Goal: Task Accomplishment & Management: Complete application form

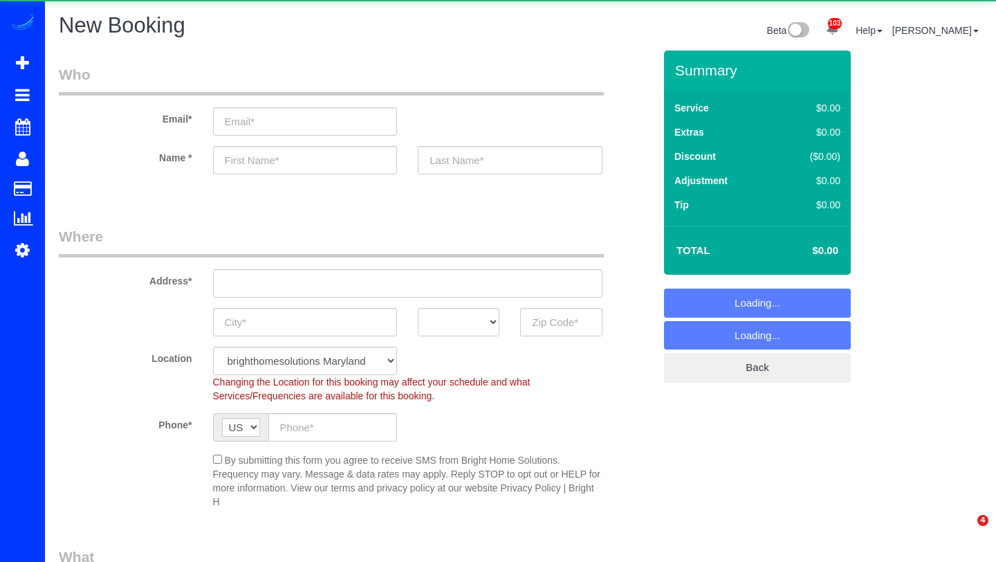
select select "object:2266"
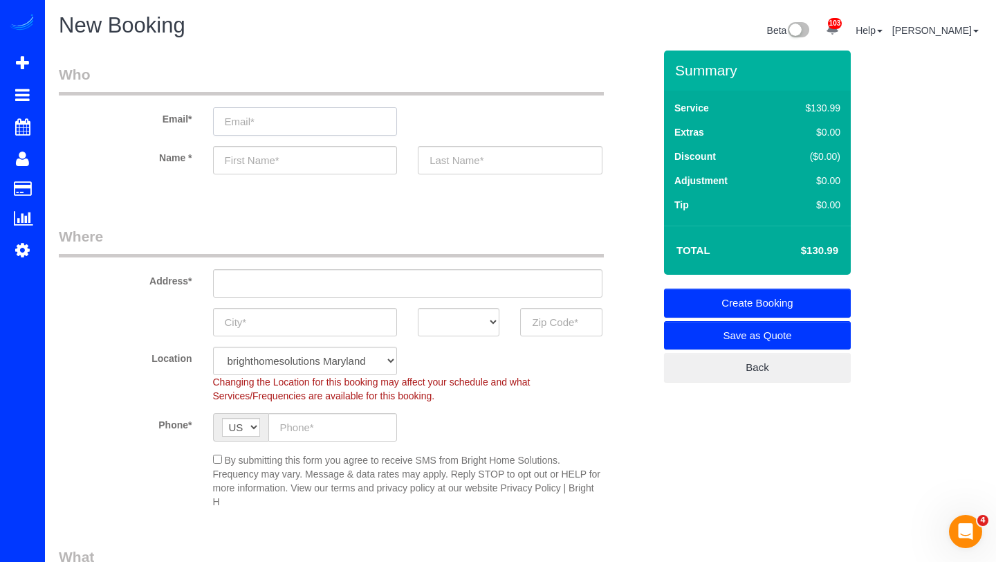
click at [253, 119] on input "email" at bounding box center [305, 121] width 185 height 28
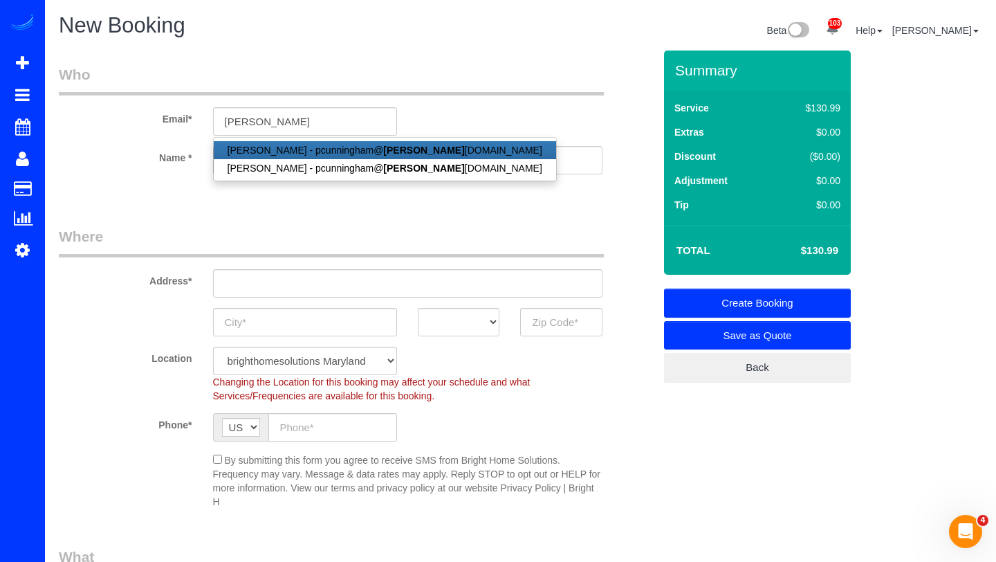
click at [311, 150] on link "[PERSON_NAME] - pcunningham@ [PERSON_NAME] [DOMAIN_NAME]" at bounding box center [385, 150] width 342 height 18
type input "[EMAIL_ADDRESS][DOMAIN_NAME]"
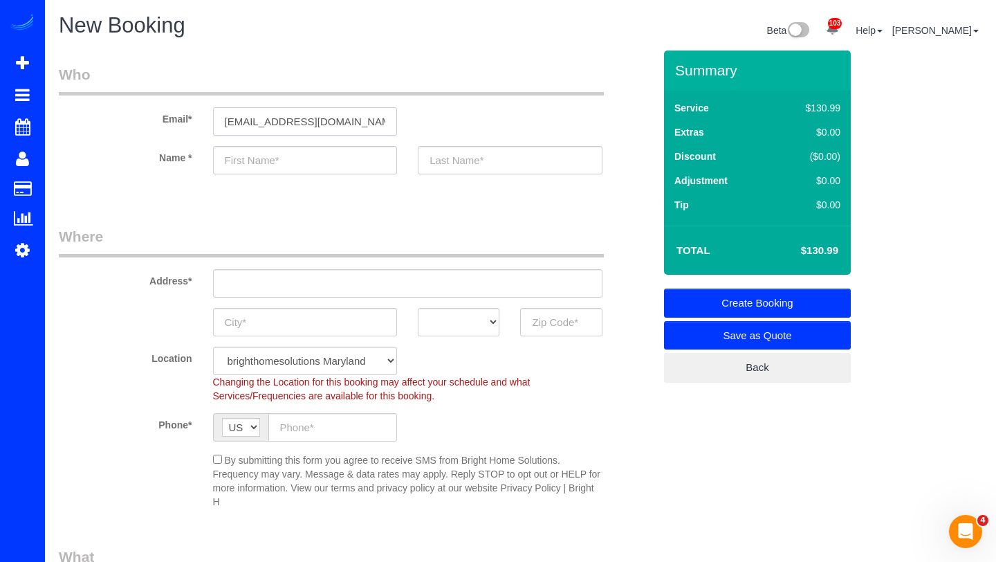
type input "Pat"
type input "[PERSON_NAME]"
type input "[PHONE_NUMBER]"
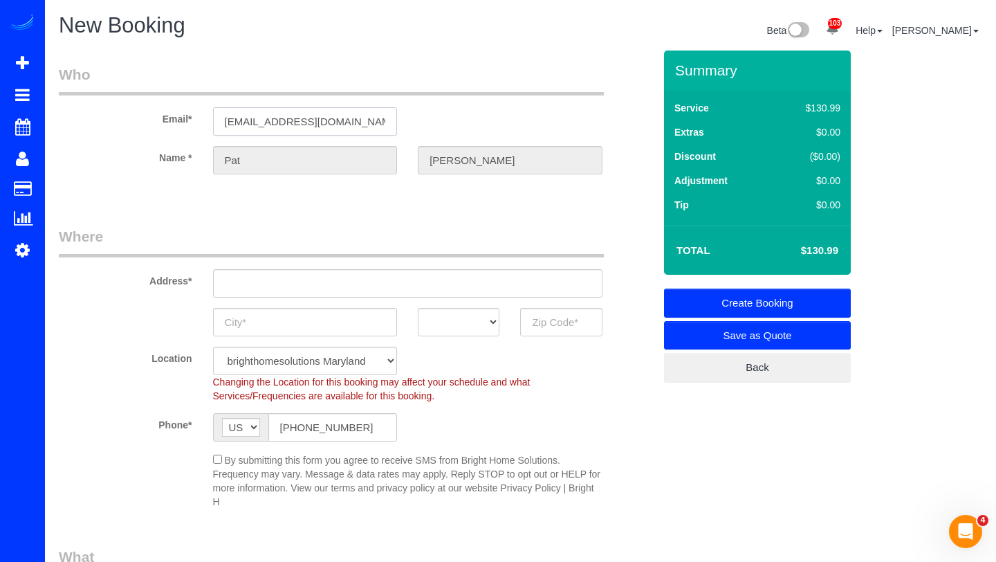
type input "[STREET_ADDRESS]"
type input "[US_STATE]"
select select "DC"
type input "20008"
select select "2"
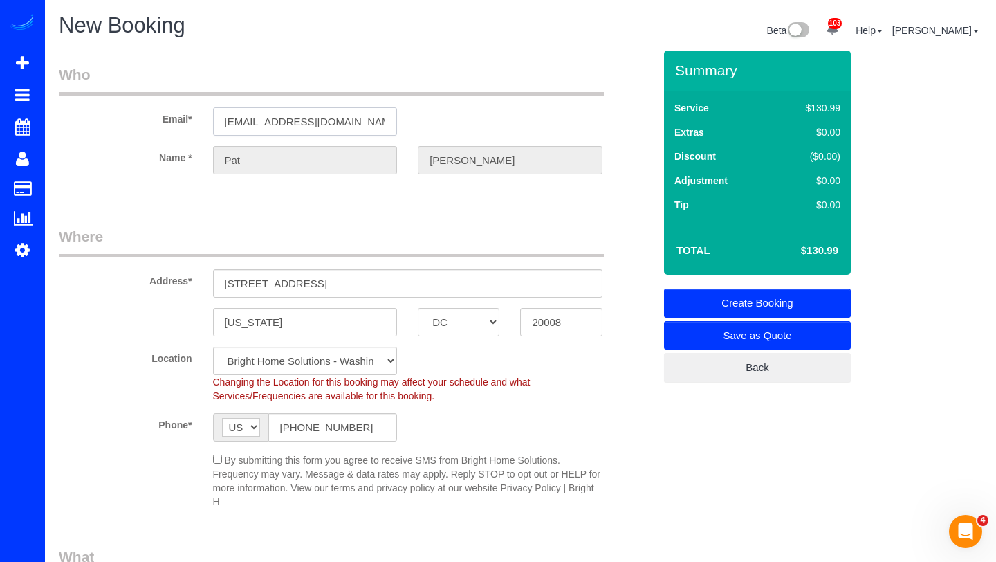
select select "object:2338"
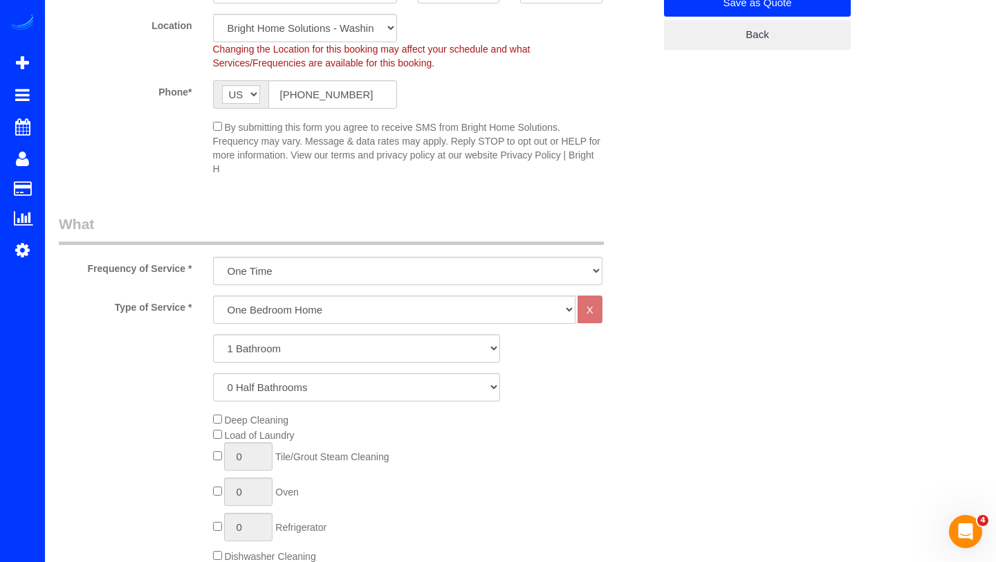
scroll to position [334, 0]
click at [324, 317] on select "One Bedroom Home Two Bedroom Home Three Bedroom Home Four Bedroom Home Five Bed…" at bounding box center [394, 309] width 363 height 28
select select "155"
click at [213, 295] on select "One Bedroom Home Two Bedroom Home Three Bedroom Home Four Bedroom Home Five Bed…" at bounding box center [394, 309] width 363 height 28
select select "1"
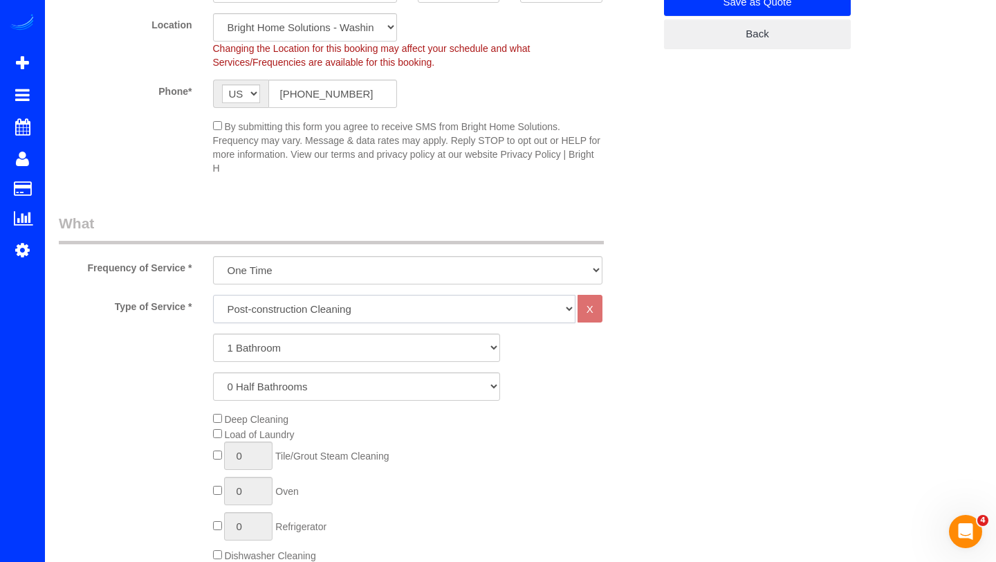
select select "60"
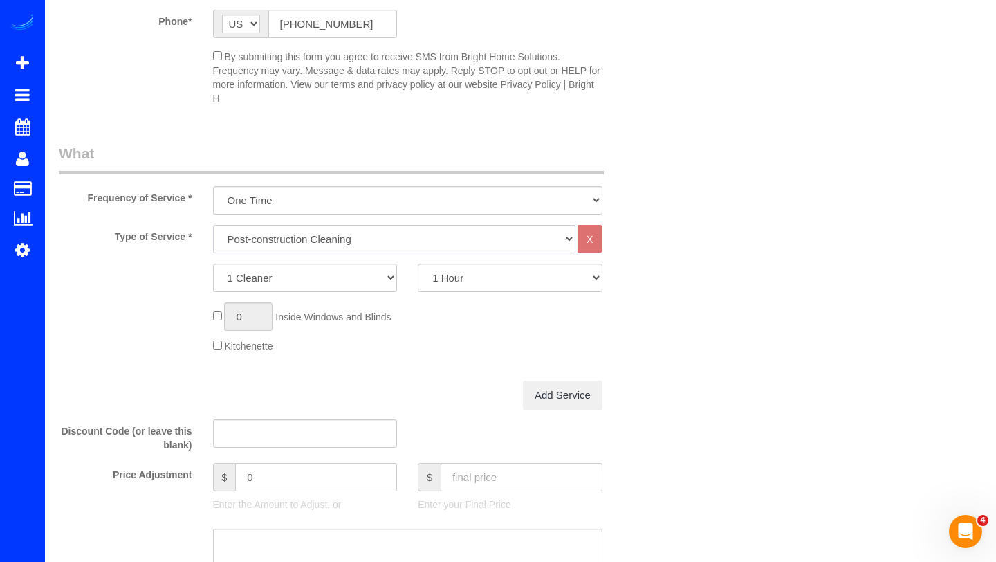
scroll to position [405, 0]
click at [374, 285] on select "1 Cleaner 2 Cleaners 3 Cleaners" at bounding box center [305, 276] width 185 height 28
select select "2"
click at [213, 262] on select "1 Cleaner 2 Cleaners 3 Cleaners" at bounding box center [305, 276] width 185 height 28
click at [459, 280] on select "1 Hour 2 Hours 3 Hours 4 Hours 5 Hours 6 Hours 7 Hours 8 Hours 9 Hours 10 Hours" at bounding box center [510, 276] width 185 height 28
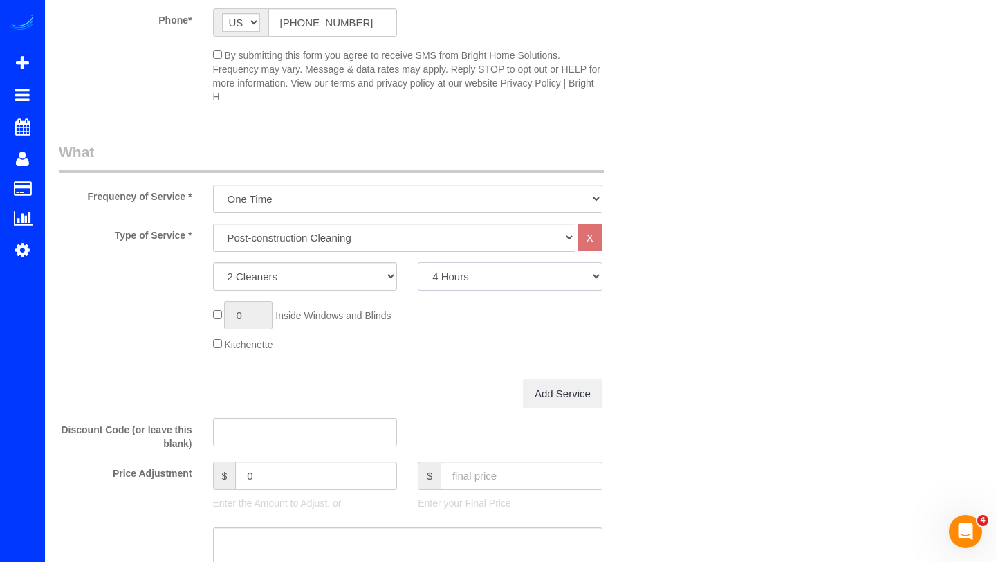
click at [418, 262] on select "1 Hour 2 Hours 3 Hours 4 Hours 5 Hours 6 Hours 7 Hours 8 Hours 9 Hours 10 Hours" at bounding box center [510, 276] width 185 height 28
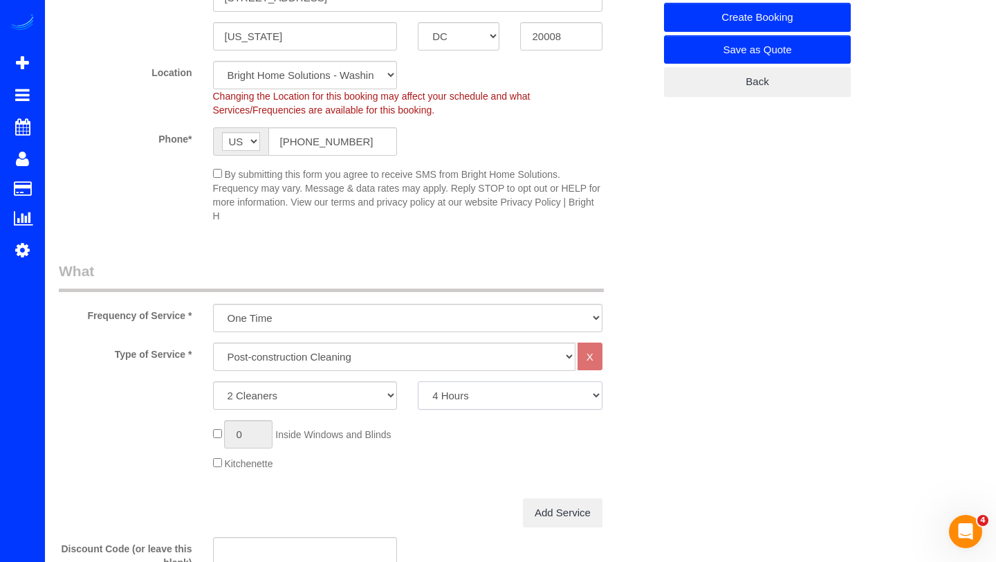
scroll to position [296, 0]
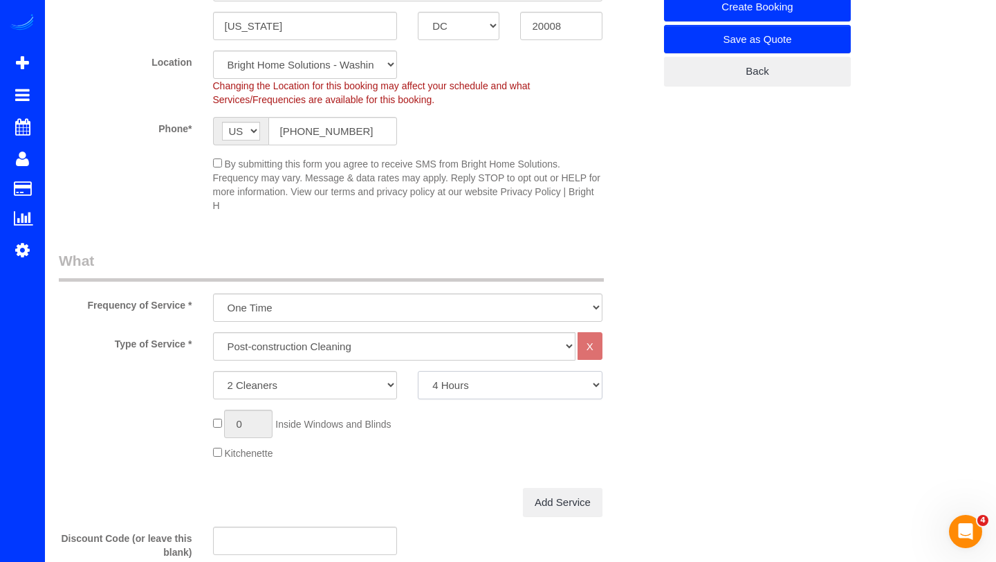
click at [541, 383] on select "1 Hour 2 Hours 3 Hours 4 Hours 5 Hours 6 Hours 7 Hours 8 Hours 9 Hours 10 Hours" at bounding box center [510, 385] width 185 height 28
select select "300"
click at [418, 371] on select "1 Hour 2 Hours 3 Hours 4 Hours 5 Hours 6 Hours 7 Hours 8 Hours 9 Hours 10 Hours" at bounding box center [510, 385] width 185 height 28
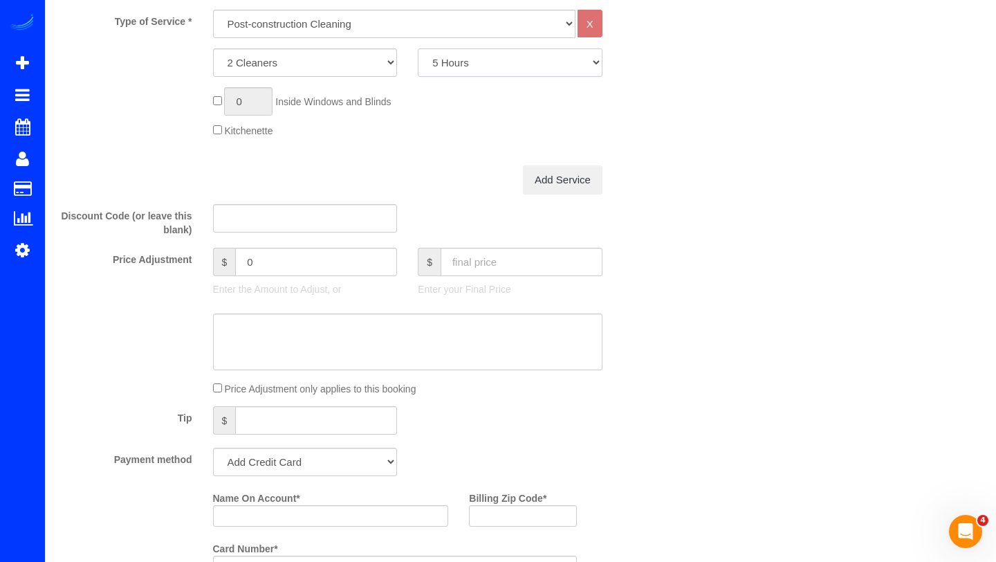
scroll to position [665, 0]
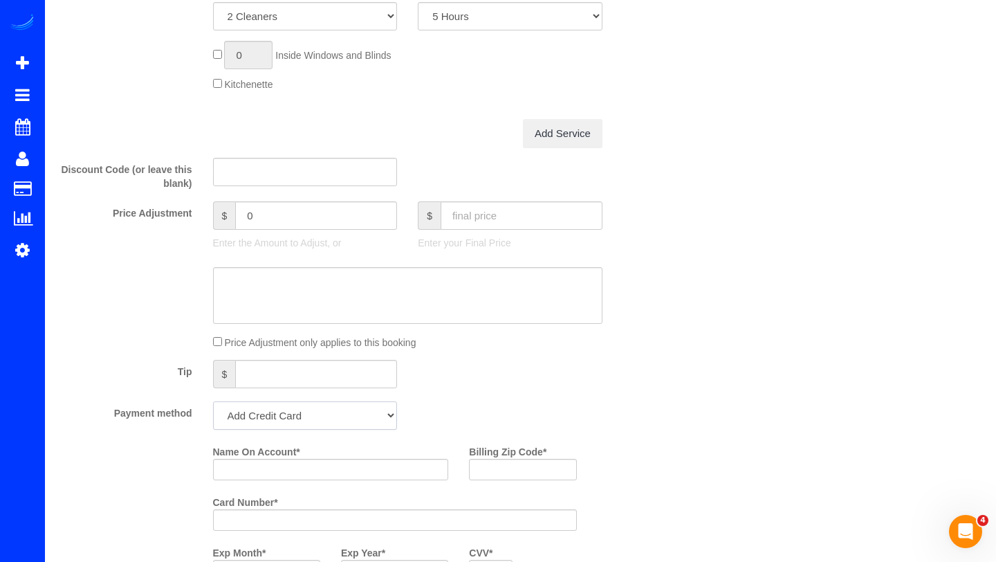
click at [372, 416] on select "Add Credit Card Cash Check Paypal" at bounding box center [305, 415] width 185 height 28
select select "string:check"
click at [213, 401] on select "Add Credit Card Cash Check Paypal" at bounding box center [305, 415] width 185 height 28
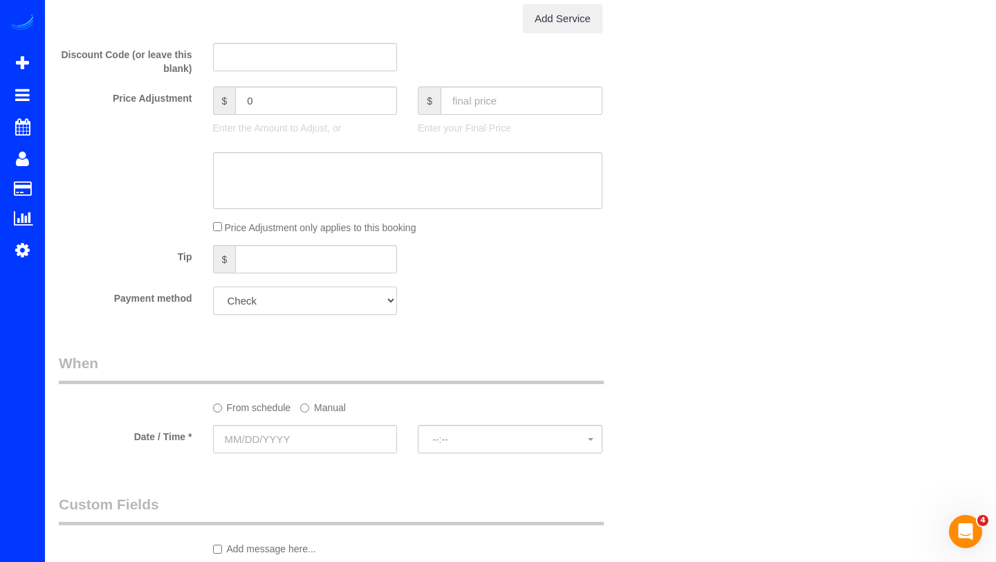
scroll to position [784, 0]
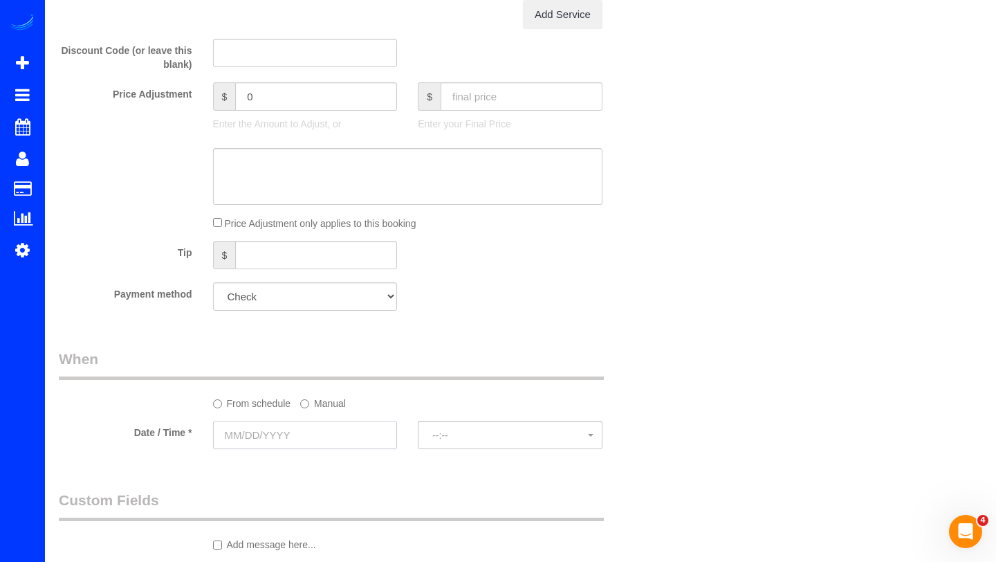
click at [313, 435] on input "text" at bounding box center [305, 435] width 185 height 28
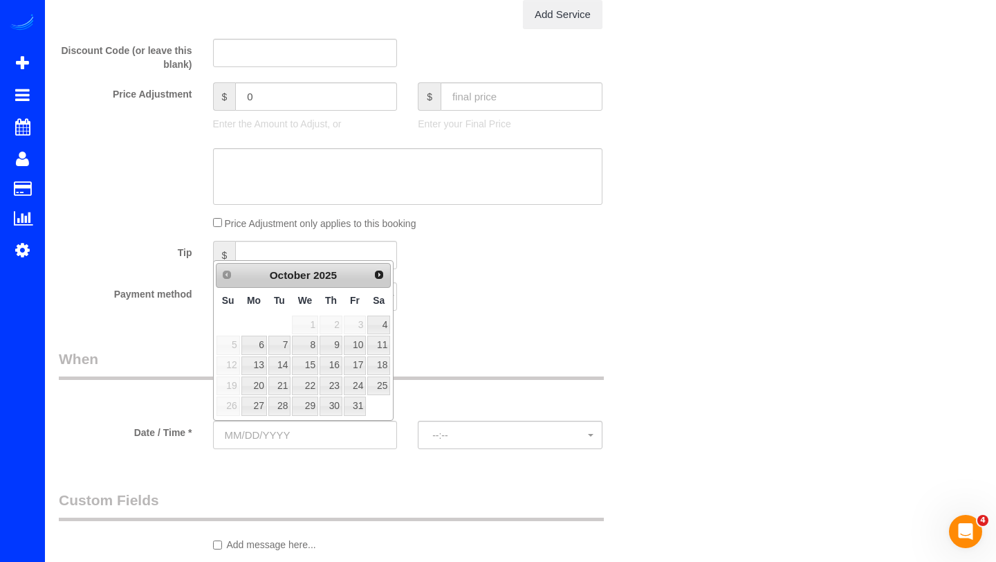
click at [441, 311] on fieldset "What Frequency of Service * triweekly -15% off - 15.00% Biweekly -20% off - 20.…" at bounding box center [356, 42] width 595 height 559
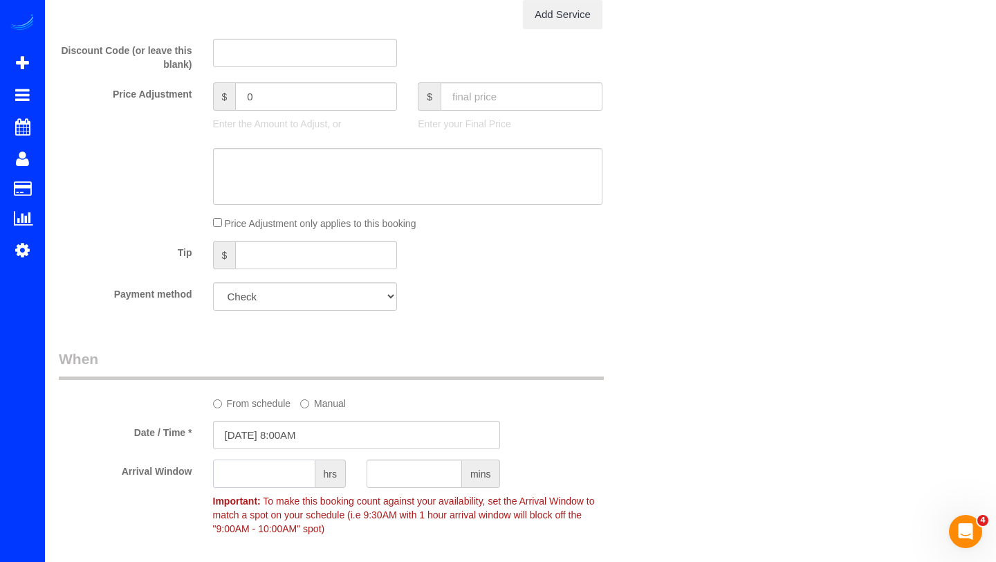
click at [275, 471] on input "text" at bounding box center [264, 473] width 102 height 28
click at [262, 441] on input "[DATE] 8:00AM" at bounding box center [356, 435] width 287 height 28
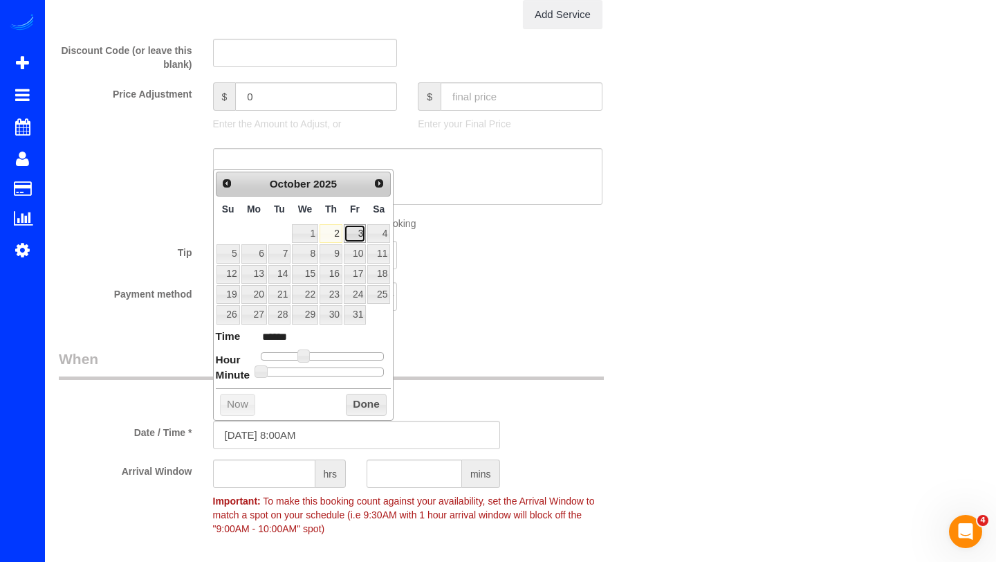
click at [352, 235] on link "3" at bounding box center [355, 233] width 22 height 19
type input "[DATE] 9:00AM"
type input "******"
type input "[DATE] 10:00AM"
type input "*******"
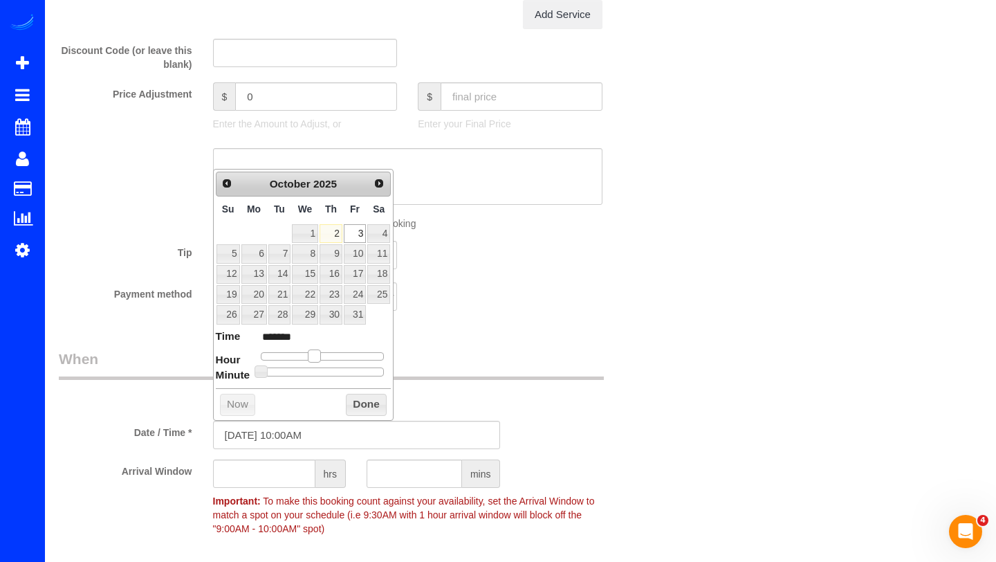
type input "[DATE] 11:00AM"
type input "*******"
type input "[DATE] 12:00PM"
type input "*******"
drag, startPoint x: 309, startPoint y: 354, endPoint x: 331, endPoint y: 354, distance: 22.2
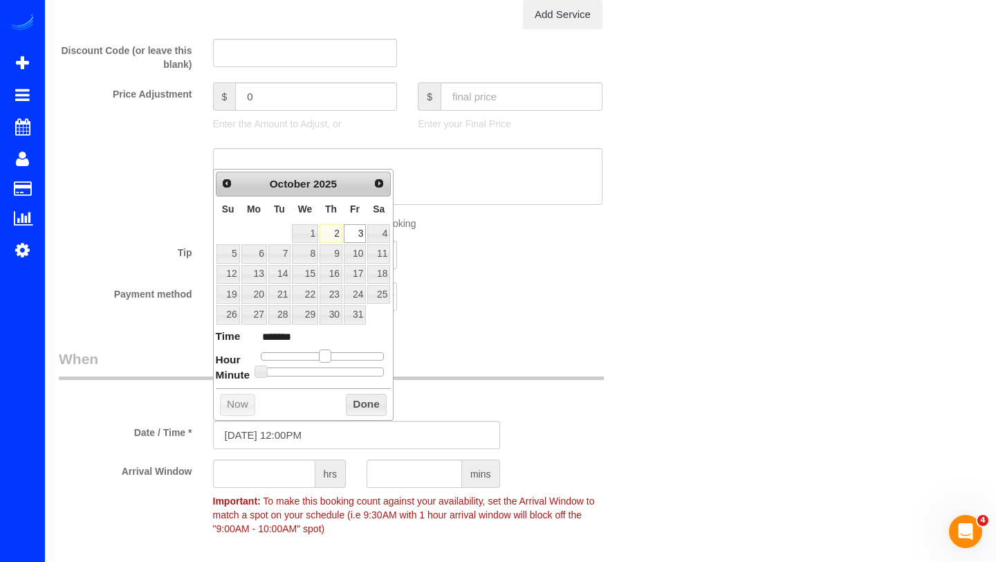
click at [331, 354] on div at bounding box center [323, 356] width 124 height 8
click at [256, 473] on input "text" at bounding box center [264, 473] width 102 height 28
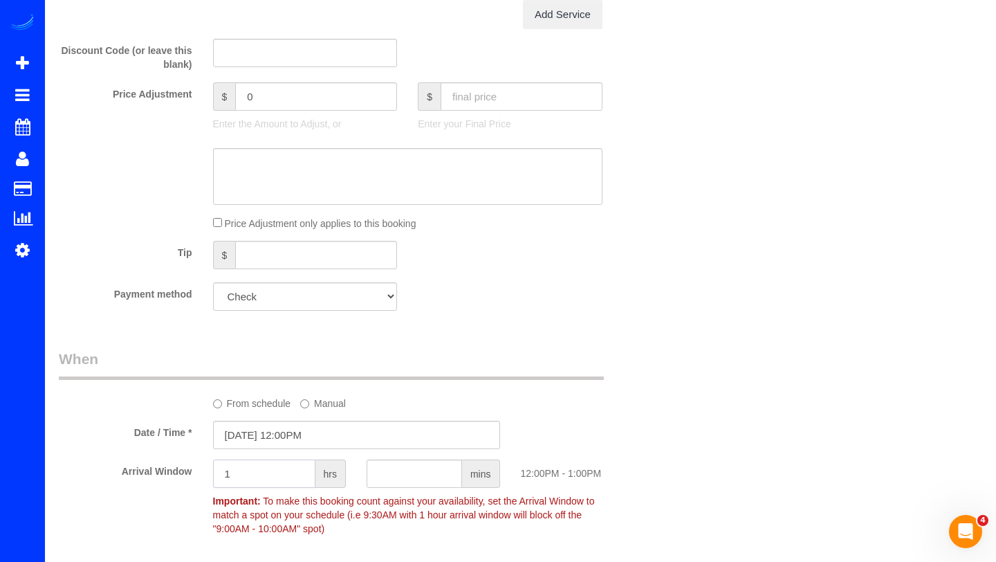
type input "1"
click at [587, 387] on div "From schedule Manual" at bounding box center [356, 380] width 616 height 62
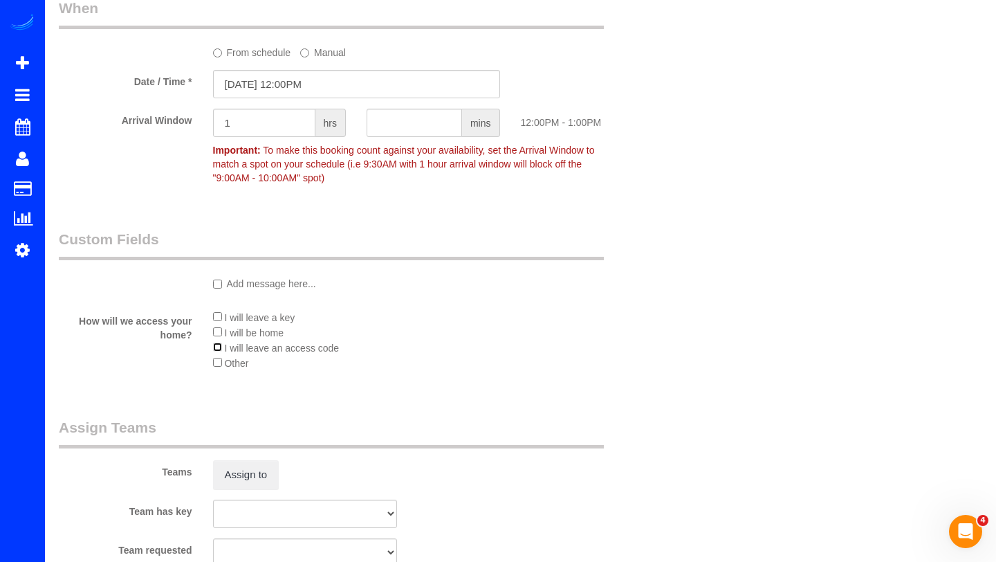
scroll to position [1144, 0]
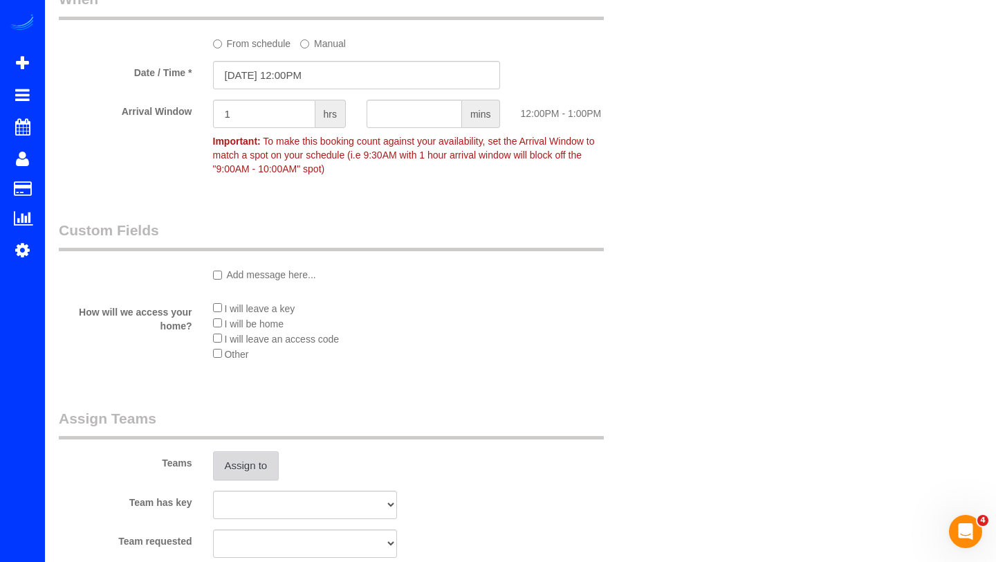
click at [235, 455] on button "Assign to" at bounding box center [246, 465] width 66 height 29
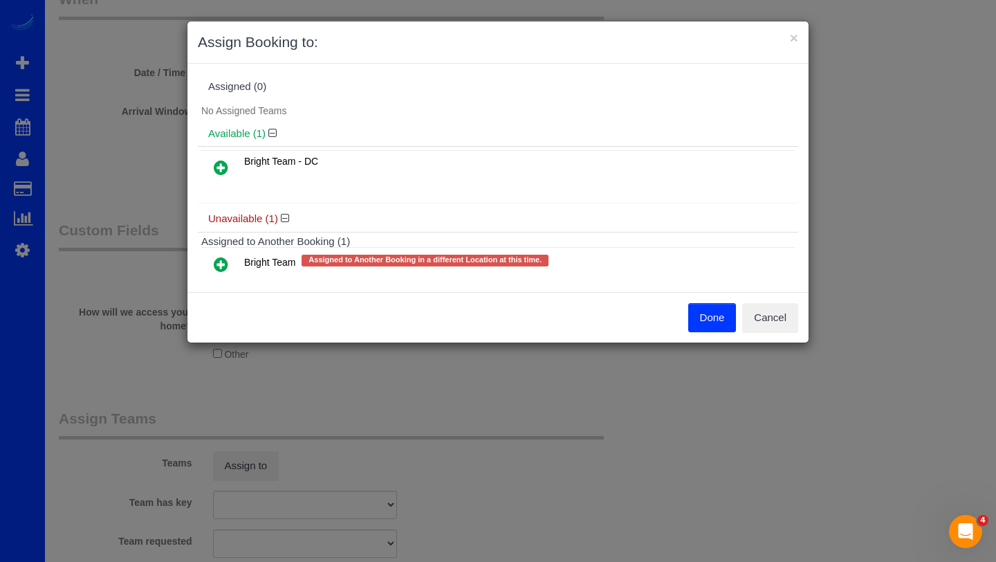
click at [221, 263] on icon at bounding box center [221, 264] width 15 height 17
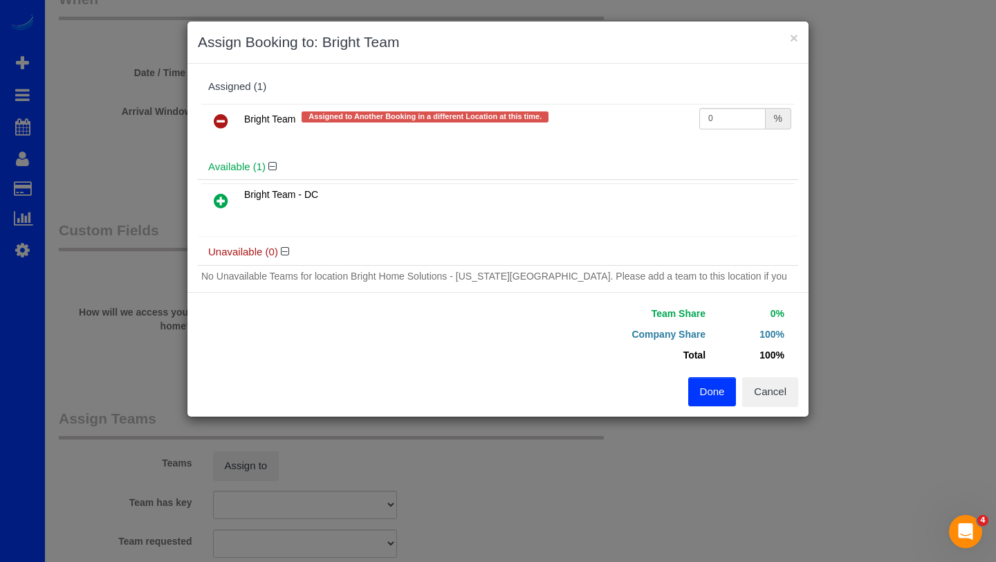
click at [708, 390] on button "Done" at bounding box center [712, 391] width 48 height 29
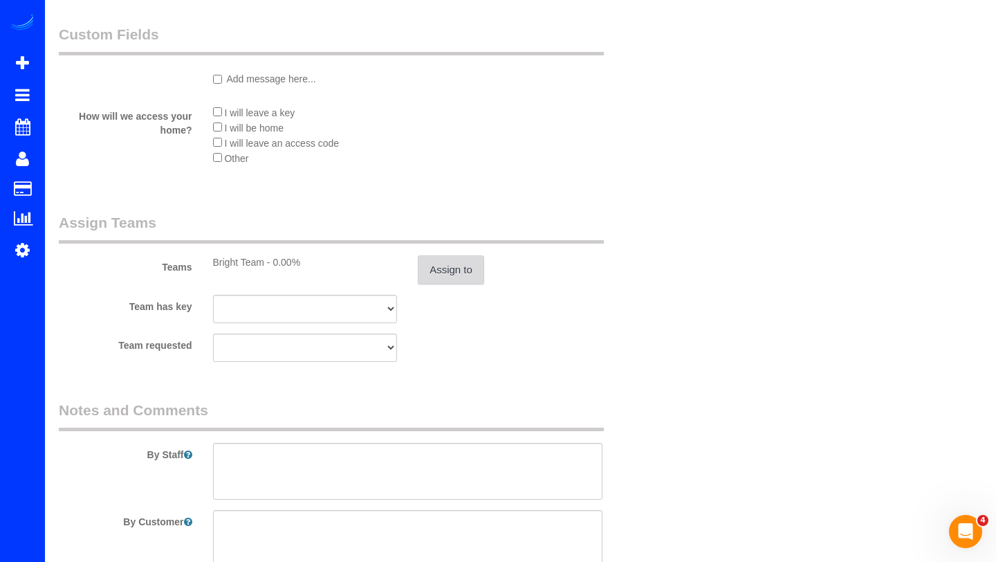
scroll to position [1353, 0]
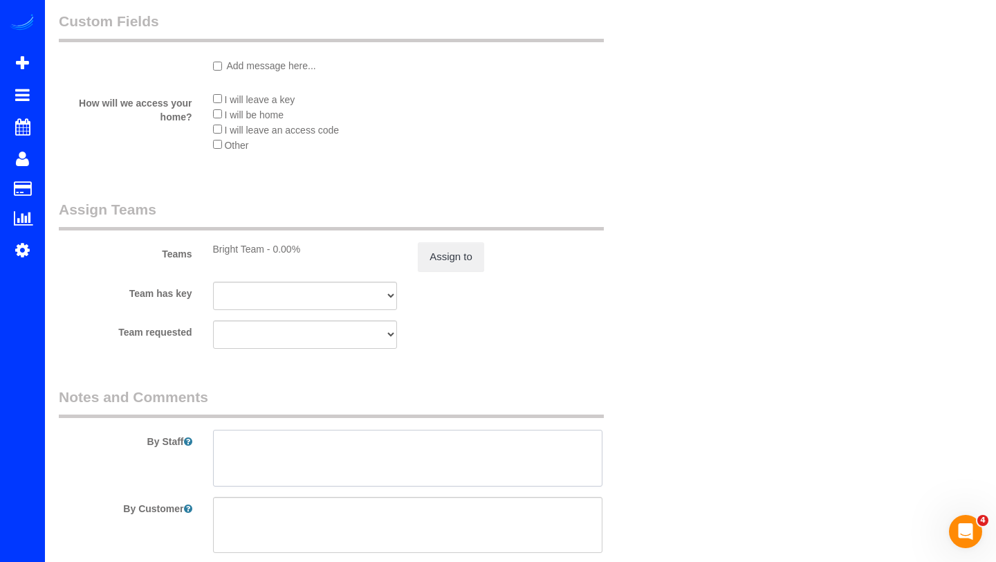
click at [401, 458] on textarea at bounding box center [408, 458] width 390 height 57
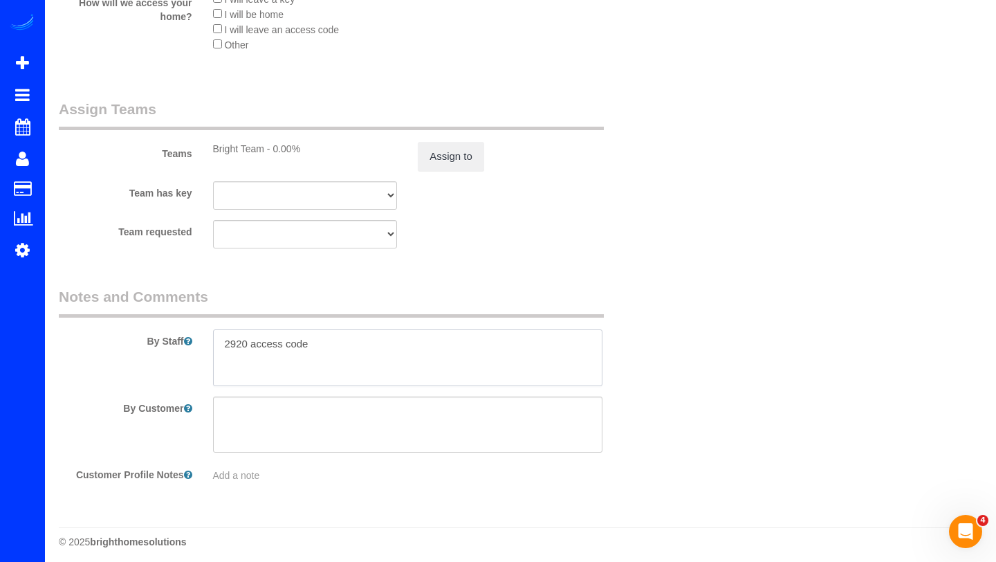
scroll to position [1460, 0]
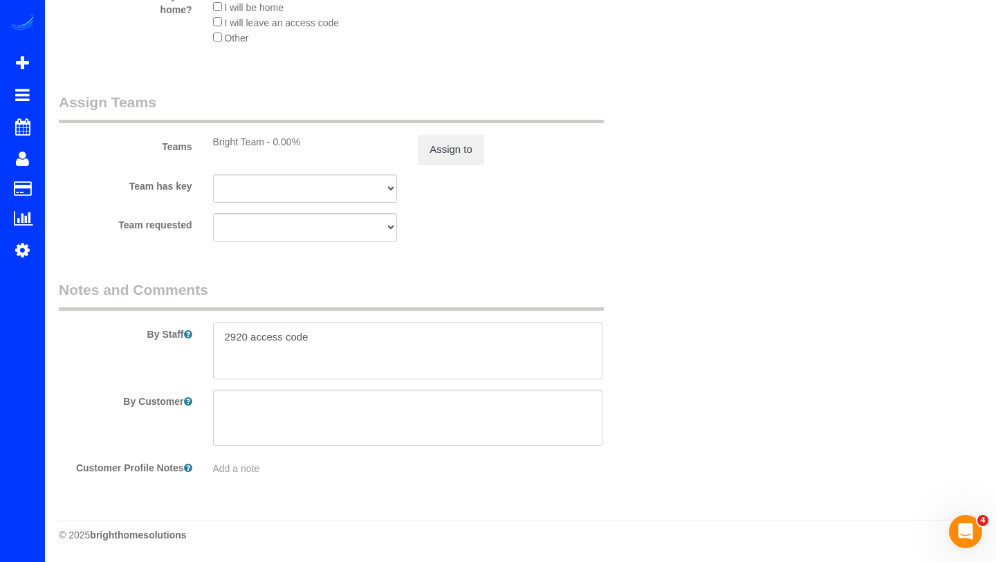
click at [226, 336] on textarea at bounding box center [408, 350] width 390 height 57
click at [278, 344] on textarea at bounding box center [408, 350] width 390 height 57
click at [284, 334] on textarea at bounding box center [408, 350] width 390 height 57
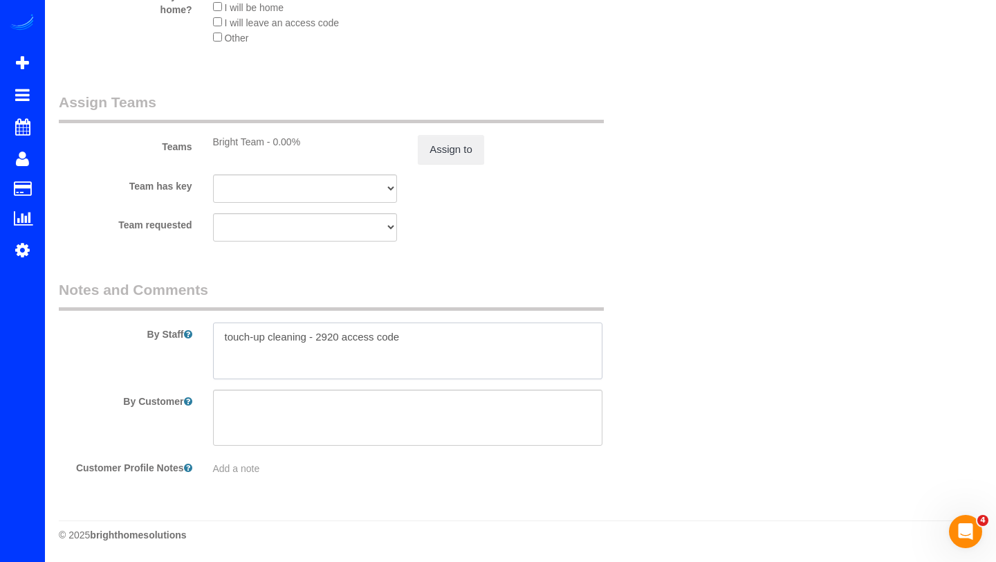
type textarea "touch-up cleaning - 2920 access code"
click at [556, 287] on legend "Notes and Comments" at bounding box center [331, 295] width 545 height 31
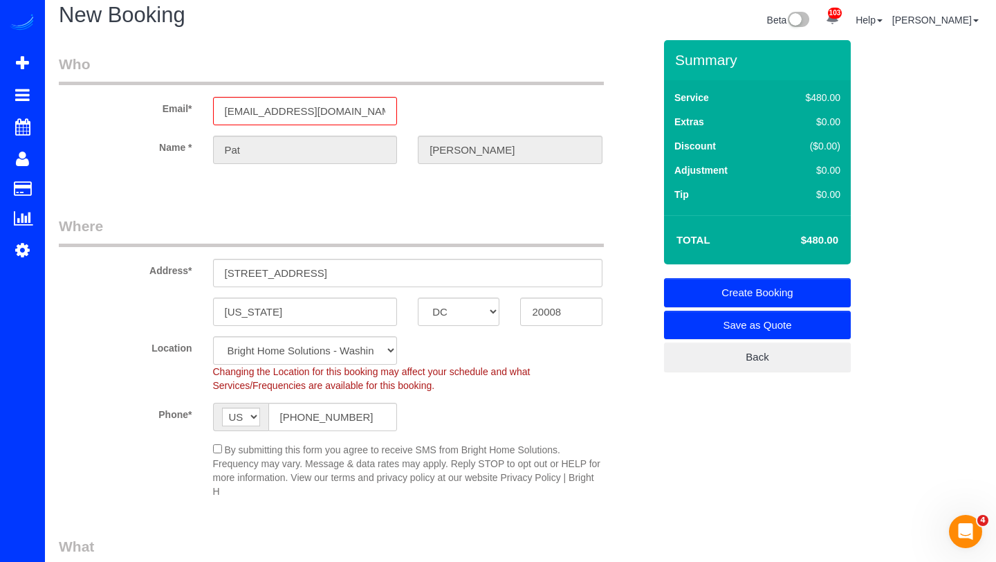
scroll to position [12, 0]
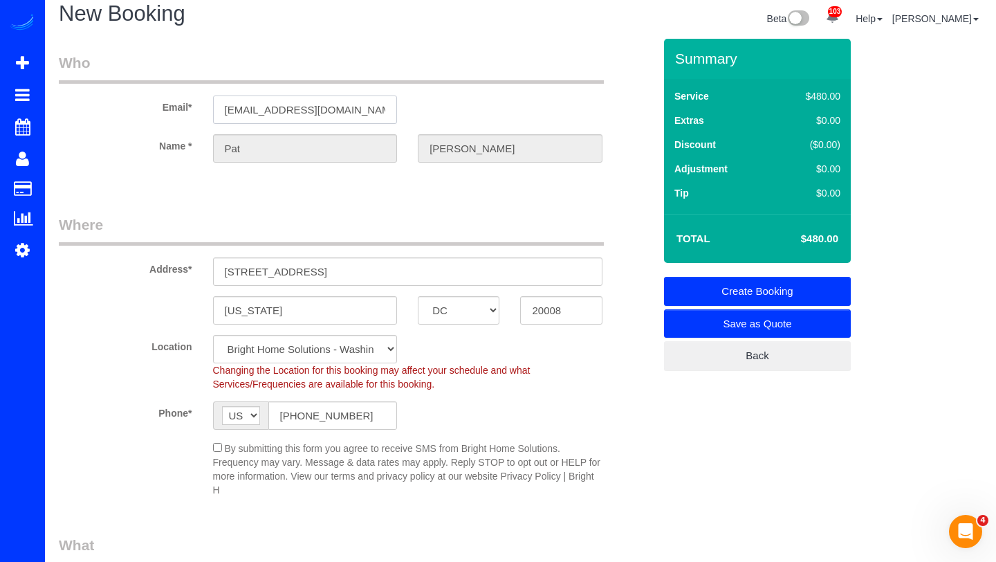
click at [260, 108] on input "[EMAIL_ADDRESS][DOMAIN_NAME]" at bounding box center [305, 109] width 185 height 28
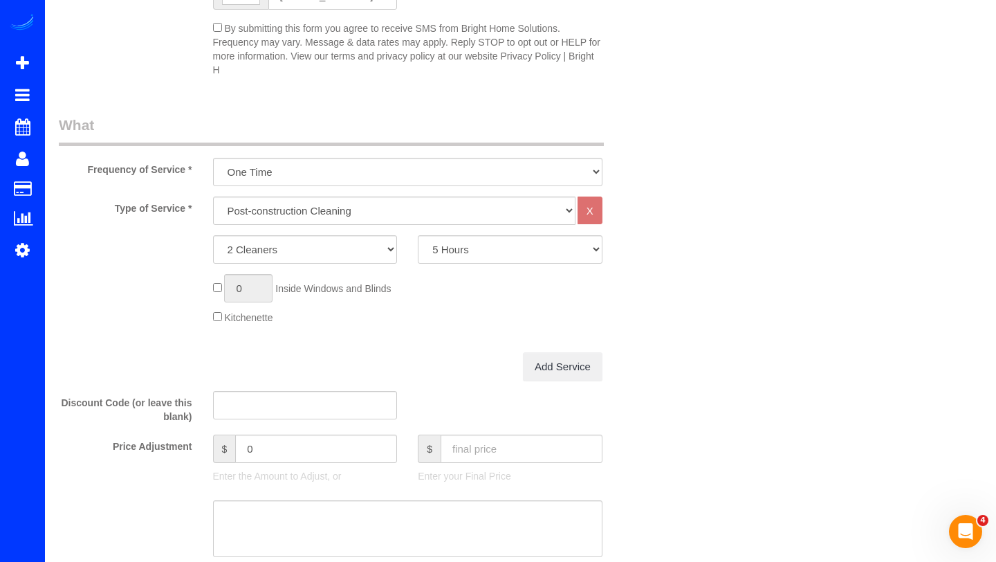
scroll to position [434, 0]
click at [509, 449] on input "text" at bounding box center [522, 446] width 162 height 28
type input "523.99"
type input "43.99"
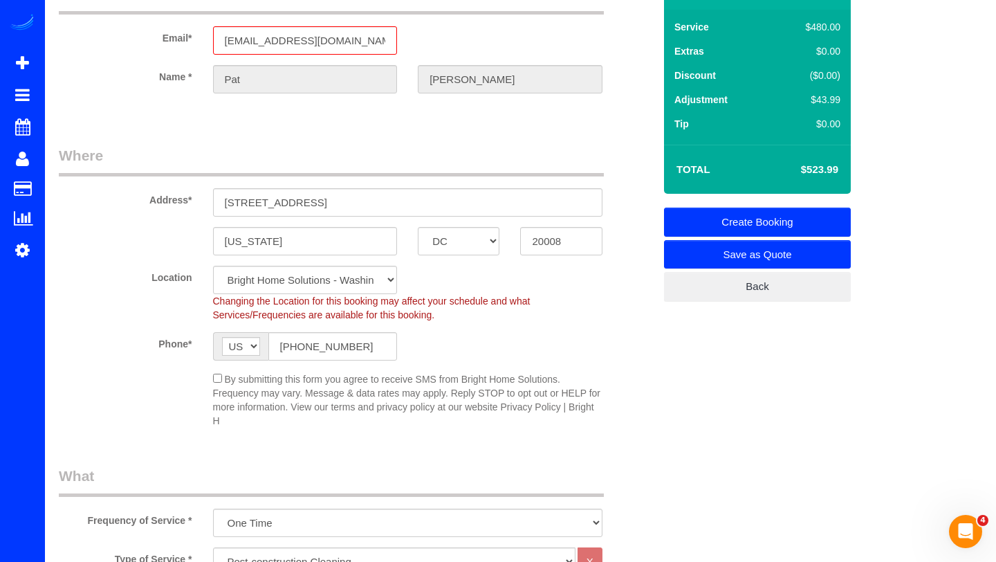
scroll to position [80, 0]
click at [798, 217] on link "Create Booking" at bounding box center [757, 222] width 187 height 29
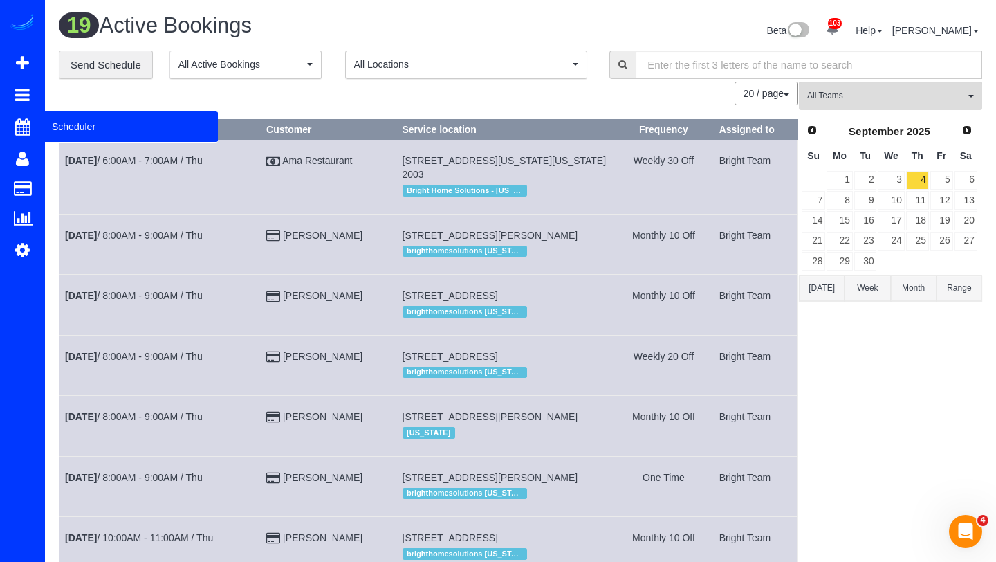
click at [63, 124] on span "Scheduler" at bounding box center [131, 127] width 173 height 32
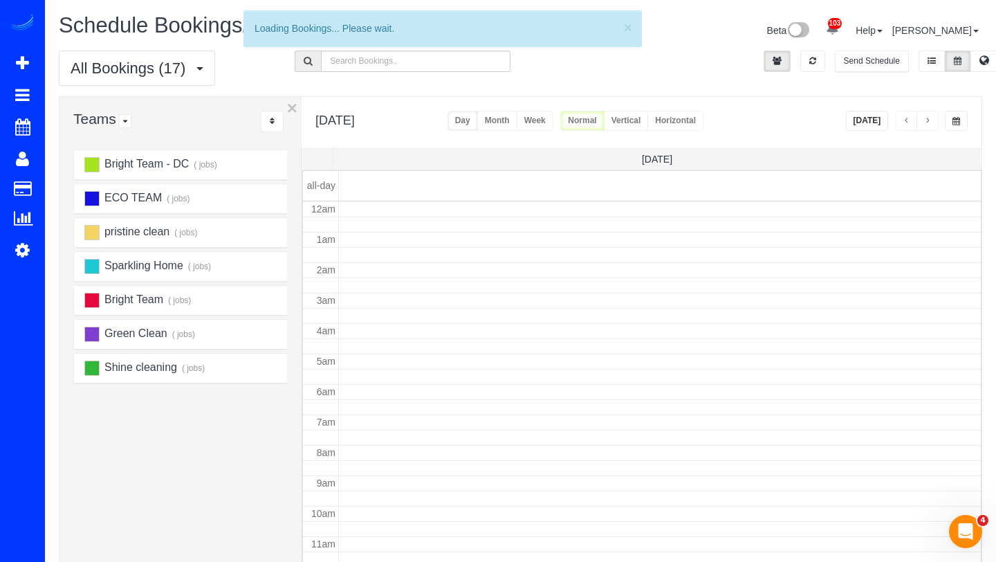
scroll to position [183, 0]
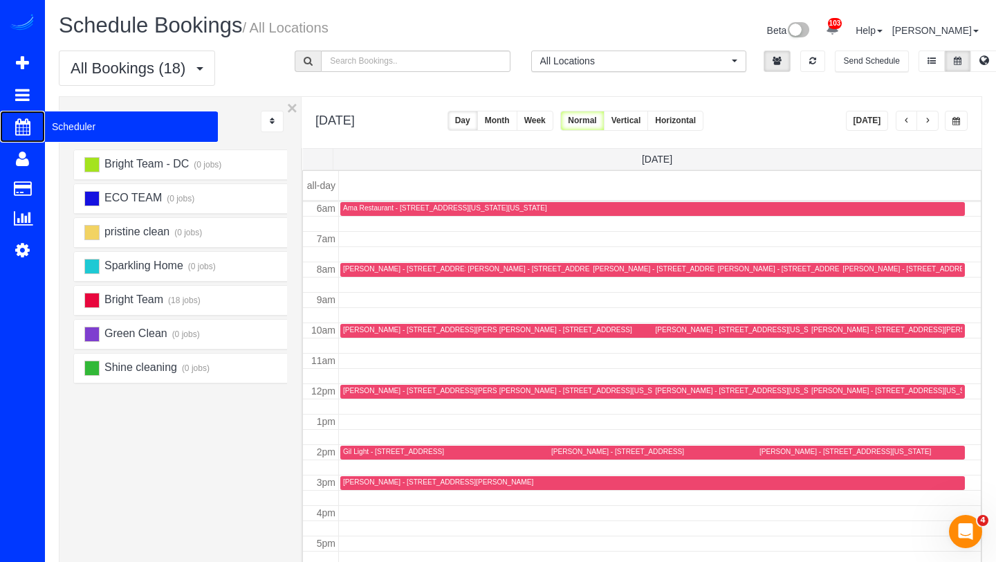
click at [59, 128] on span "Scheduler" at bounding box center [131, 127] width 173 height 32
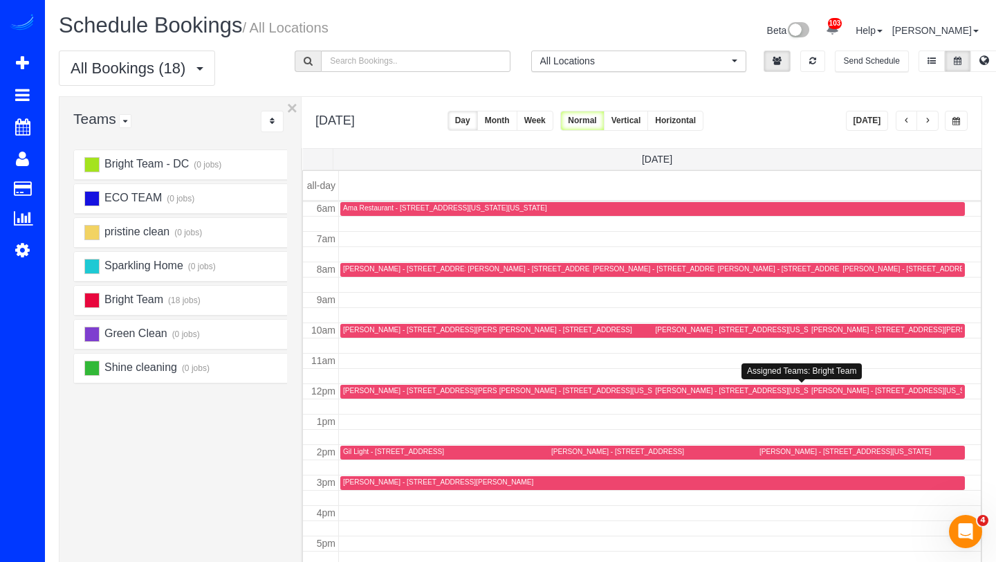
click at [688, 392] on div "[PERSON_NAME] - [STREET_ADDRESS][US_STATE]" at bounding box center [741, 390] width 172 height 9
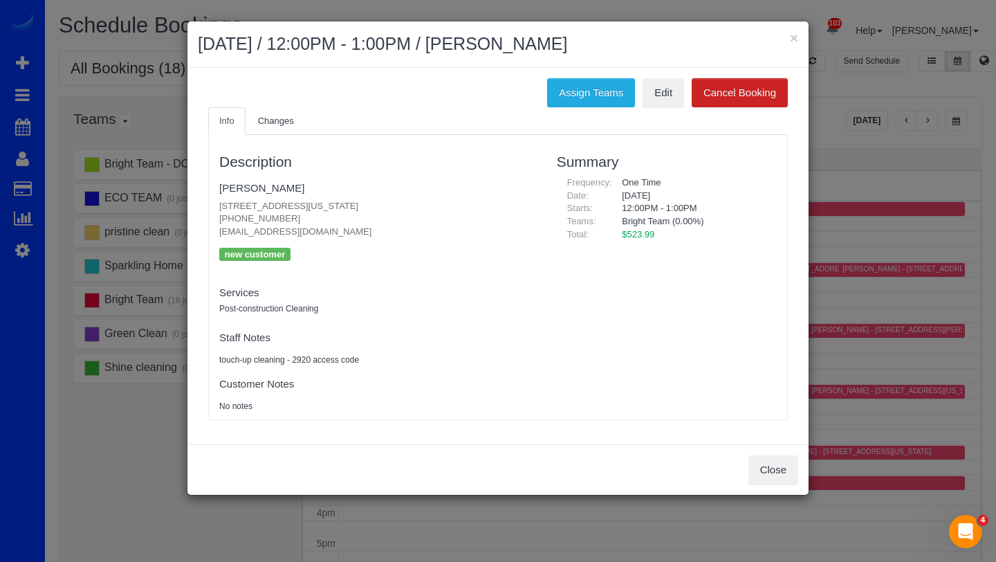
click at [28, 127] on div "× [DATE] / 12:00PM - 1:00PM / [PERSON_NAME] Assign Teams Edit Cancel Booking In…" at bounding box center [498, 281] width 996 height 562
click at [766, 473] on button "Close" at bounding box center [774, 469] width 50 height 29
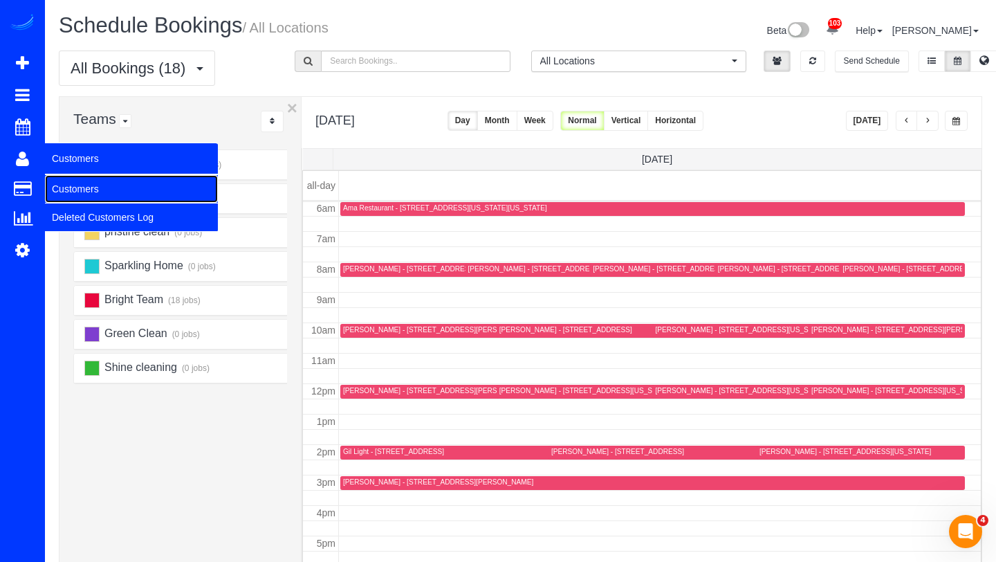
click at [69, 176] on link "Customers" at bounding box center [131, 189] width 173 height 28
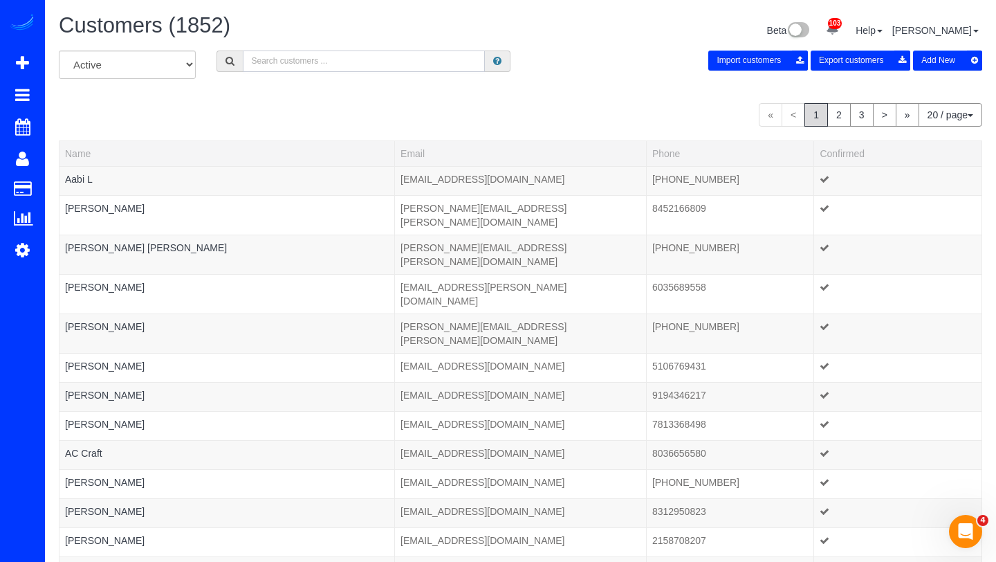
click at [351, 63] on input "text" at bounding box center [364, 61] width 242 height 21
type input "p"
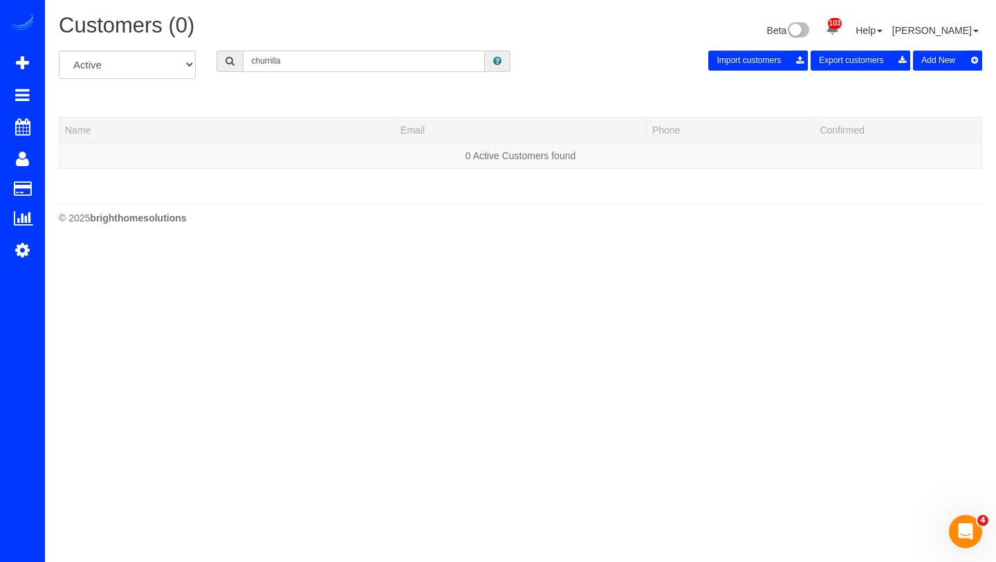
click at [270, 61] on input "churrilla" at bounding box center [364, 61] width 242 height 21
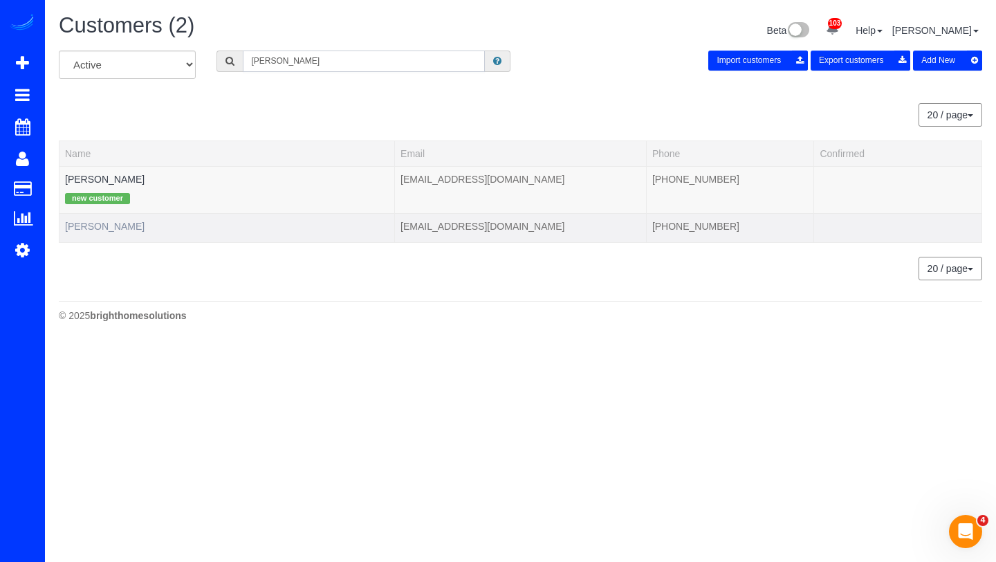
type input "[PERSON_NAME]"
click at [134, 229] on link "[PERSON_NAME]" at bounding box center [105, 226] width 80 height 11
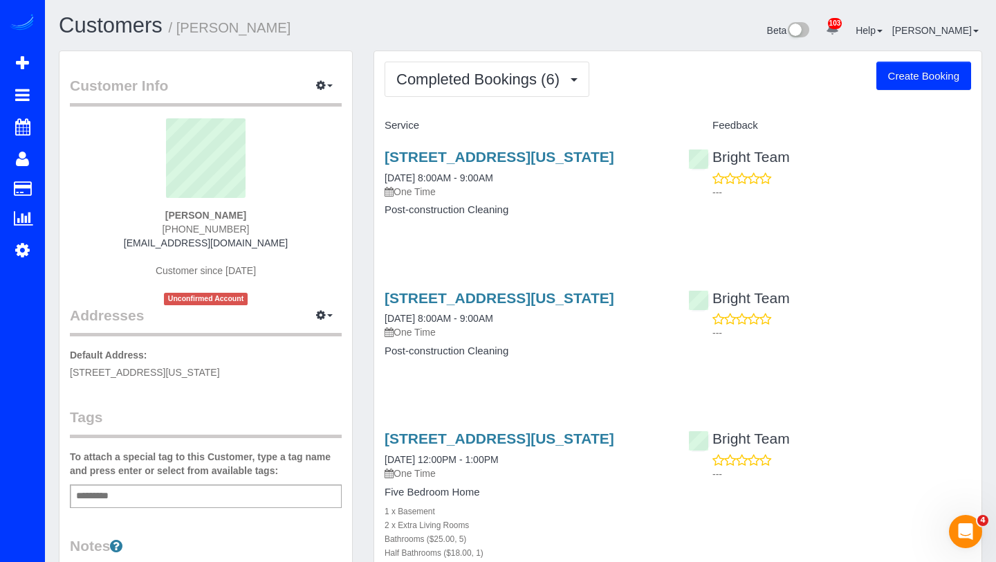
click at [938, 82] on button "Create Booking" at bounding box center [924, 76] width 95 height 29
select select "DC"
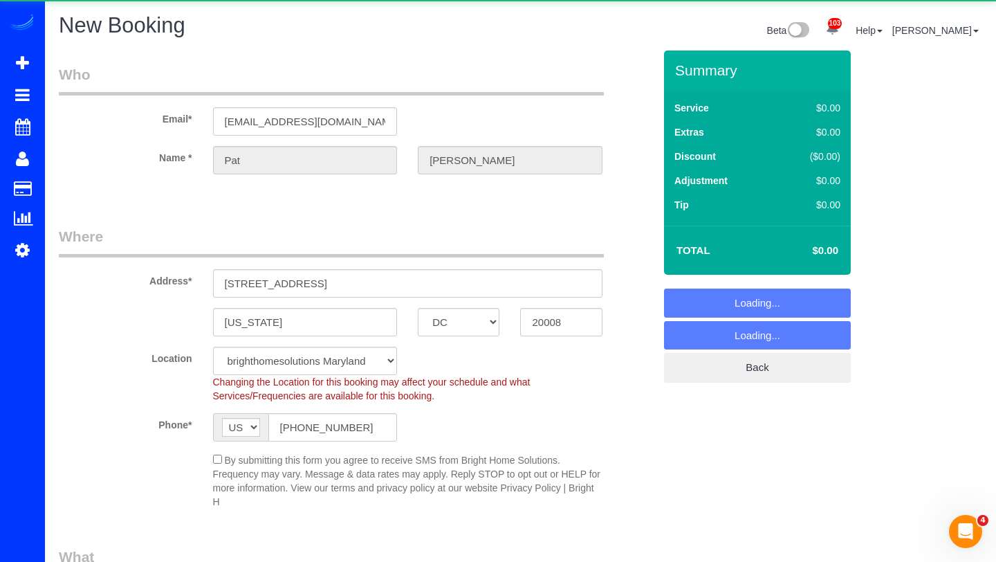
select select "object:5053"
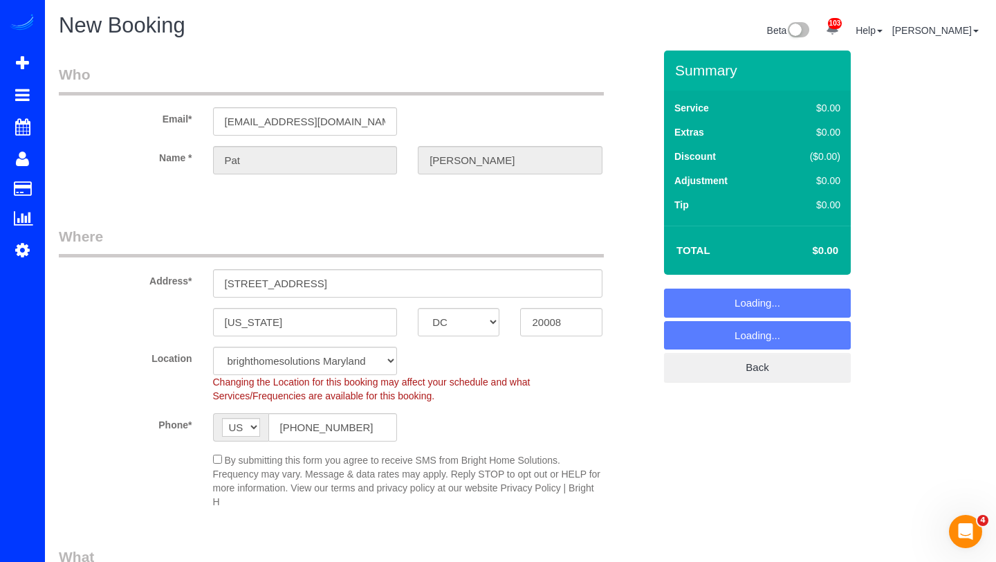
select select "2"
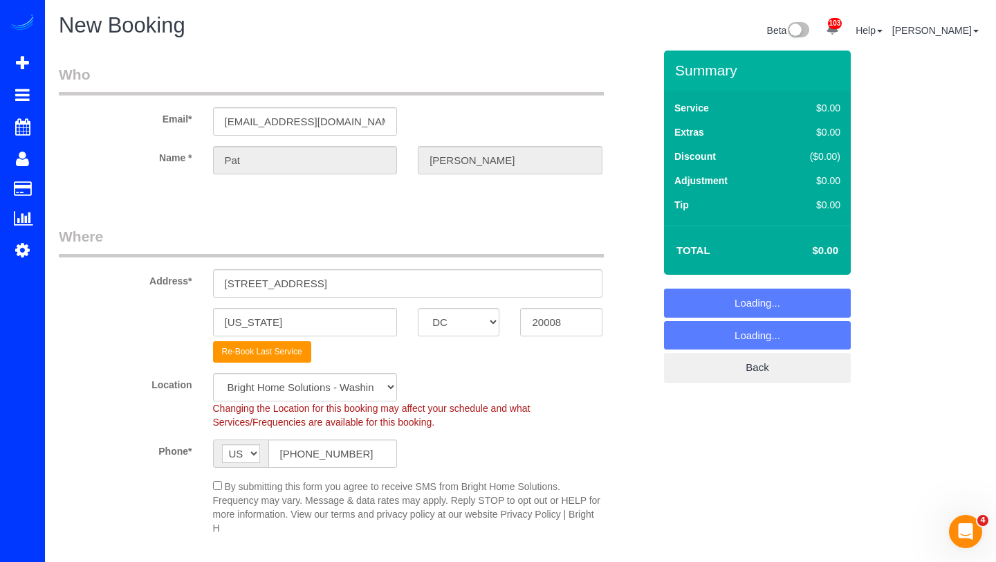
select select "object:5286"
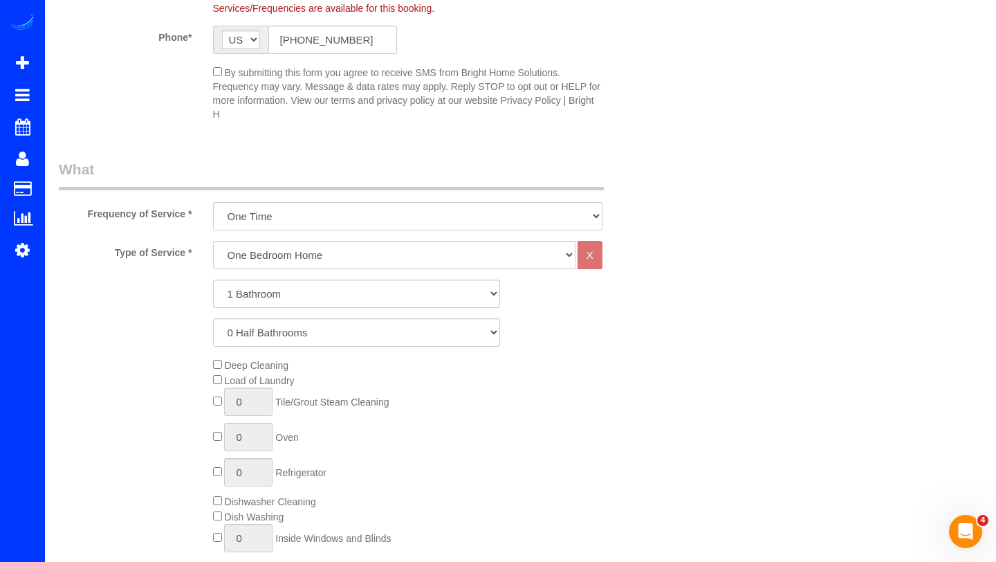
scroll to position [425, 0]
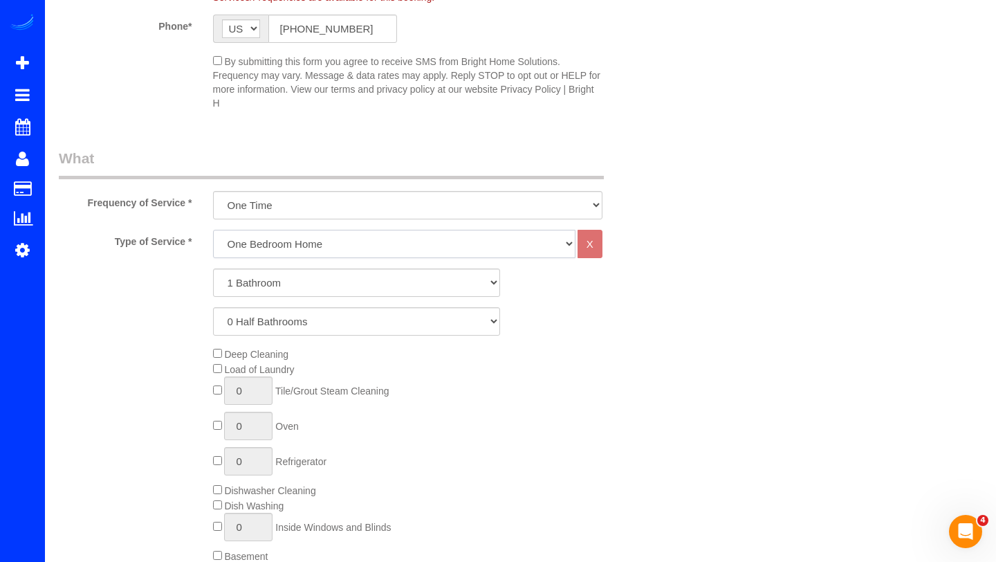
click at [401, 248] on select "One Bedroom Home Two Bedroom Home Three Bedroom Home Four Bedroom Home Five Bed…" at bounding box center [394, 244] width 363 height 28
select select "155"
click at [213, 230] on select "One Bedroom Home Two Bedroom Home Three Bedroom Home Four Bedroom Home Five Bed…" at bounding box center [394, 244] width 363 height 28
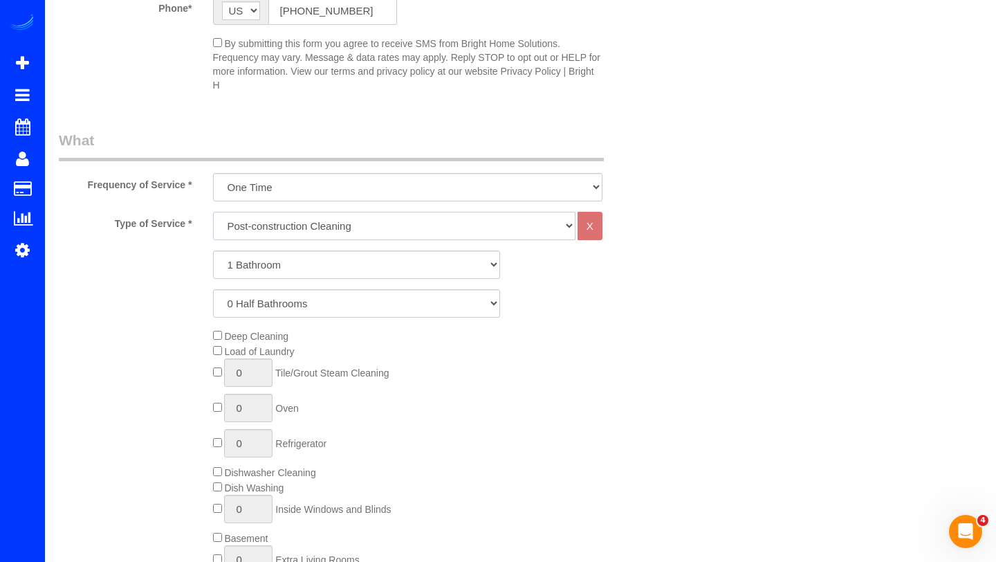
select select "1"
select select "60"
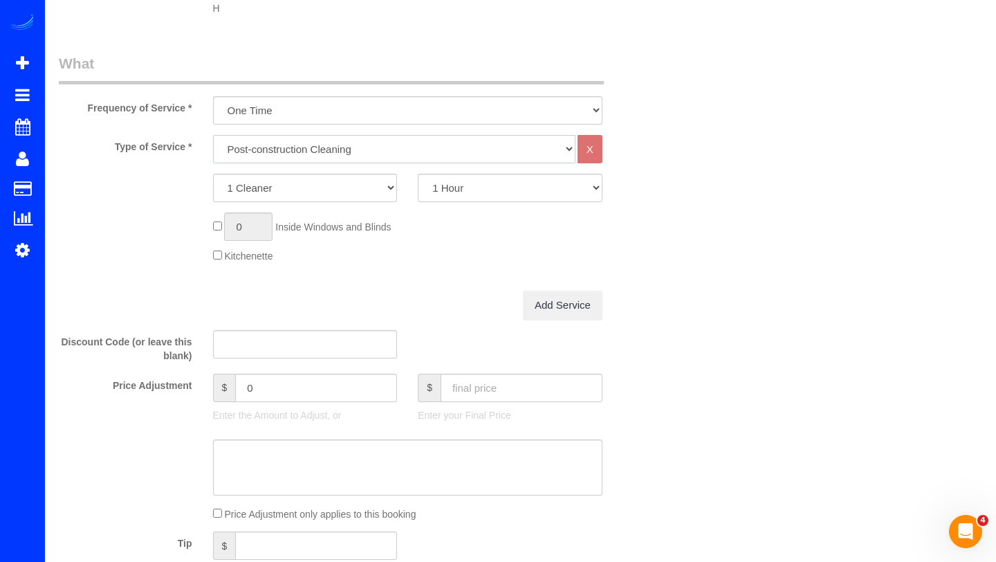
scroll to position [542, 0]
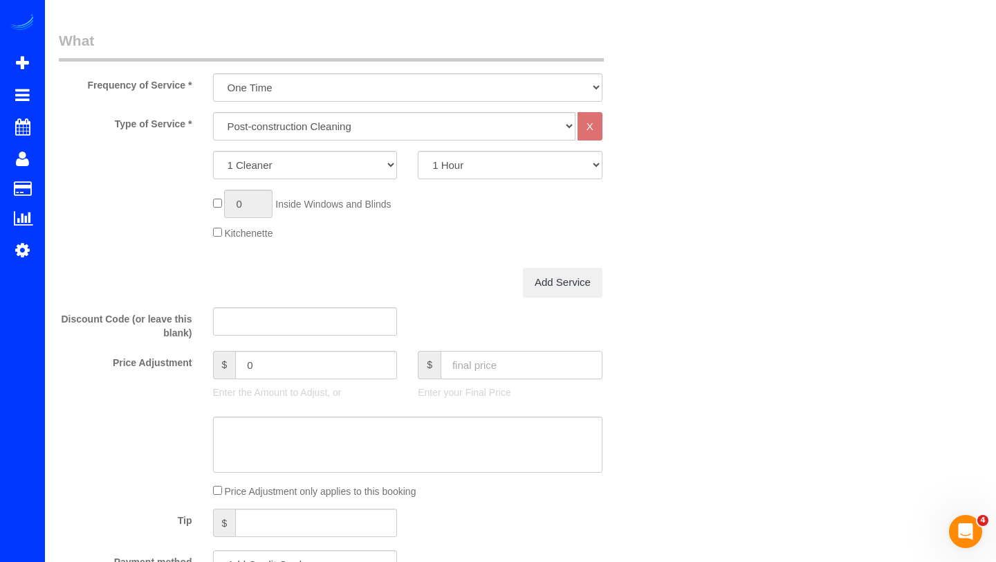
click at [483, 359] on input "text" at bounding box center [522, 365] width 162 height 28
type input "523.99"
type input "475.99"
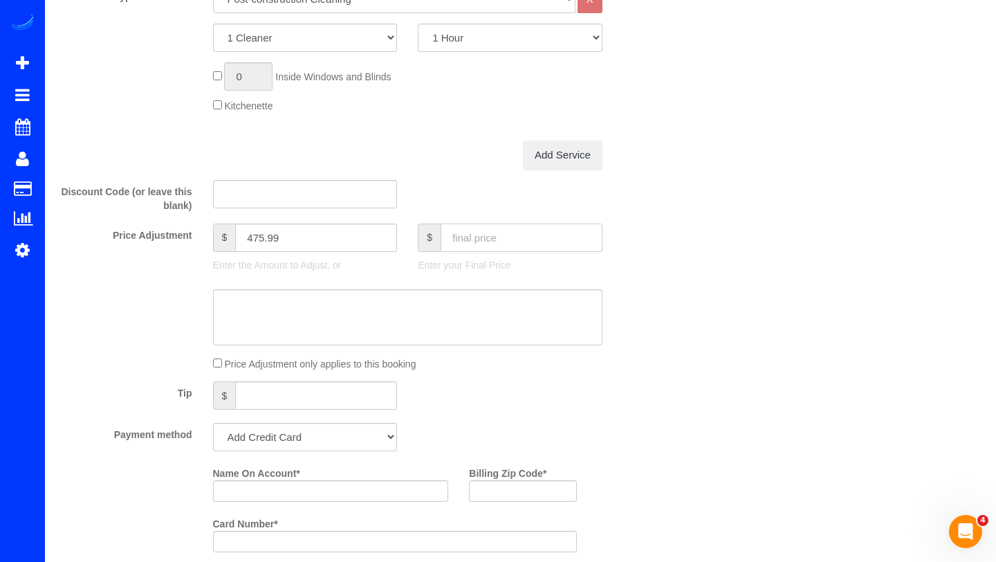
scroll to position [670, 0]
click at [369, 431] on select "Add Credit Card Cash Check Paypal" at bounding box center [305, 436] width 185 height 28
select select "string:check"
click at [213, 422] on select "Add Credit Card Cash Check Paypal" at bounding box center [305, 436] width 185 height 28
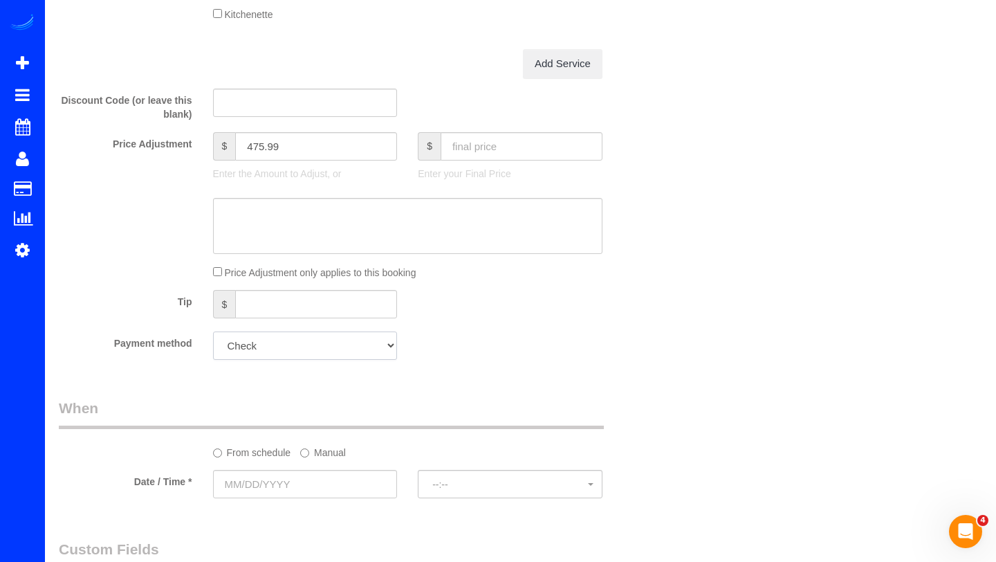
scroll to position [792, 0]
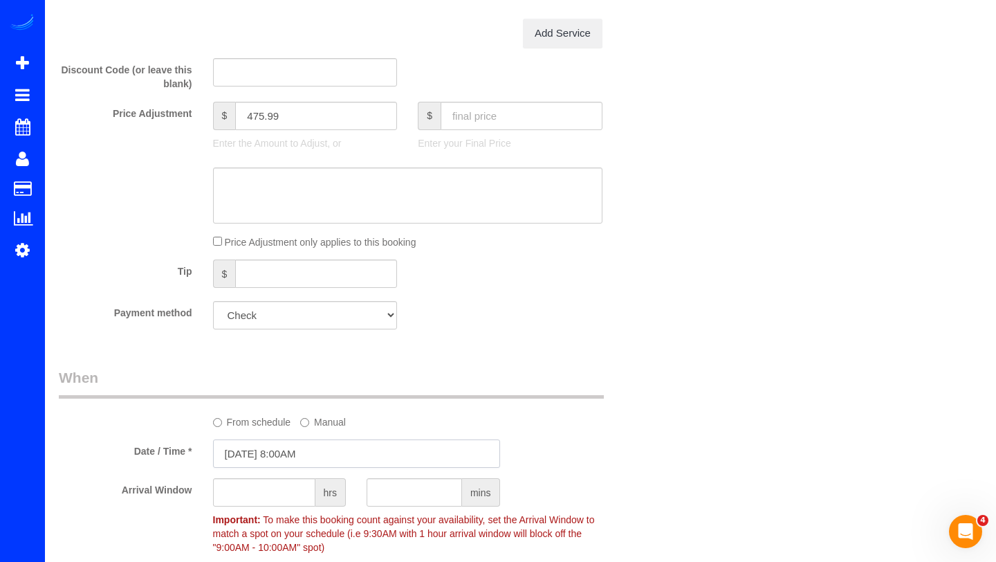
click at [256, 461] on input "[DATE] 8:00AM" at bounding box center [356, 453] width 287 height 28
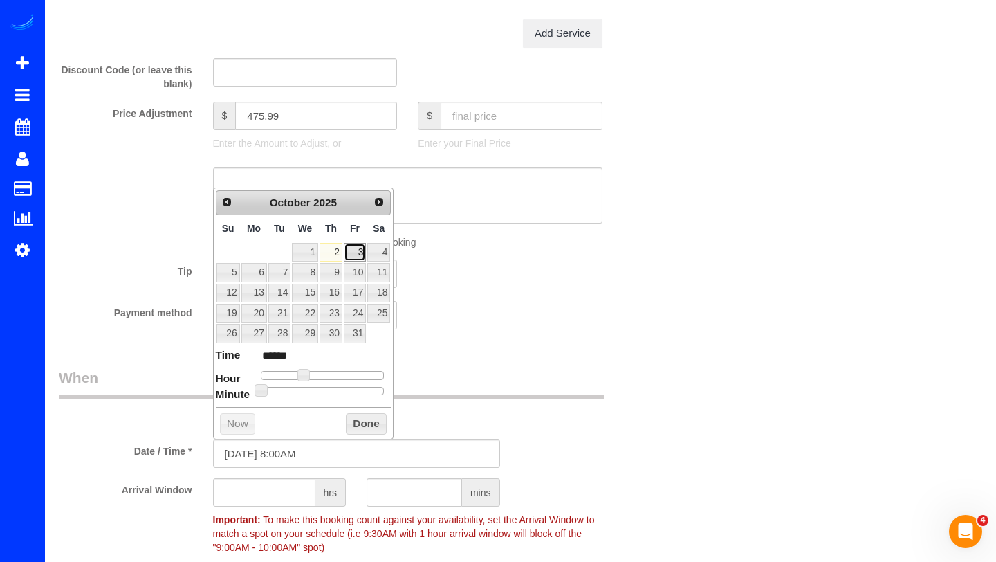
click at [359, 254] on link "3" at bounding box center [355, 252] width 22 height 19
click at [313, 375] on div at bounding box center [323, 375] width 124 height 8
type input "[DATE] 10:00AM"
type input "*******"
click at [323, 376] on div at bounding box center [323, 375] width 124 height 8
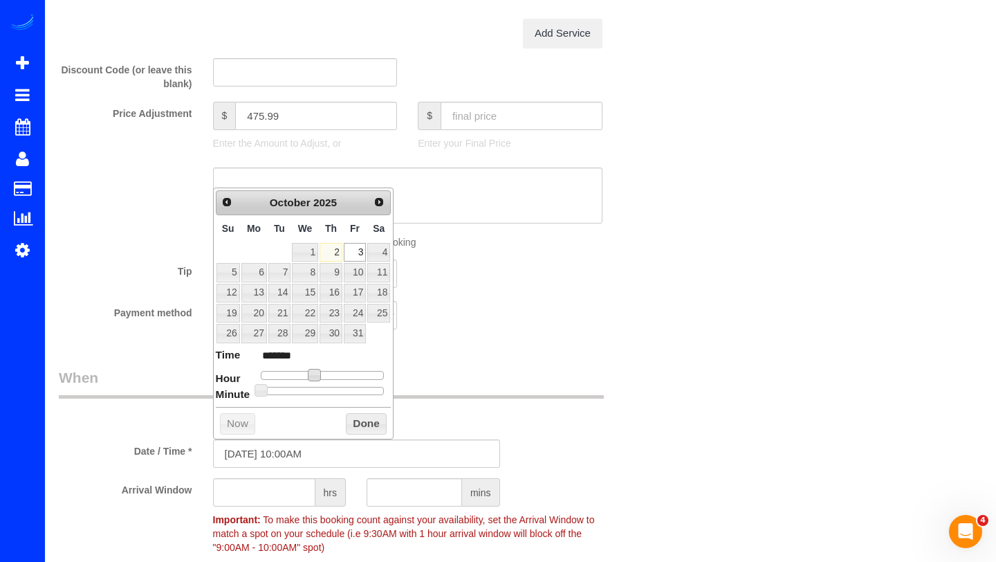
type input "[DATE] 12:00PM"
type input "*******"
click at [268, 504] on input "text" at bounding box center [264, 492] width 102 height 28
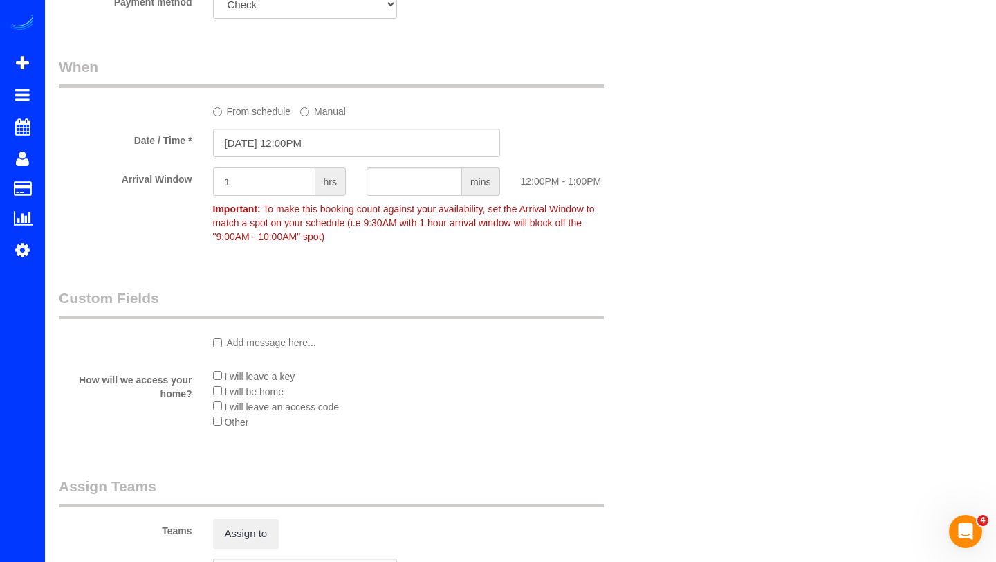
scroll to position [1113, 0]
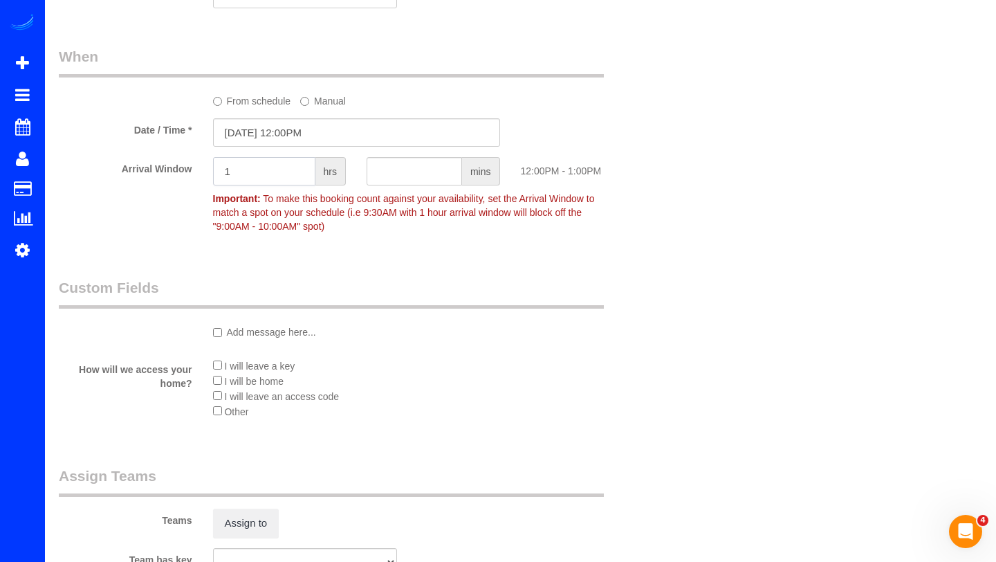
type input "1"
click at [246, 513] on button "Assign to" at bounding box center [246, 523] width 66 height 29
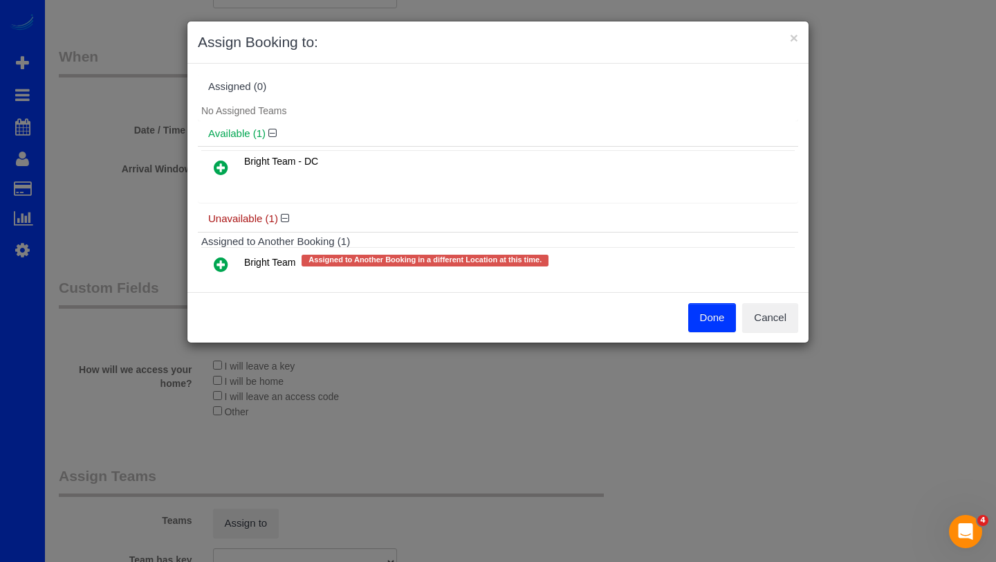
click at [225, 262] on icon at bounding box center [221, 264] width 15 height 17
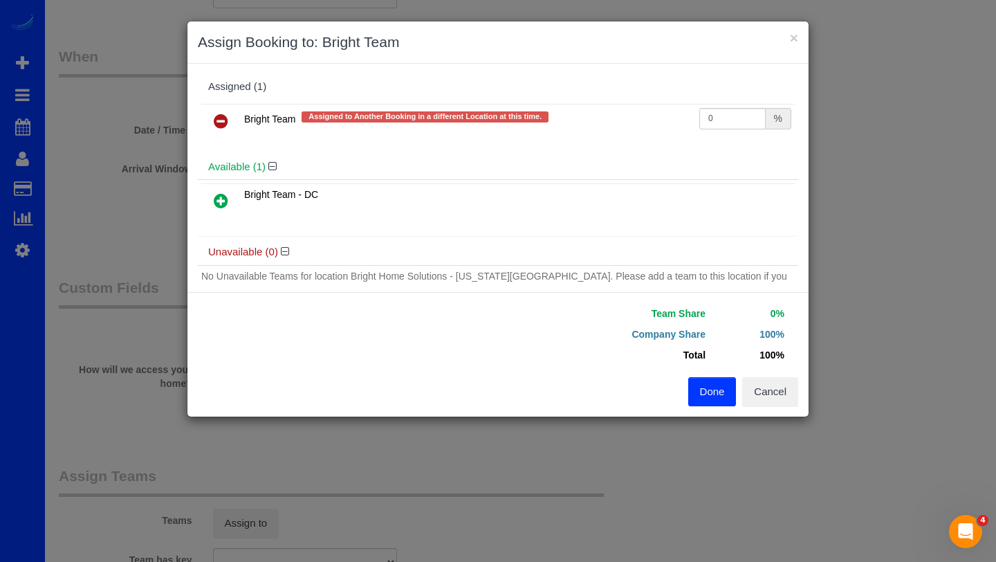
click at [726, 388] on button "Done" at bounding box center [712, 391] width 48 height 29
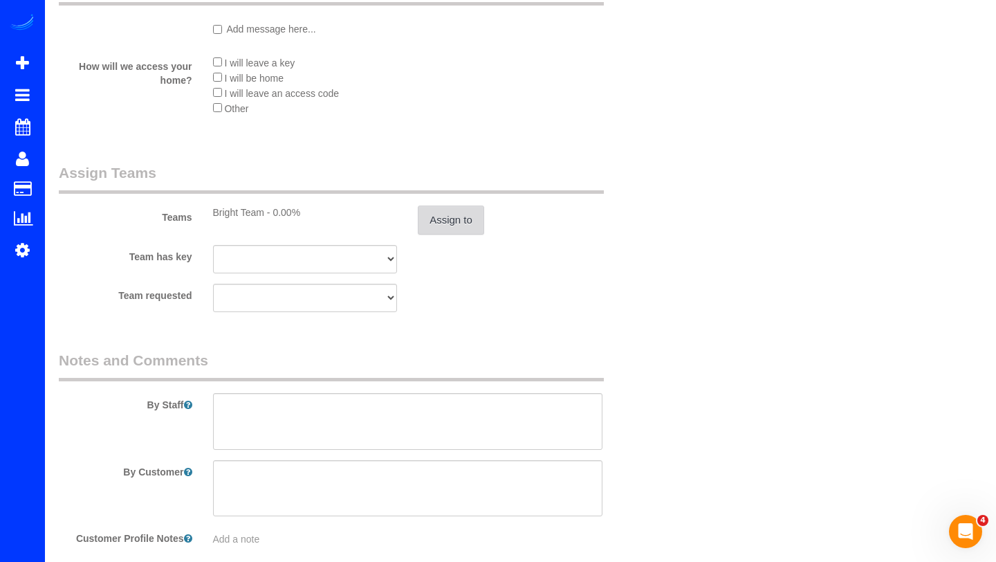
scroll to position [1438, 0]
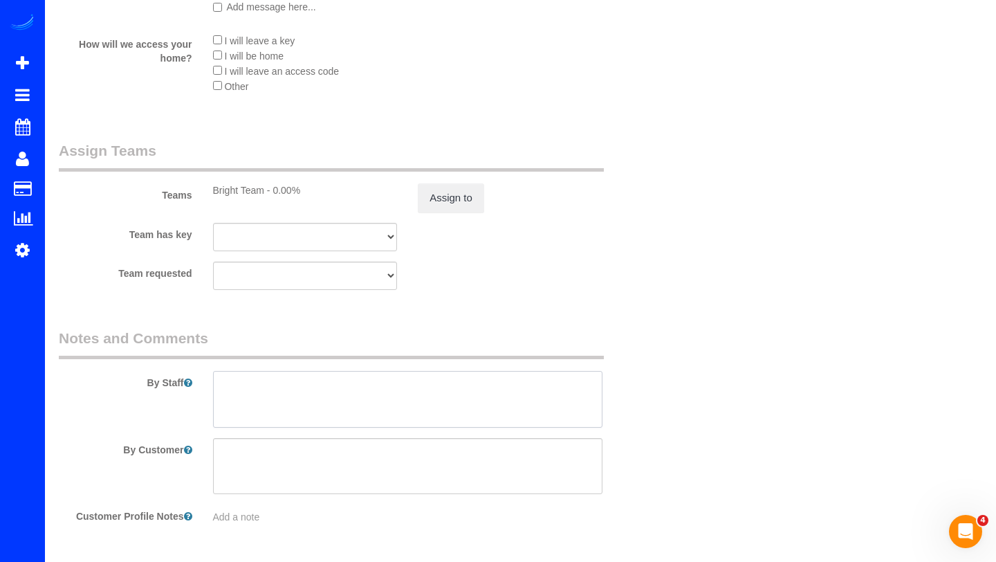
click at [401, 400] on textarea at bounding box center [408, 399] width 390 height 57
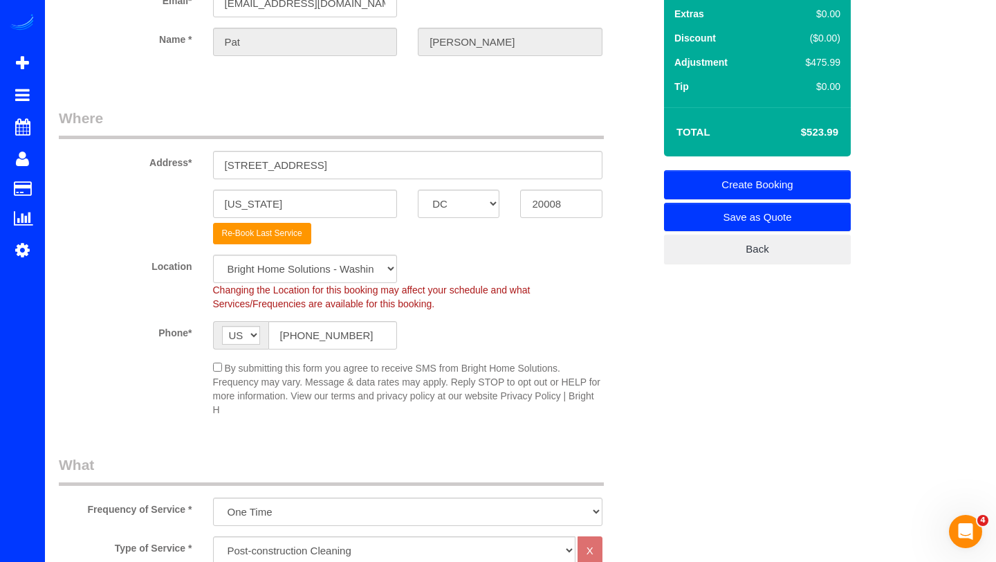
scroll to position [109, 0]
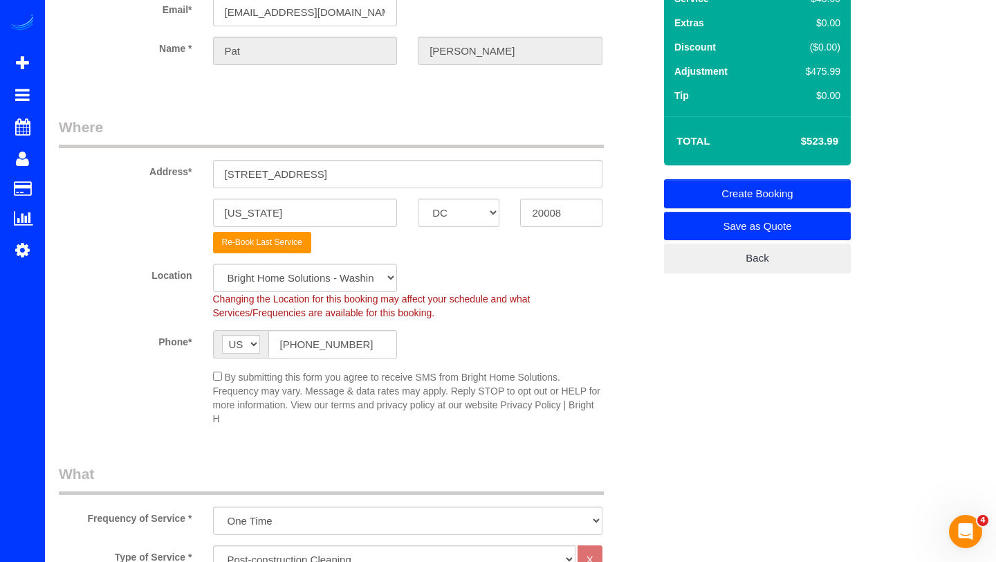
type textarea "access code 2920"
click at [803, 201] on link "Create Booking" at bounding box center [757, 193] width 187 height 29
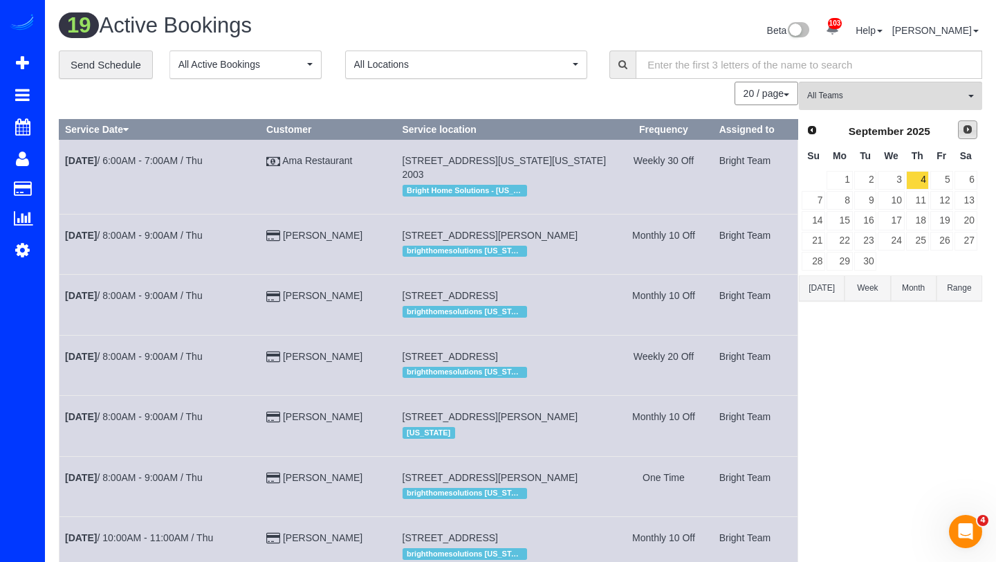
click at [967, 132] on span "Next" at bounding box center [967, 129] width 11 height 11
click at [943, 181] on link "3" at bounding box center [942, 180] width 23 height 19
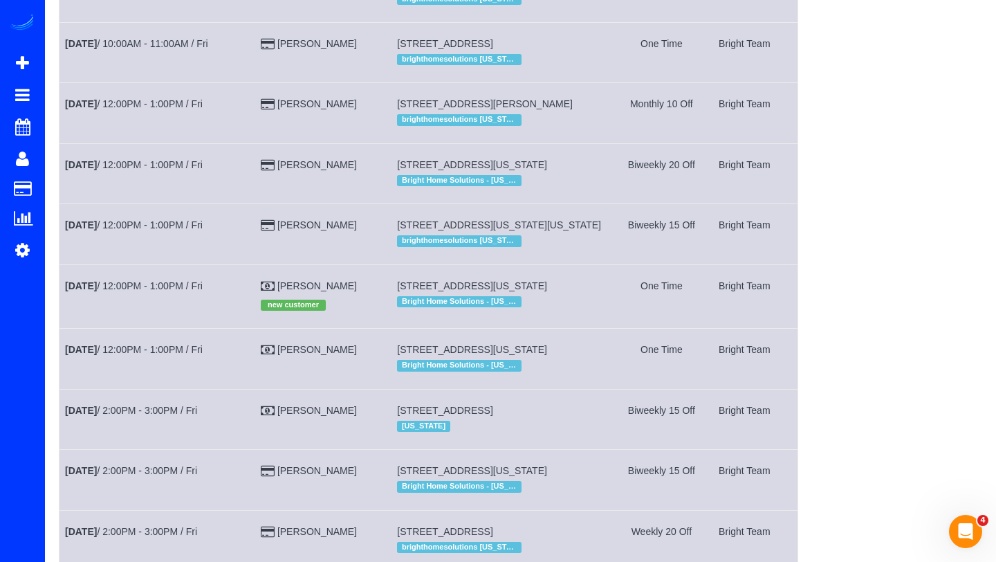
scroll to position [732, 0]
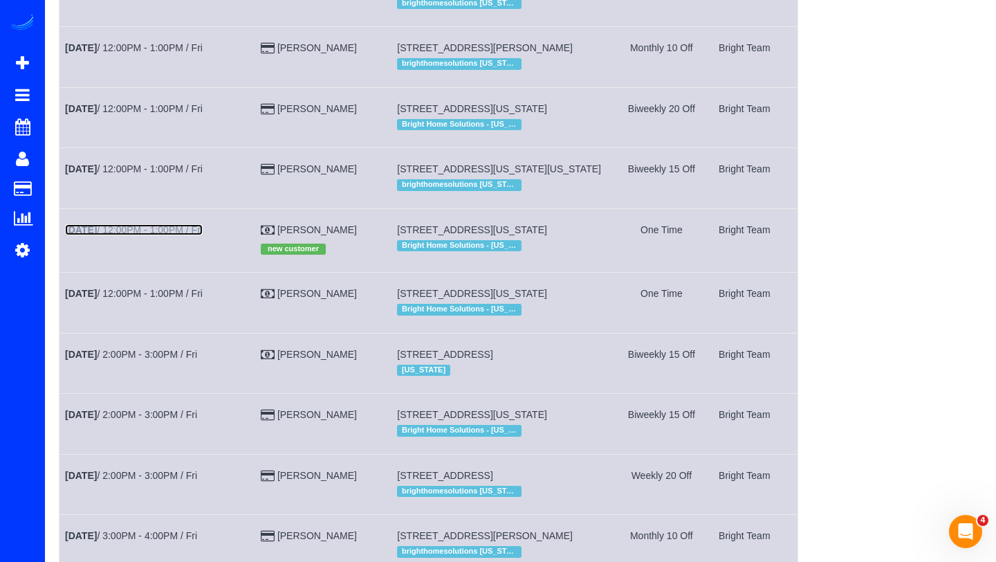
click at [118, 235] on link "[DATE] 12:00PM - 1:00PM / Fri" at bounding box center [134, 229] width 138 height 11
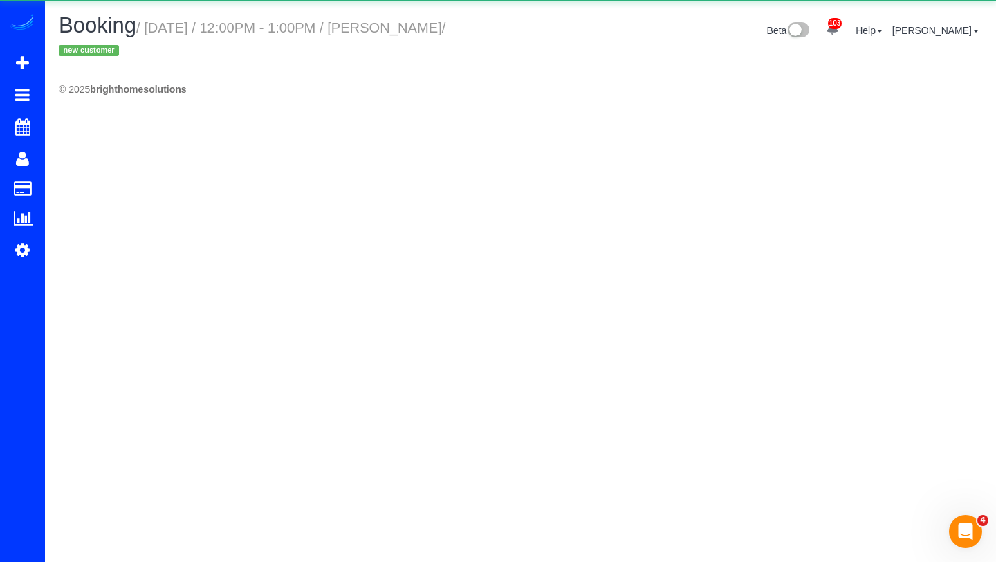
select select "DC"
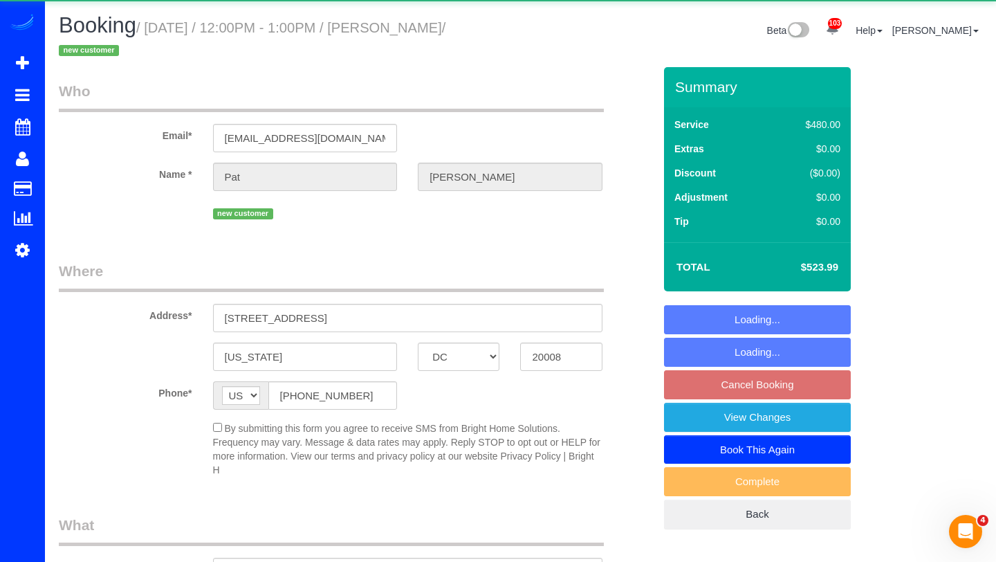
select select "object:6514"
select select "2"
select select "300"
select select "spot1"
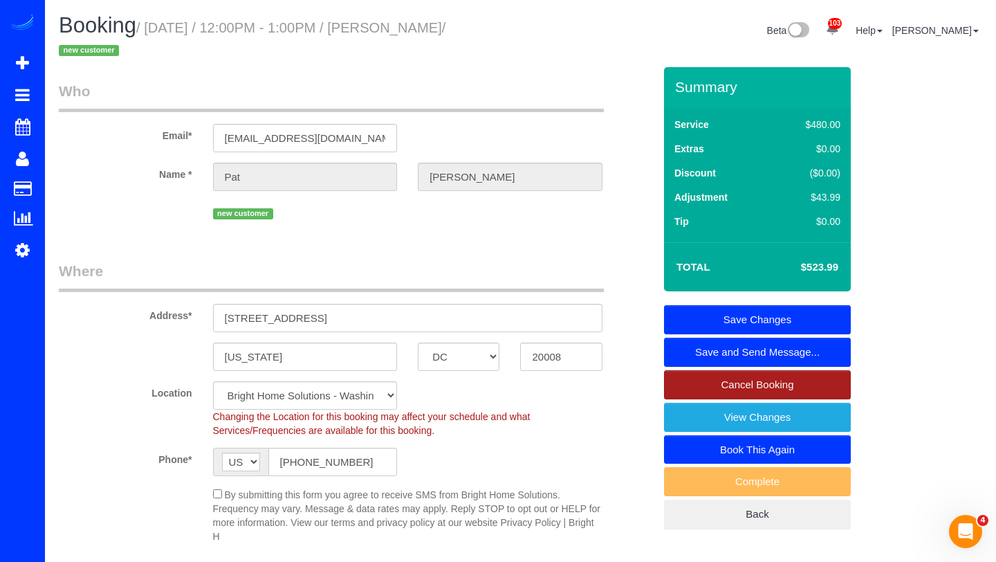
click at [755, 385] on link "Cancel Booking" at bounding box center [757, 384] width 187 height 29
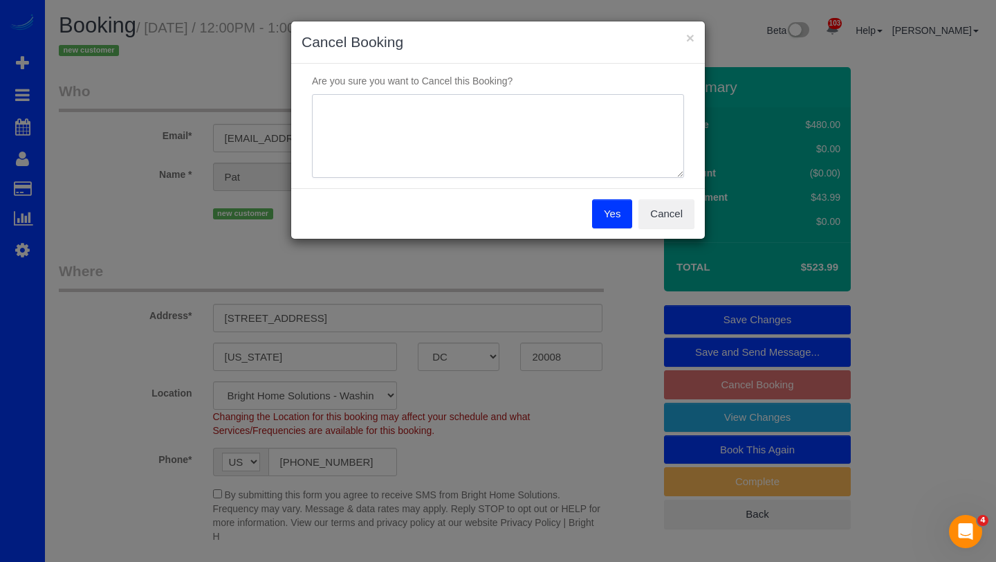
click at [488, 107] on textarea at bounding box center [498, 136] width 372 height 84
type textarea "wrong profile"
click at [610, 218] on button "Yes" at bounding box center [612, 213] width 40 height 29
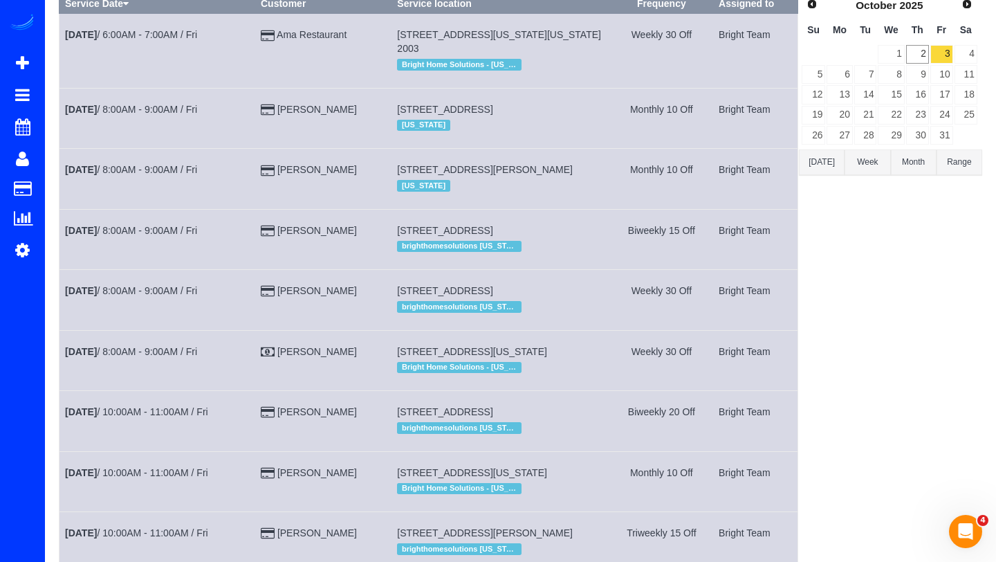
scroll to position [64, 0]
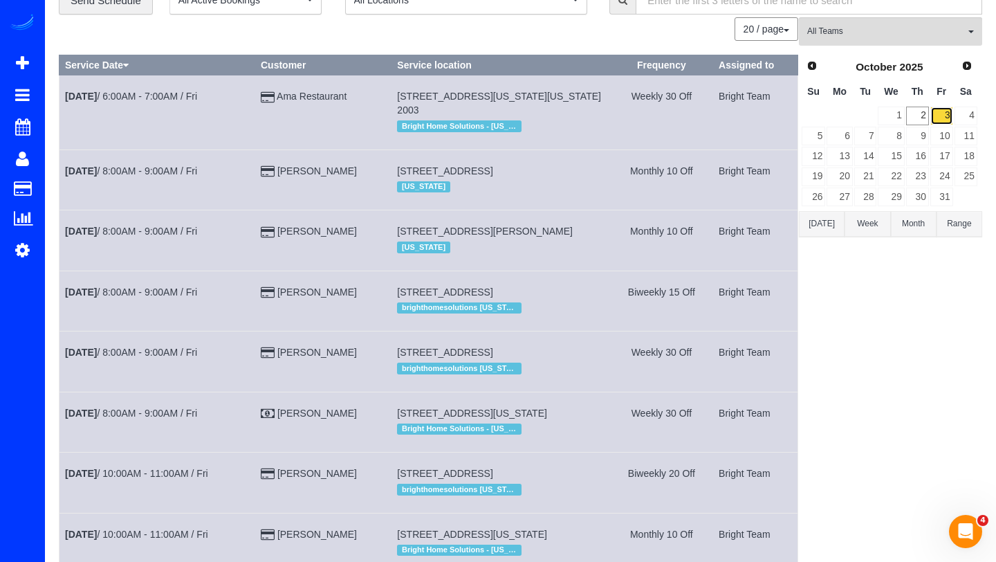
click at [941, 109] on link "3" at bounding box center [942, 116] width 23 height 19
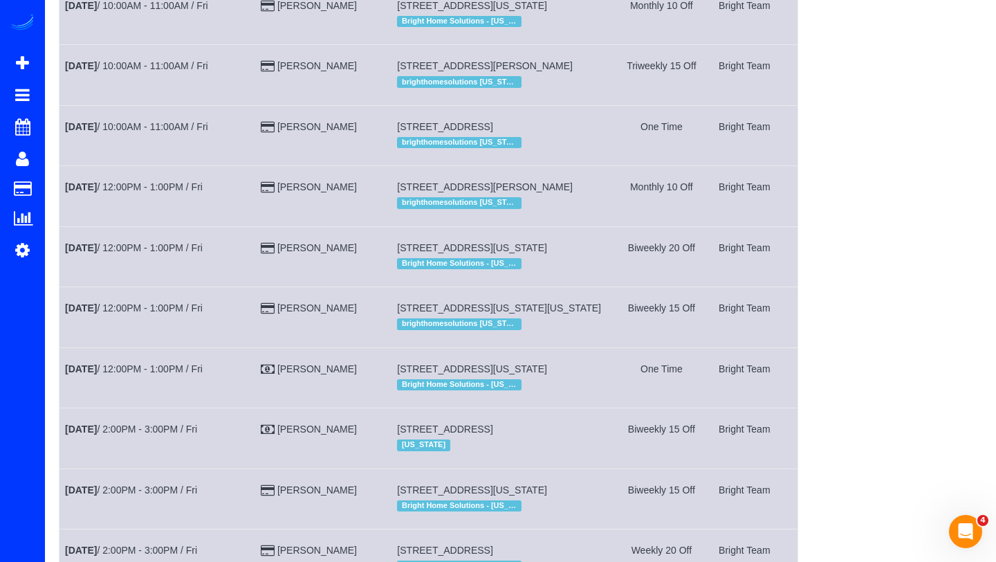
scroll to position [594, 0]
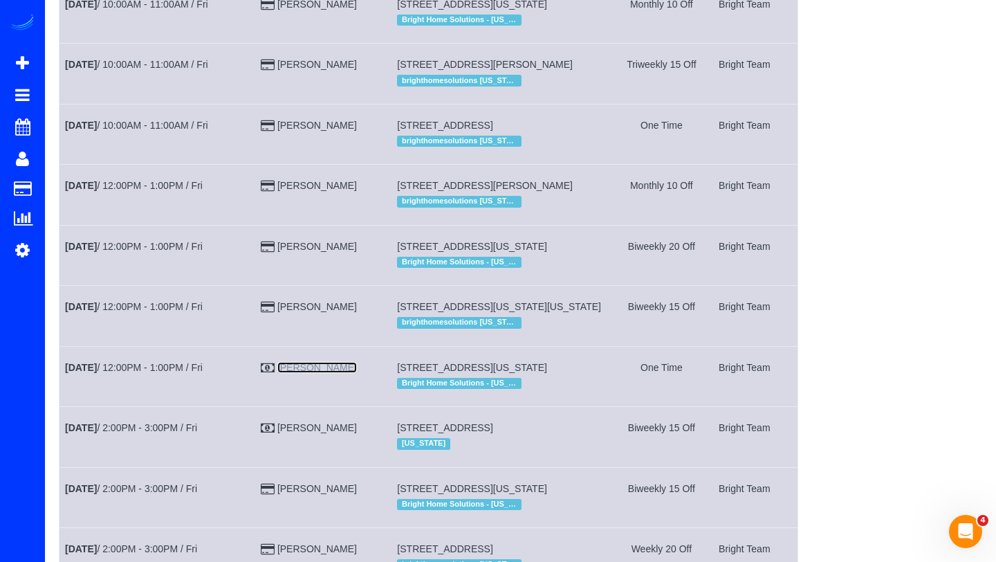
click at [307, 373] on link "[PERSON_NAME]" at bounding box center [317, 367] width 80 height 11
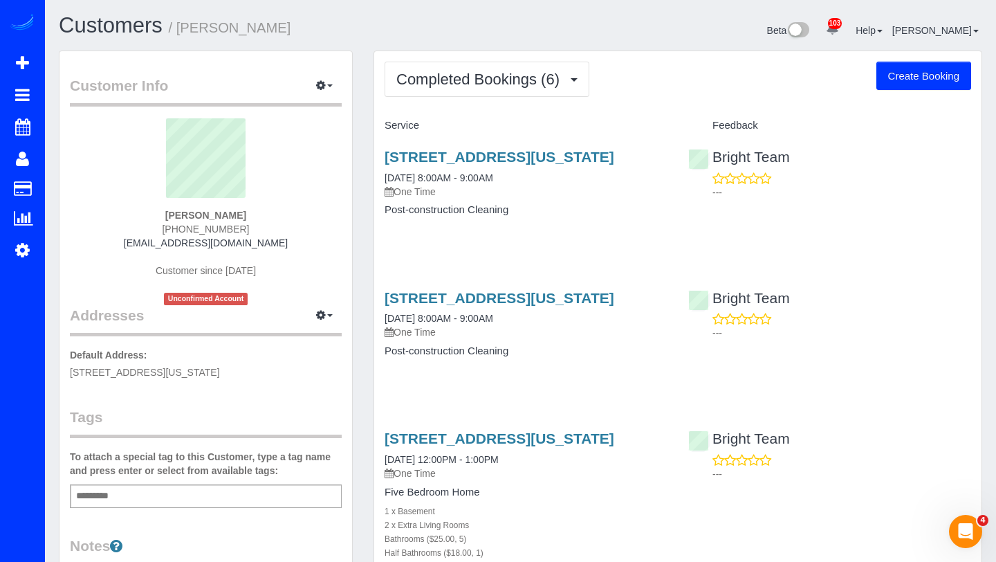
click at [928, 83] on button "Create Booking" at bounding box center [924, 76] width 95 height 29
select select "DC"
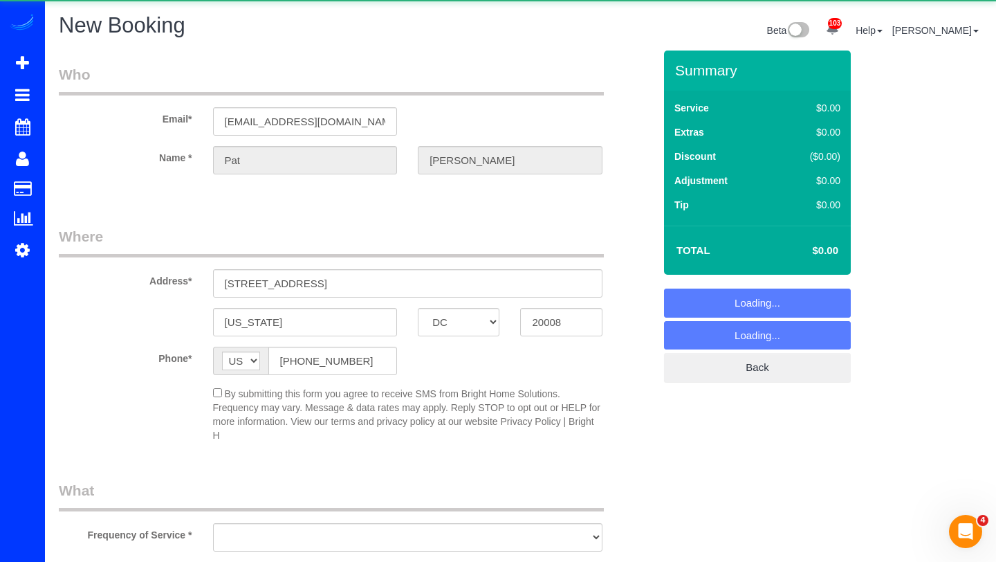
select select "object:7956"
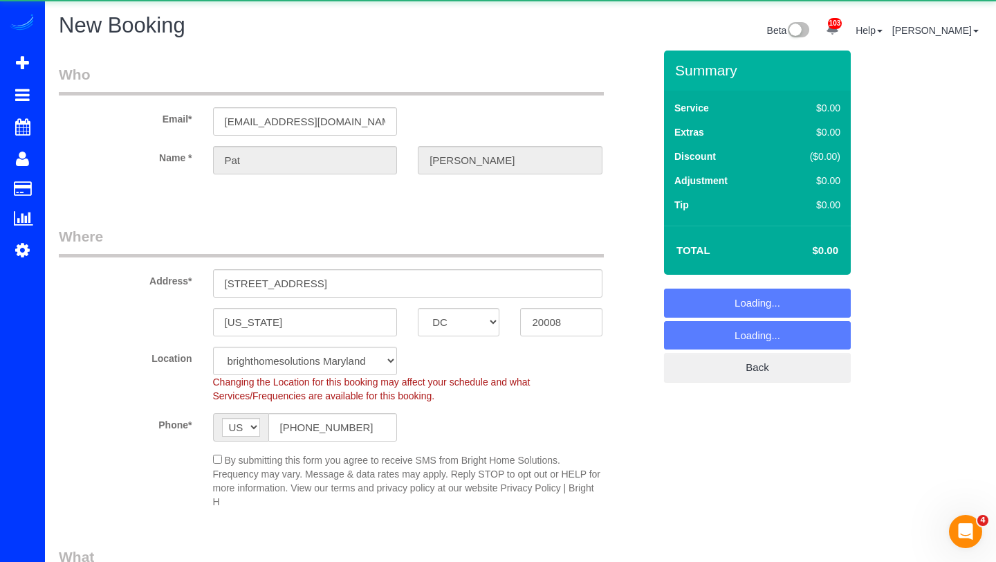
select select "2"
select select "object:8013"
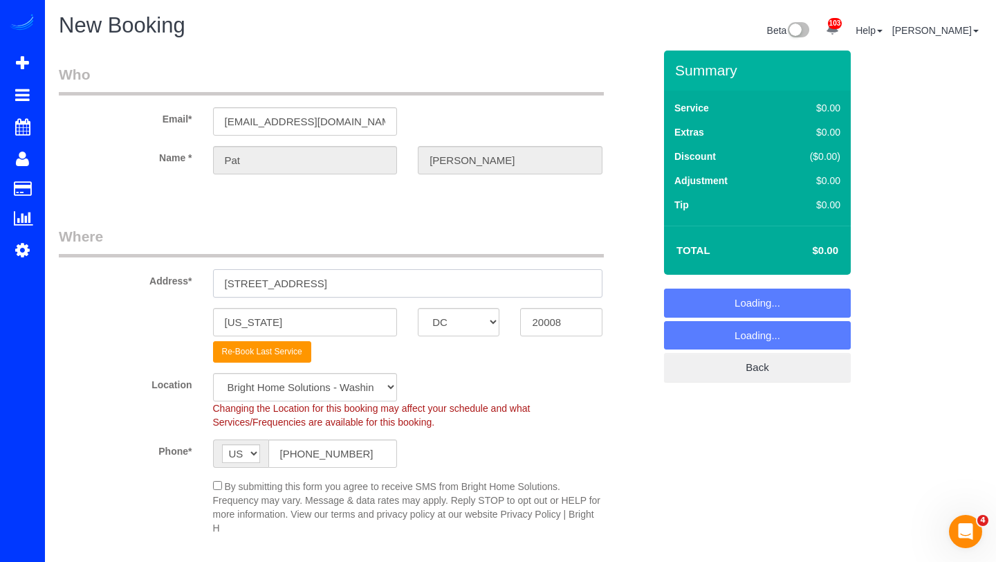
click at [316, 280] on input "[STREET_ADDRESS]" at bounding box center [408, 283] width 390 height 28
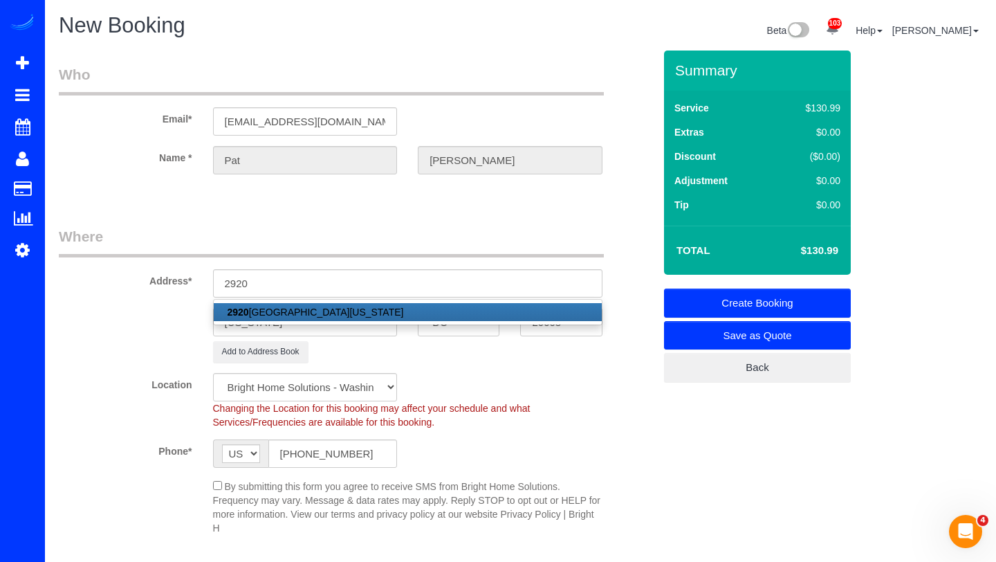
click at [297, 311] on link "[STREET_ADDRESS][US_STATE]" at bounding box center [408, 312] width 388 height 18
type input "[STREET_ADDRESS]"
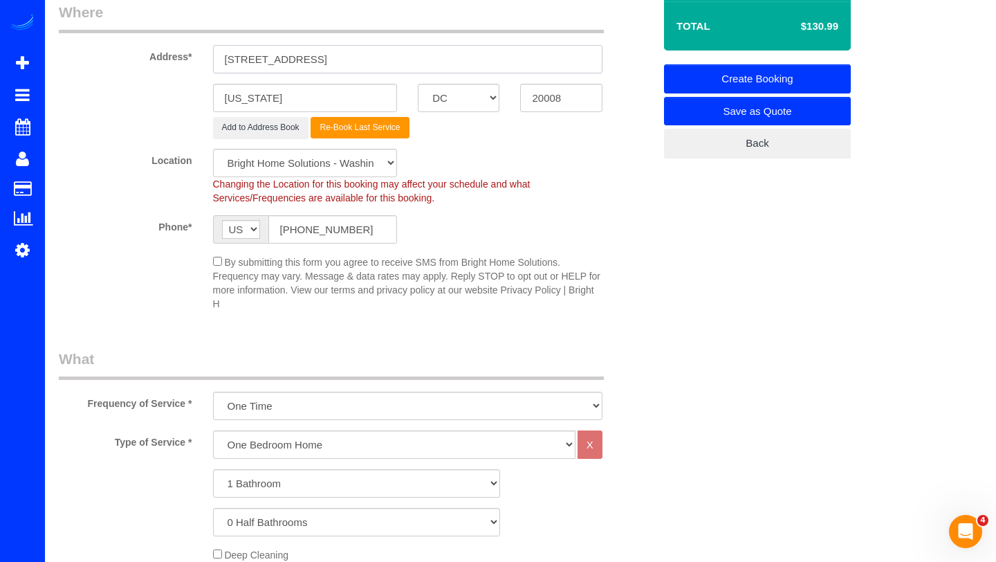
scroll to position [228, 0]
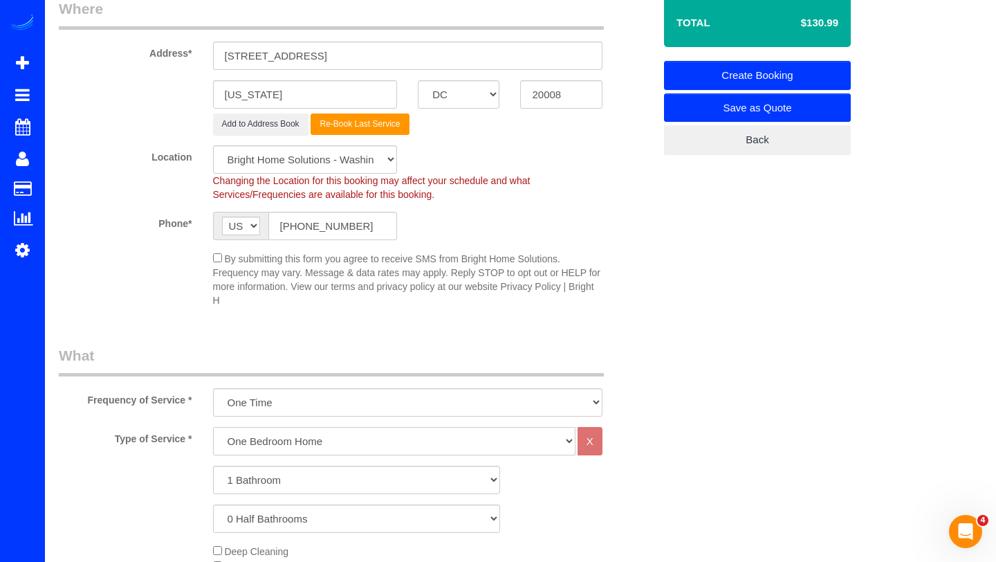
click at [284, 435] on select "One Bedroom Home Two Bedroom Home Three Bedroom Home Four Bedroom Home Five Bed…" at bounding box center [394, 441] width 363 height 28
select select "155"
click at [213, 427] on select "One Bedroom Home Two Bedroom Home Three Bedroom Home Four Bedroom Home Five Bed…" at bounding box center [394, 441] width 363 height 28
select select "1"
select select "60"
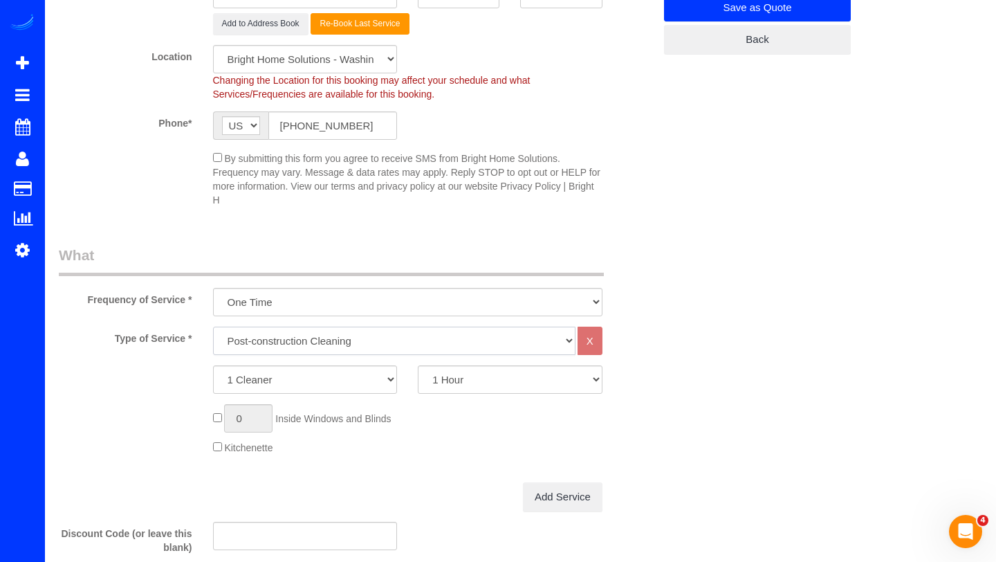
scroll to position [335, 0]
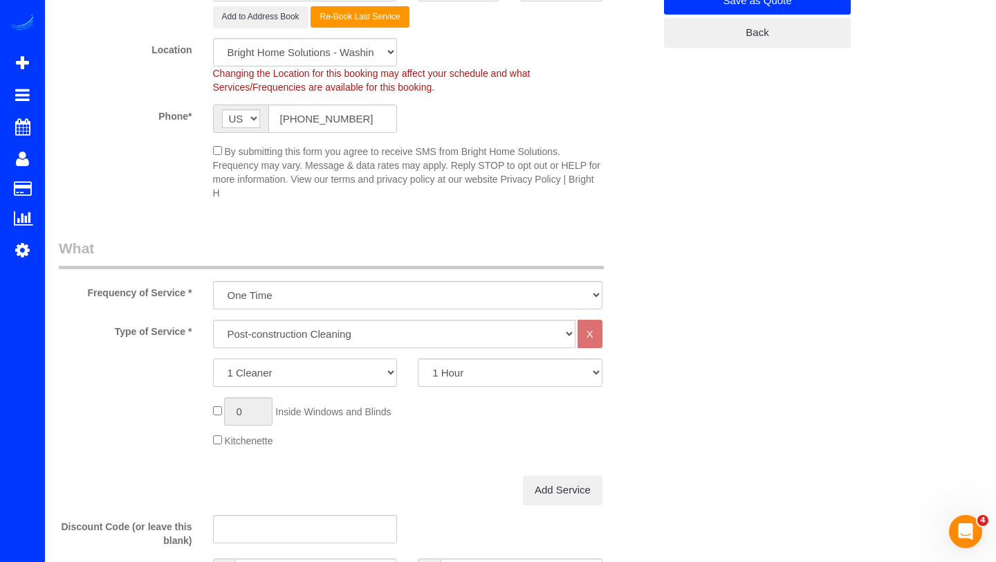
click at [322, 384] on select "1 Cleaner 2 Cleaners 3 Cleaners" at bounding box center [305, 372] width 185 height 28
select select "3"
click at [213, 358] on select "1 Cleaner 2 Cleaners 3 Cleaners" at bounding box center [305, 372] width 185 height 28
click at [426, 373] on select "1 Hour 2 Hours 3 Hours 4 Hours 5 Hours 6 Hours 7 Hours 8 Hours 9 Hours 10 Hours" at bounding box center [510, 372] width 185 height 28
select select "300"
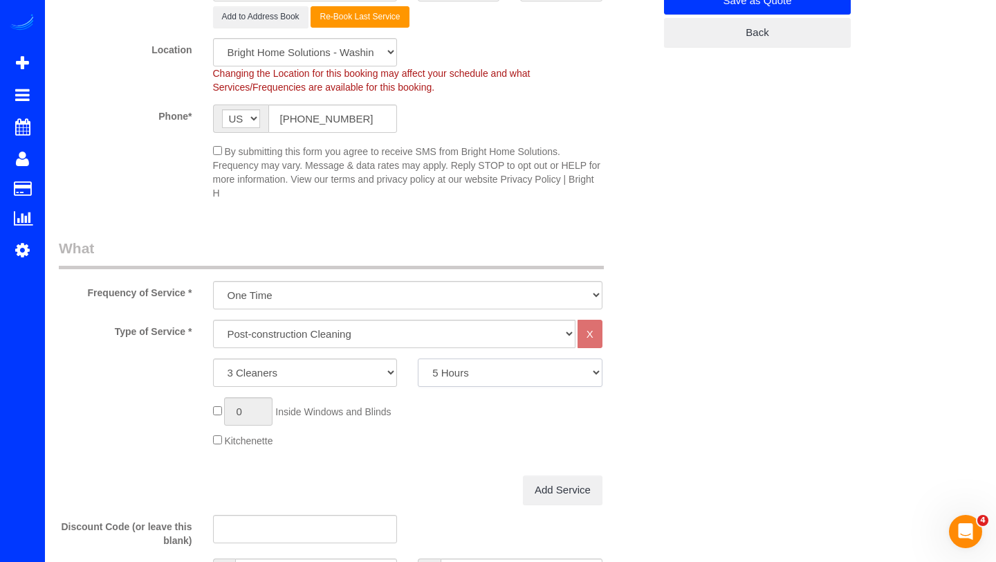
click at [418, 358] on select "1 Hour 2 Hours 3 Hours 4 Hours 5 Hours 6 Hours 7 Hours 8 Hours 9 Hours 10 Hours" at bounding box center [510, 372] width 185 height 28
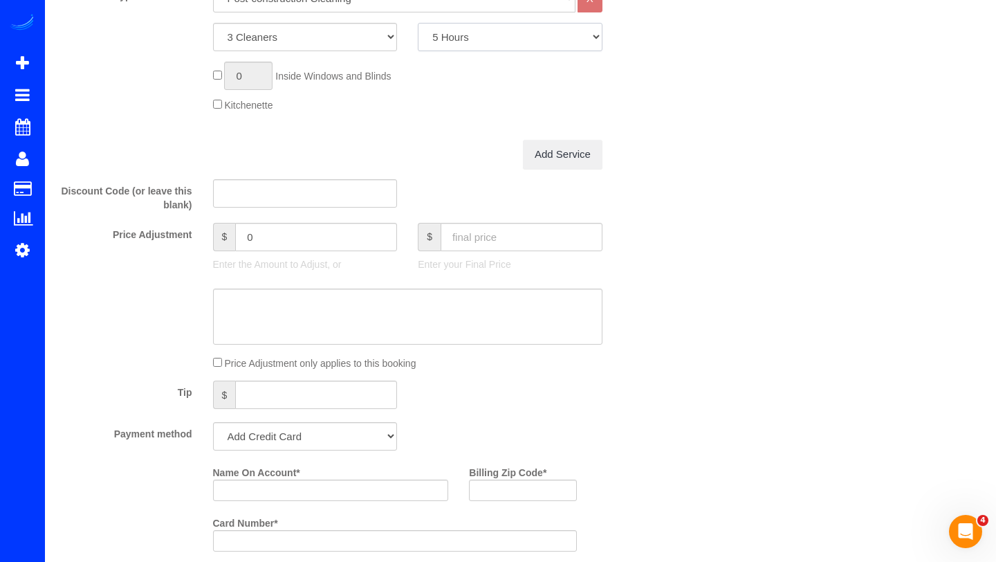
scroll to position [673, 0]
click at [363, 440] on select "Add Credit Card Cash Check Paypal" at bounding box center [305, 434] width 185 height 28
select select "string:check"
click at [213, 420] on select "Add Credit Card Cash Check Paypal" at bounding box center [305, 434] width 185 height 28
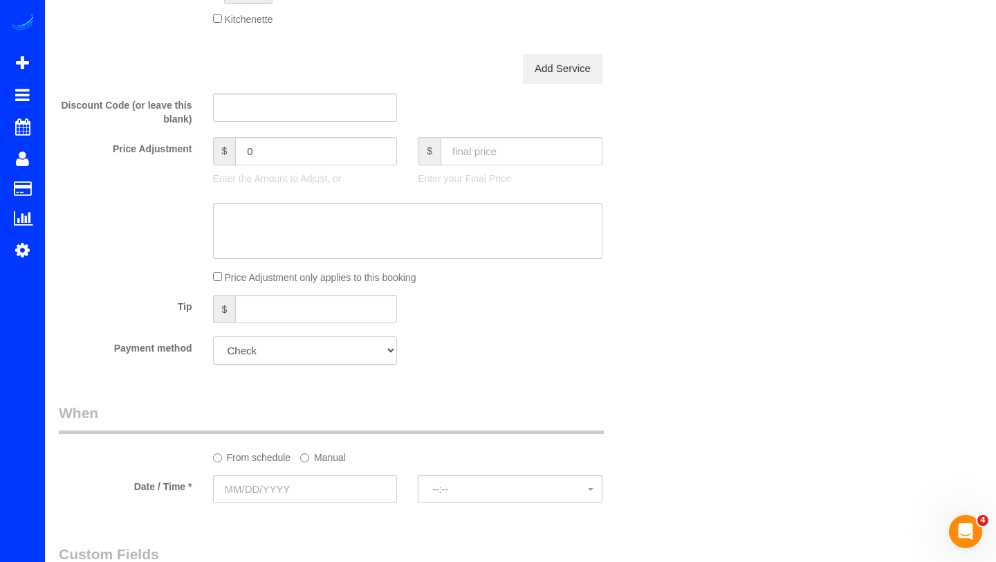
scroll to position [769, 0]
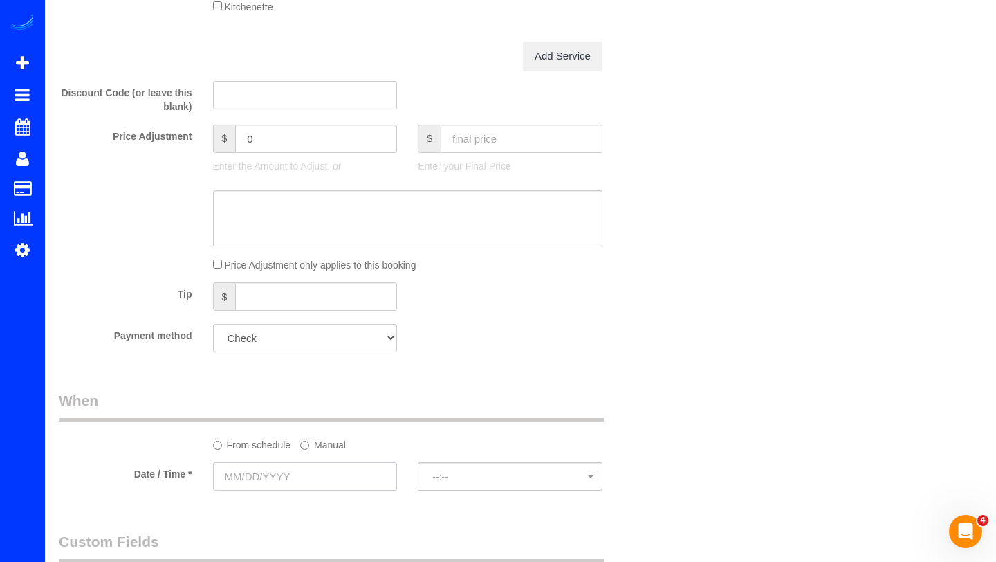
click at [253, 480] on input "text" at bounding box center [305, 476] width 185 height 28
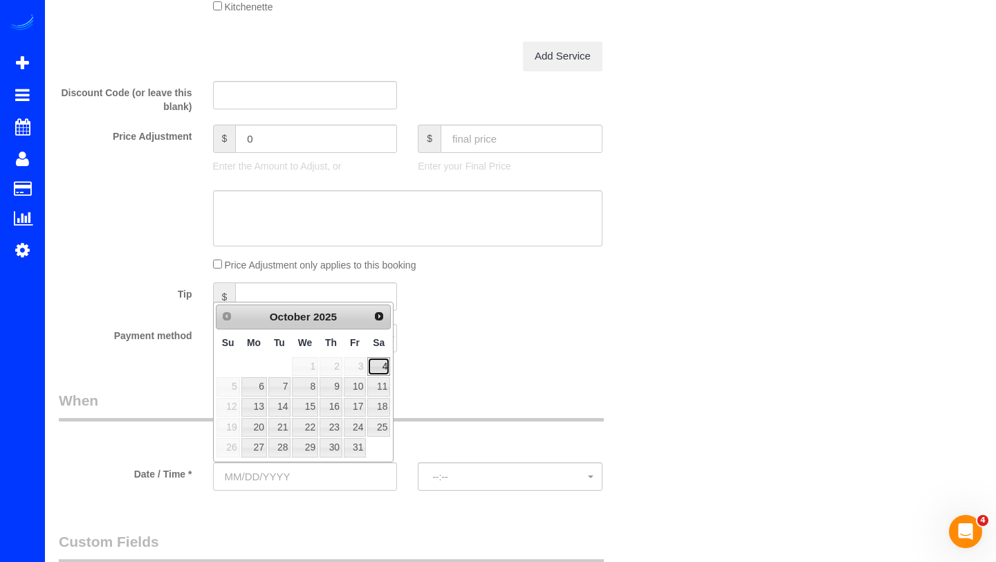
click at [383, 368] on link "4" at bounding box center [378, 366] width 23 height 19
type input "[DATE]"
select select "spot15"
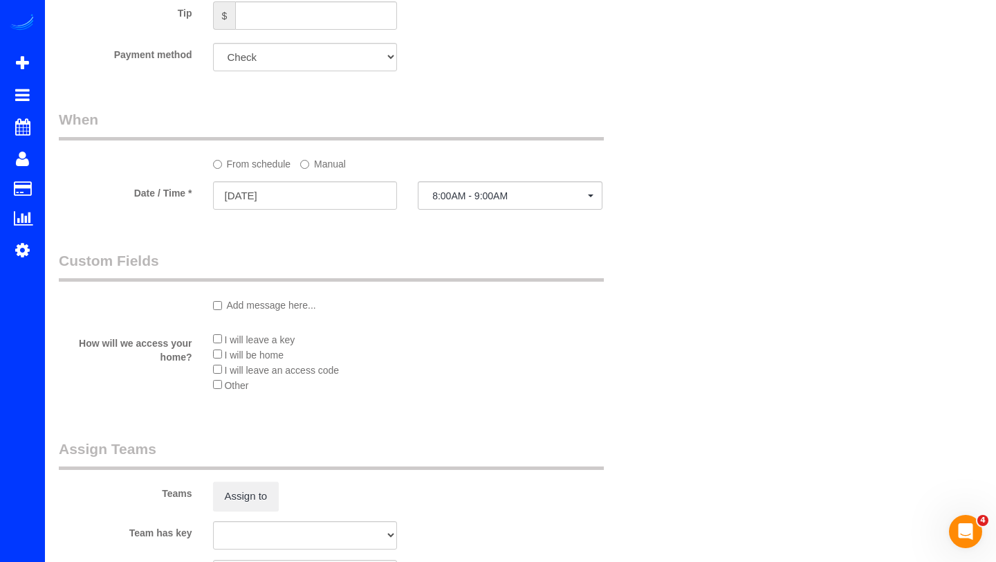
scroll to position [1072, 0]
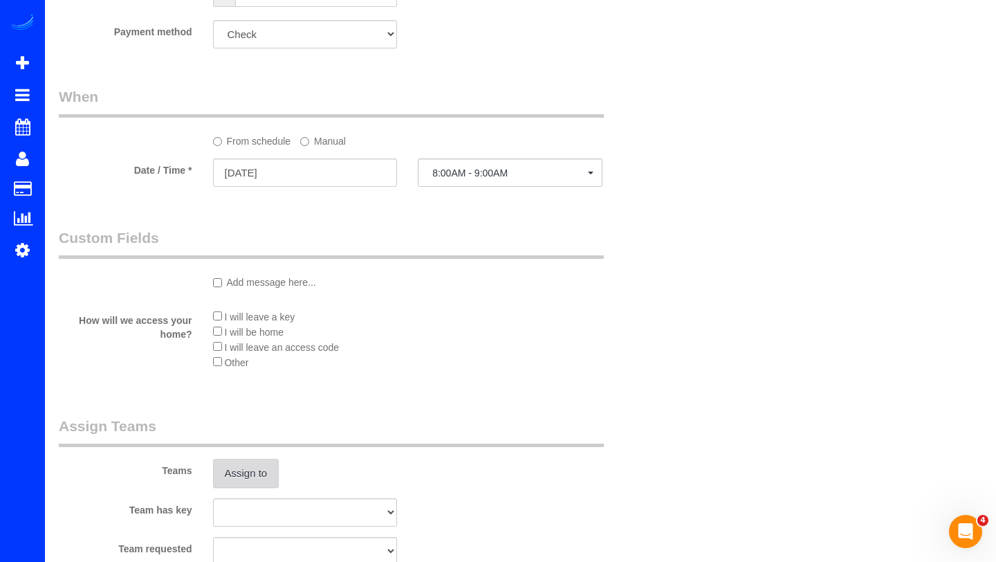
click at [236, 486] on button "Assign to" at bounding box center [246, 473] width 66 height 29
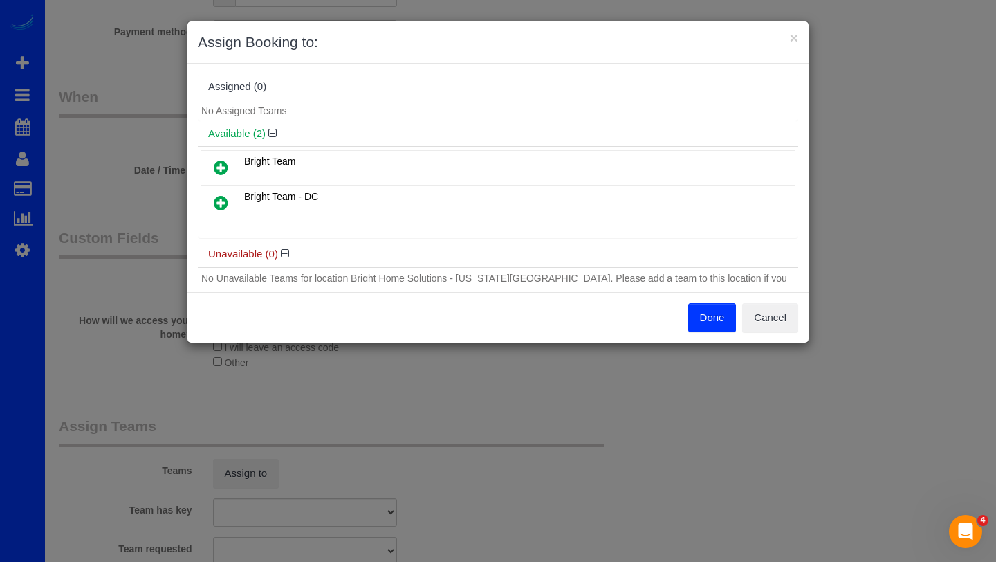
click at [222, 161] on icon at bounding box center [221, 167] width 15 height 17
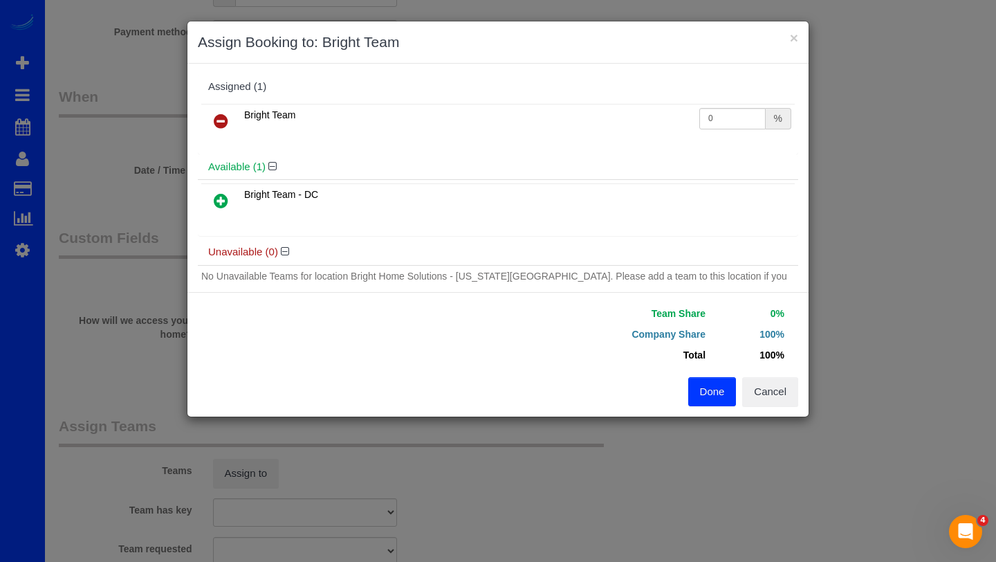
click at [698, 384] on button "Done" at bounding box center [712, 391] width 48 height 29
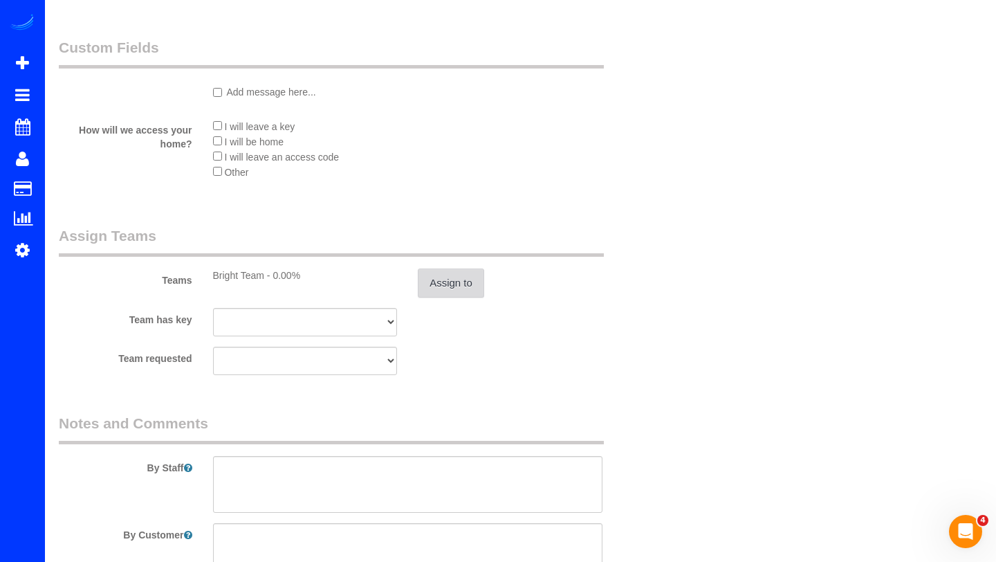
scroll to position [1281, 0]
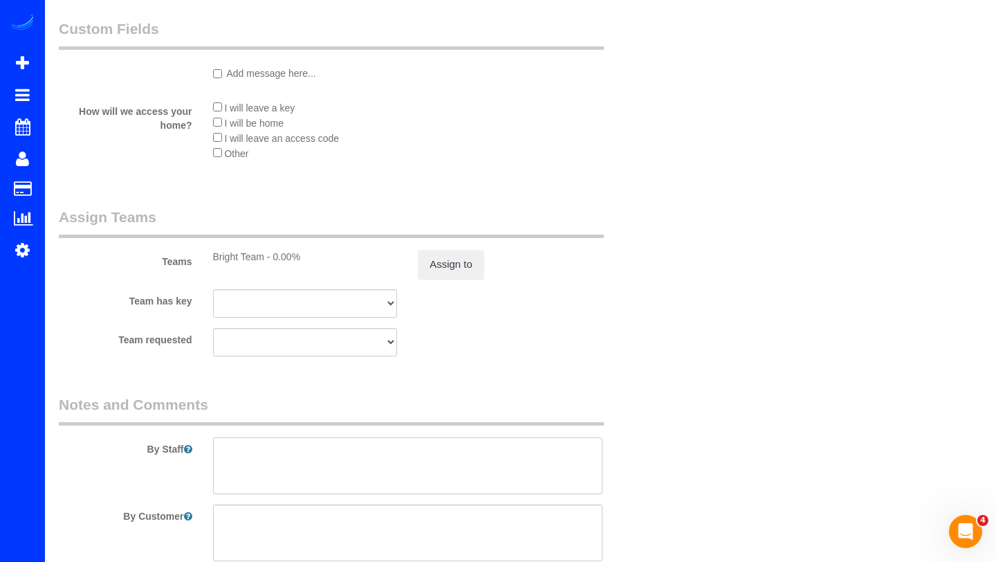
click at [338, 458] on textarea at bounding box center [408, 465] width 390 height 57
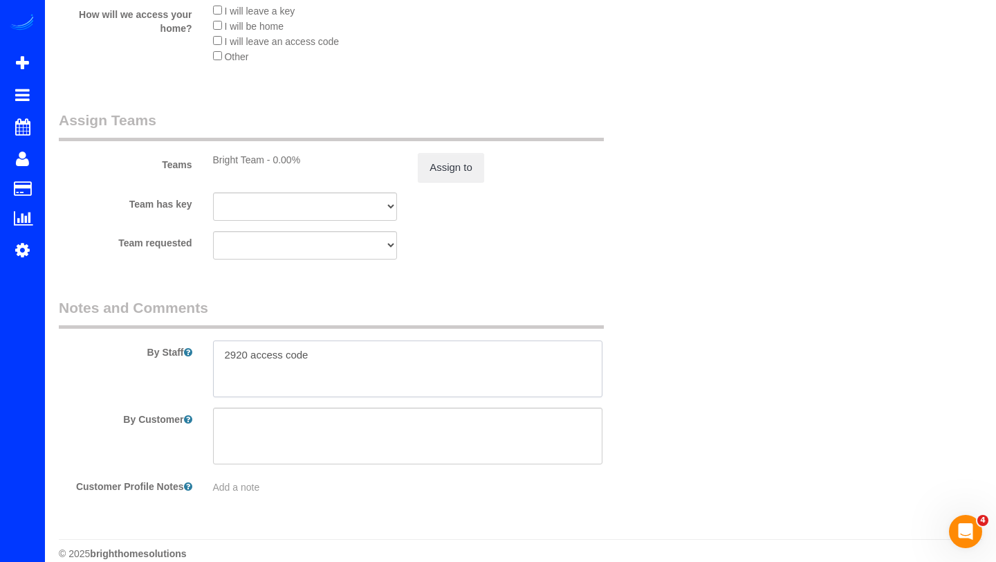
scroll to position [1396, 0]
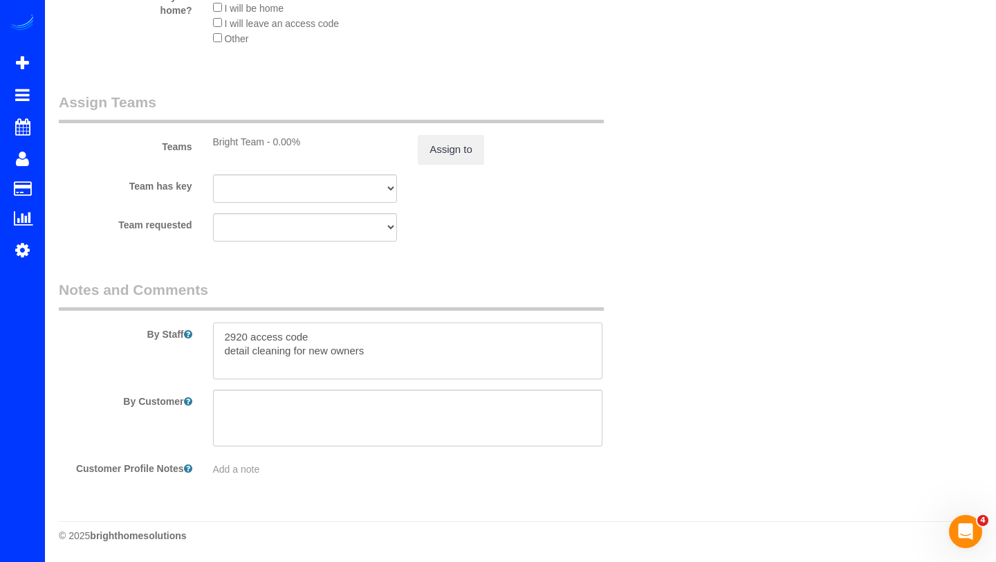
click at [462, 354] on textarea at bounding box center [408, 350] width 390 height 57
click at [405, 348] on textarea at bounding box center [408, 350] width 390 height 57
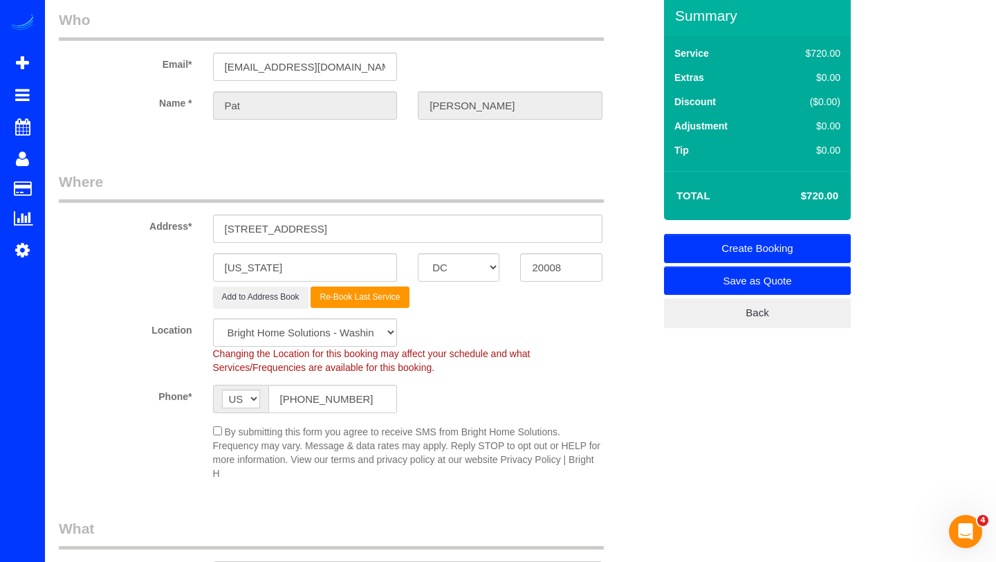
scroll to position [50, 0]
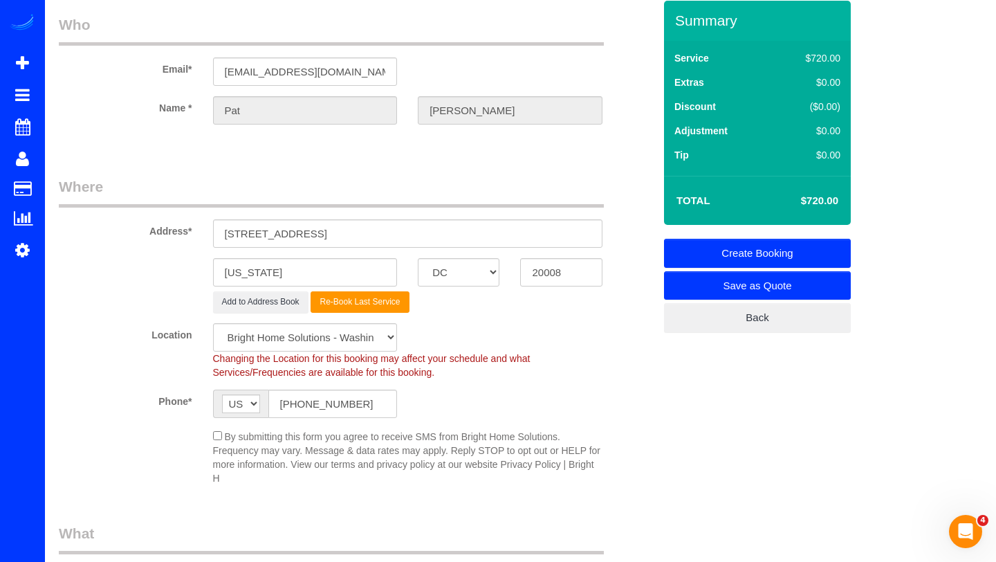
type textarea "2920 access code deep cleaning for new owners. dejar tarjetas!"
click at [790, 251] on link "Create Booking" at bounding box center [757, 253] width 187 height 29
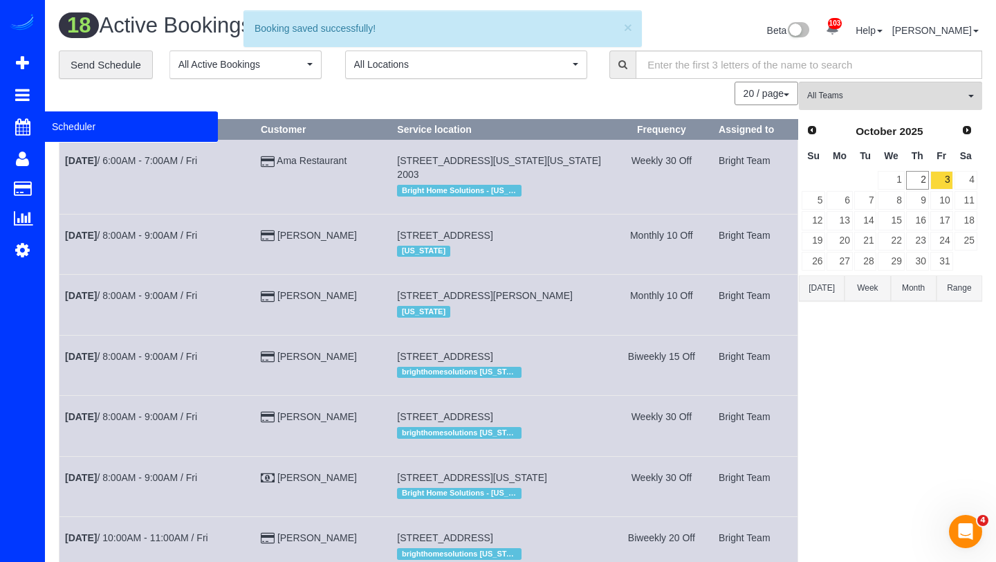
click at [69, 125] on span "Scheduler" at bounding box center [131, 127] width 173 height 32
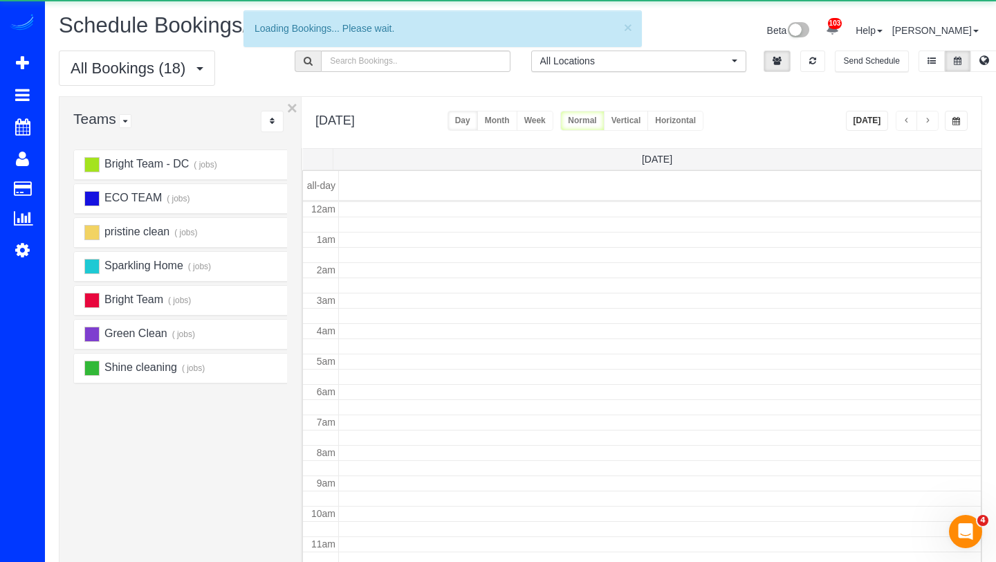
scroll to position [183, 0]
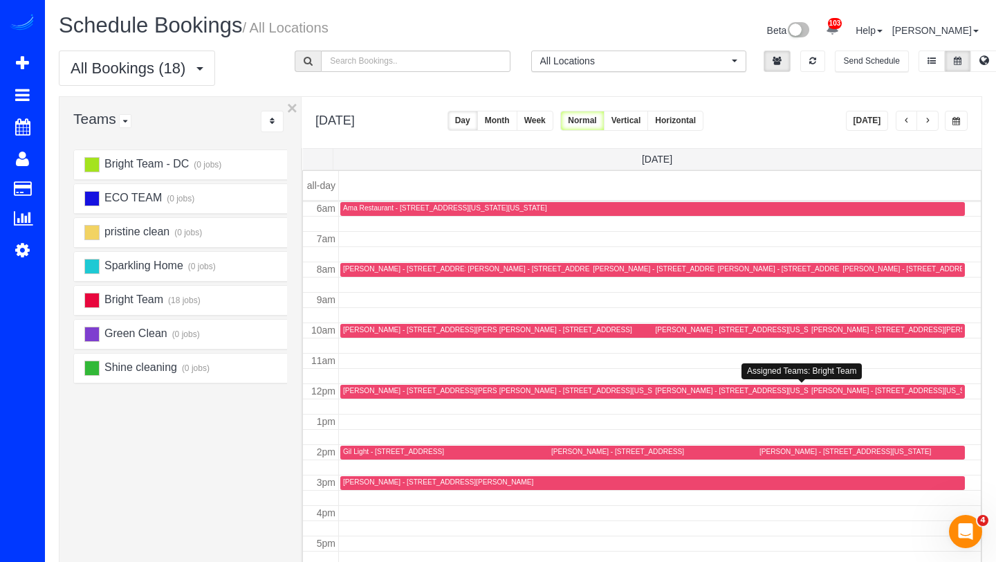
click at [675, 387] on div "[PERSON_NAME] - [STREET_ADDRESS][US_STATE]" at bounding box center [741, 390] width 172 height 9
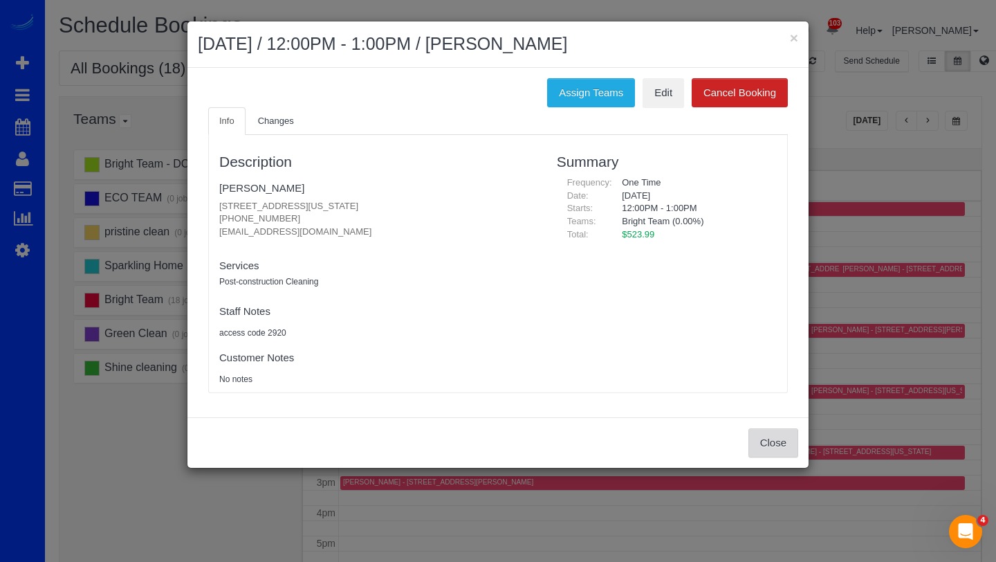
click at [769, 439] on button "Close" at bounding box center [774, 442] width 50 height 29
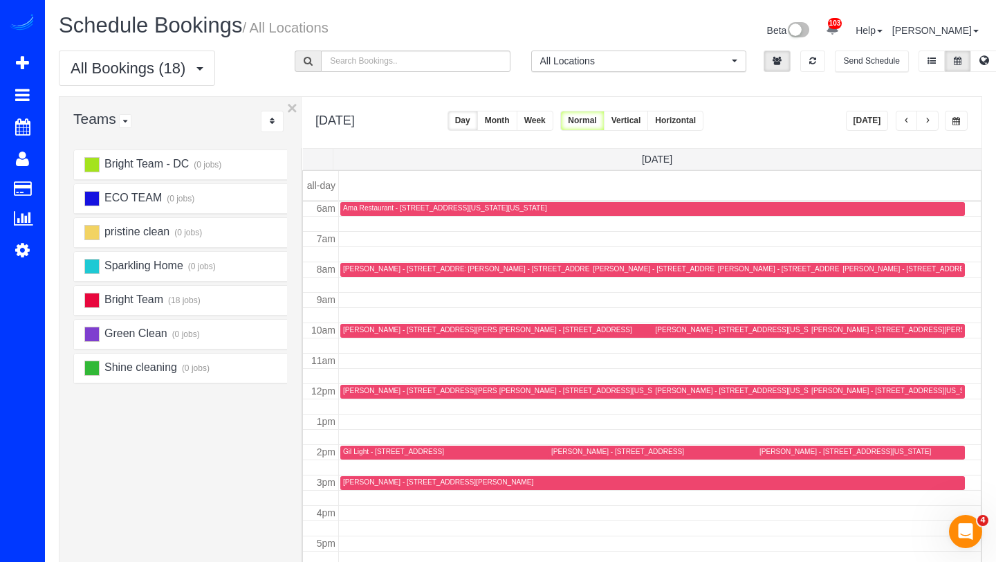
click at [935, 118] on button "button" at bounding box center [928, 121] width 22 height 20
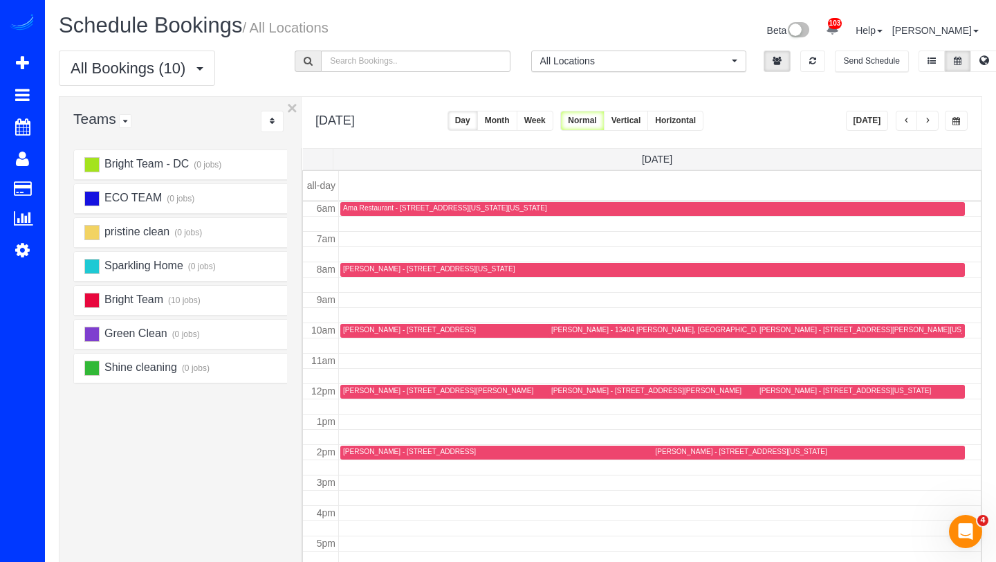
click at [522, 260] on td at bounding box center [660, 253] width 643 height 15
click at [502, 262] on td at bounding box center [660, 269] width 643 height 15
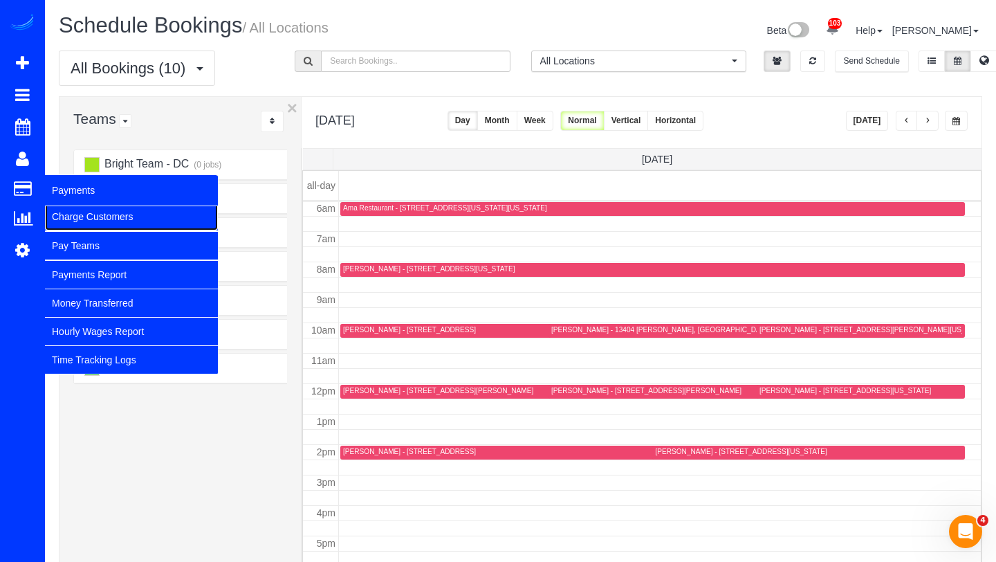
click at [58, 214] on link "Charge Customers" at bounding box center [131, 217] width 173 height 28
select select
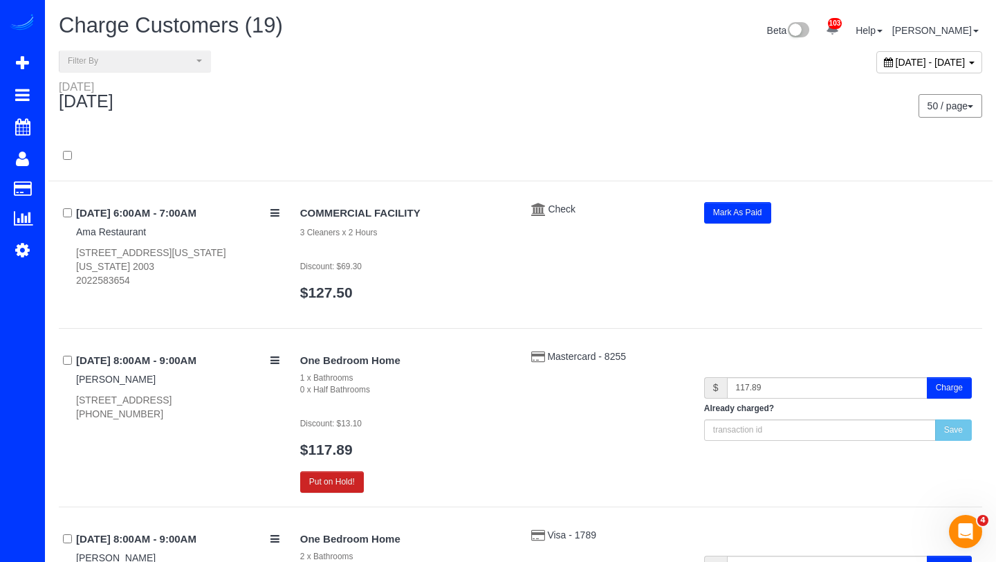
click at [877, 68] on div "[DATE] - [DATE]" at bounding box center [930, 62] width 106 height 22
type input "**********"
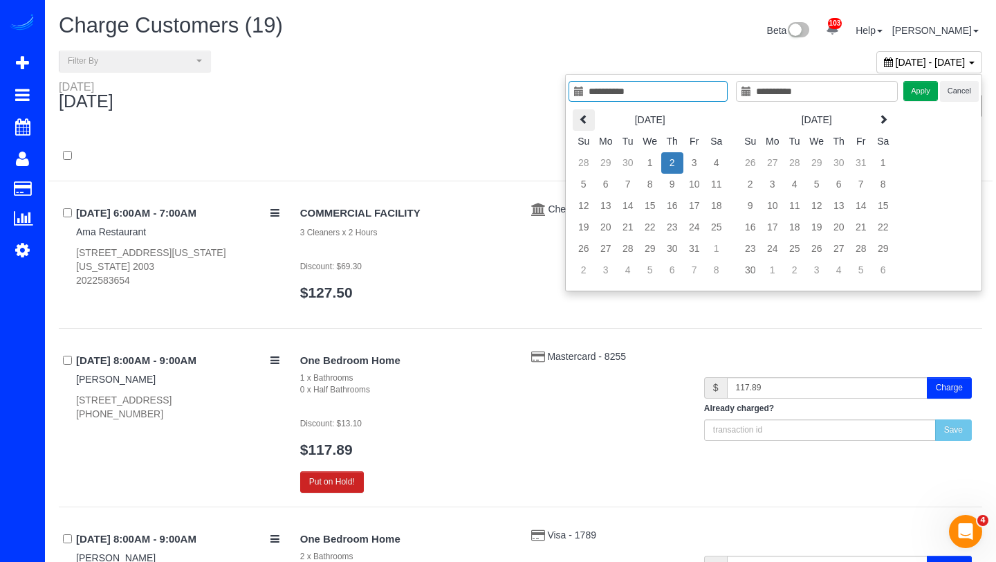
click at [583, 118] on icon at bounding box center [584, 119] width 10 height 10
type input "**********"
click at [609, 161] on td "1" at bounding box center [606, 162] width 22 height 21
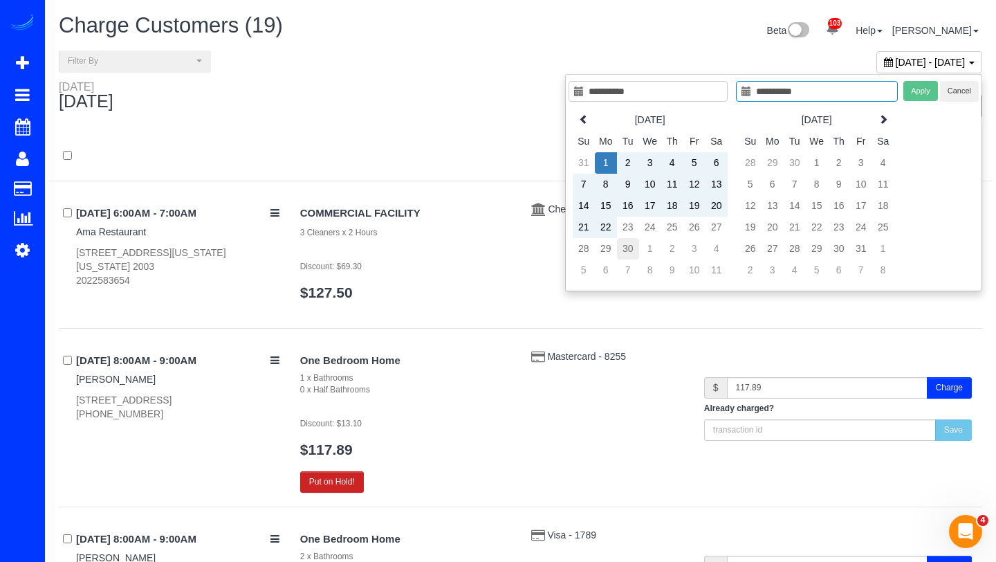
type input "**********"
click at [630, 242] on td "30" at bounding box center [628, 248] width 22 height 21
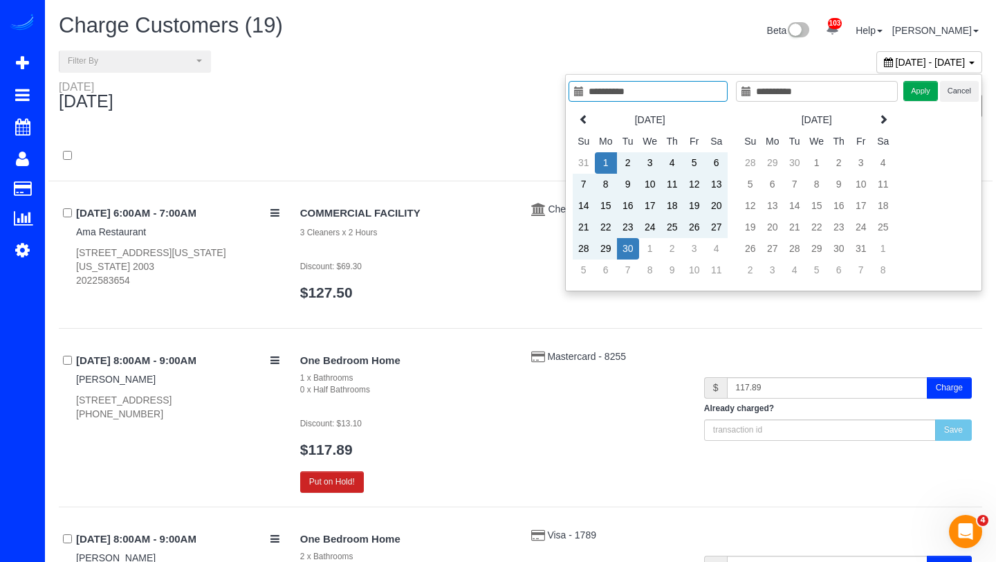
type input "**********"
click at [928, 94] on button "Apply" at bounding box center [921, 91] width 35 height 20
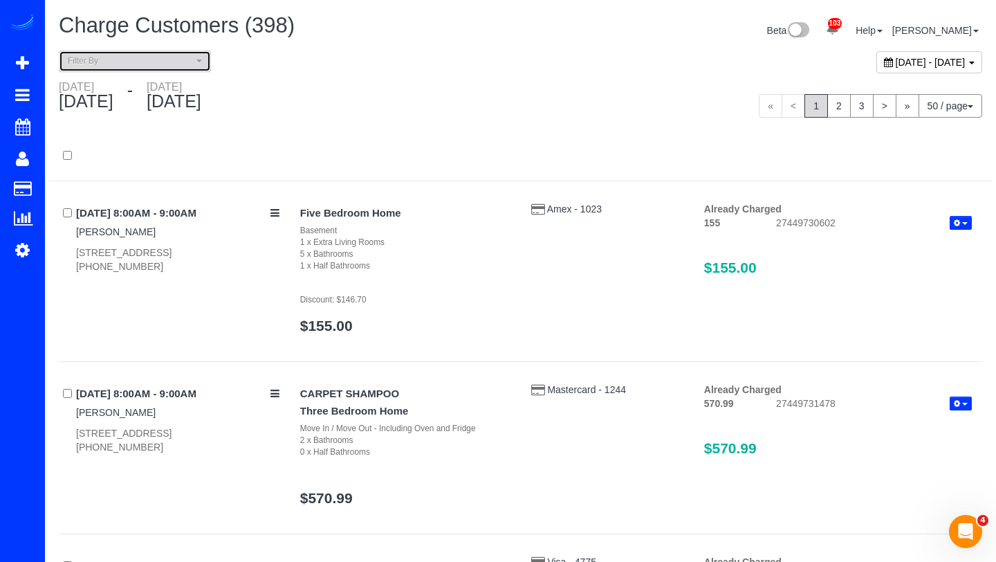
click at [172, 62] on span "Filter By" at bounding box center [130, 61] width 125 height 12
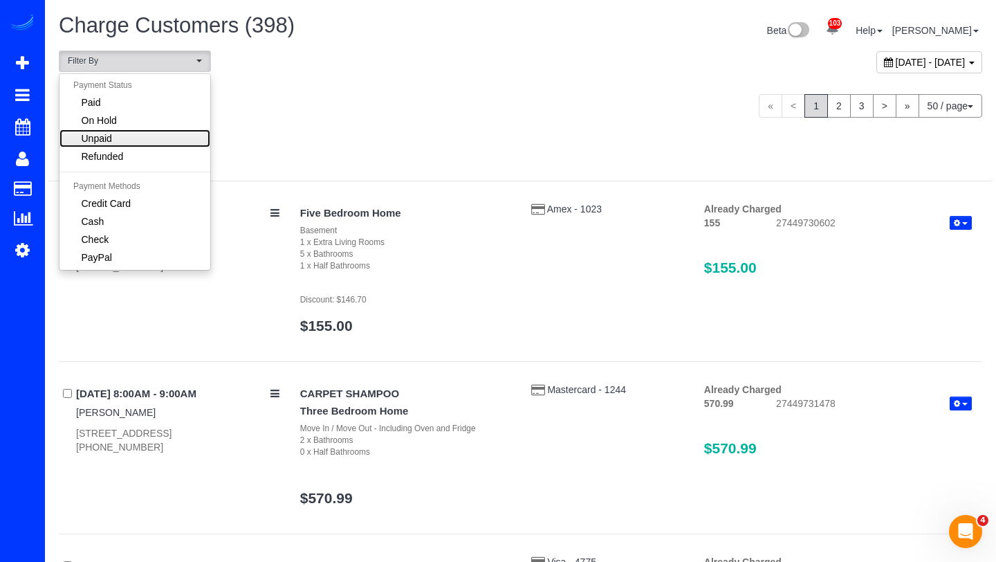
click at [149, 134] on link "Unpaid" at bounding box center [135, 138] width 151 height 18
select select "******"
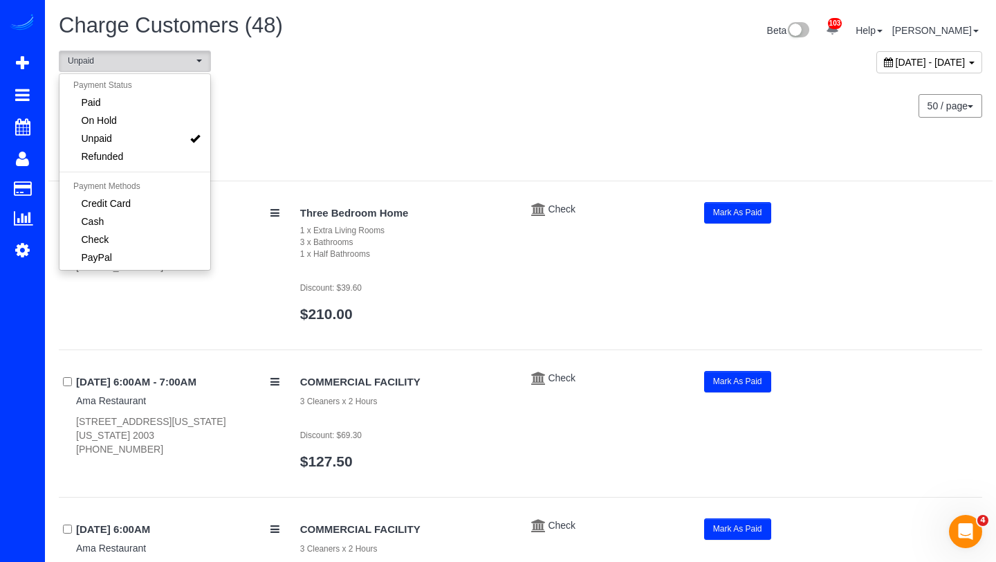
click at [477, 159] on div at bounding box center [520, 163] width 944 height 36
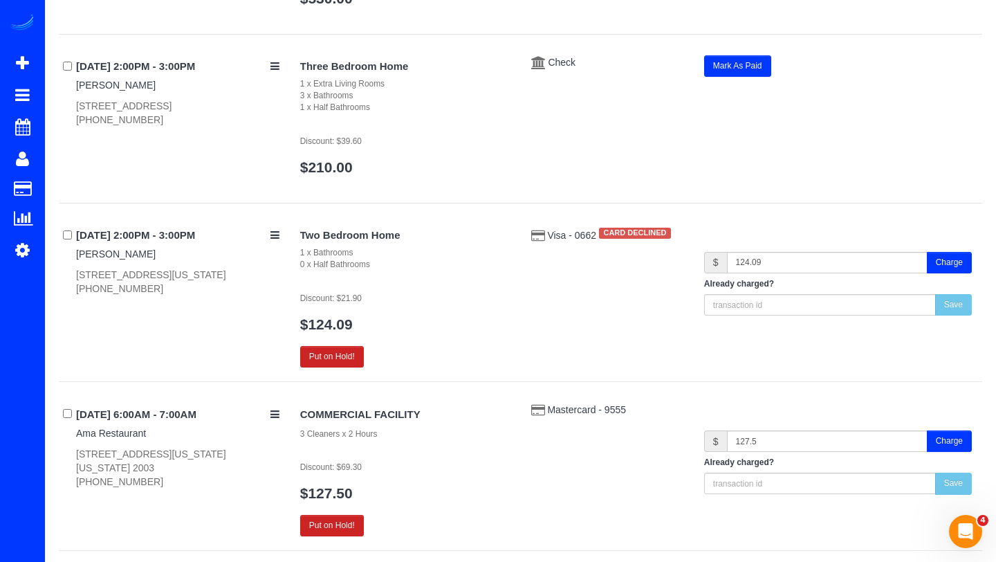
scroll to position [4431, 0]
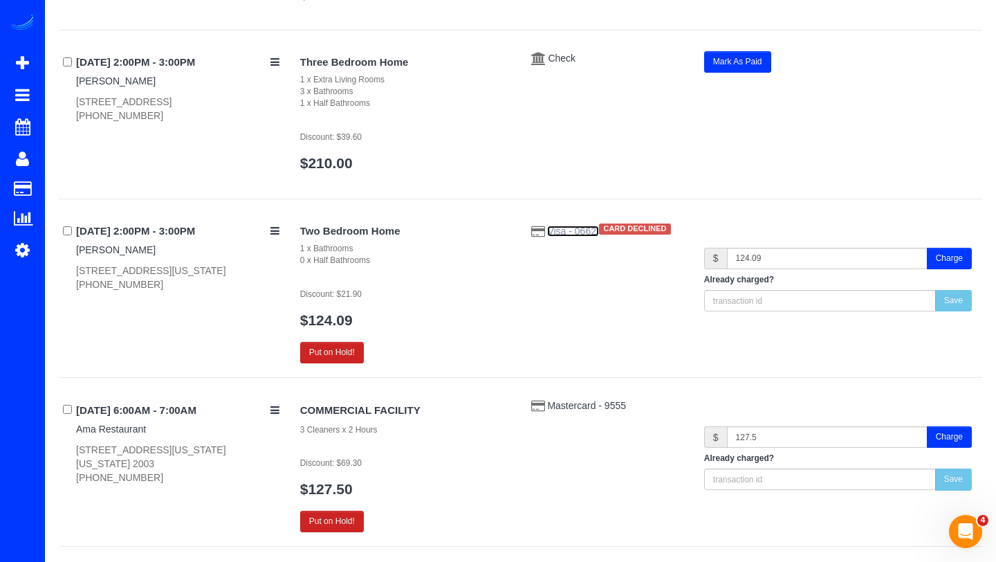
click at [564, 235] on span "Visa - 0662" at bounding box center [572, 231] width 51 height 11
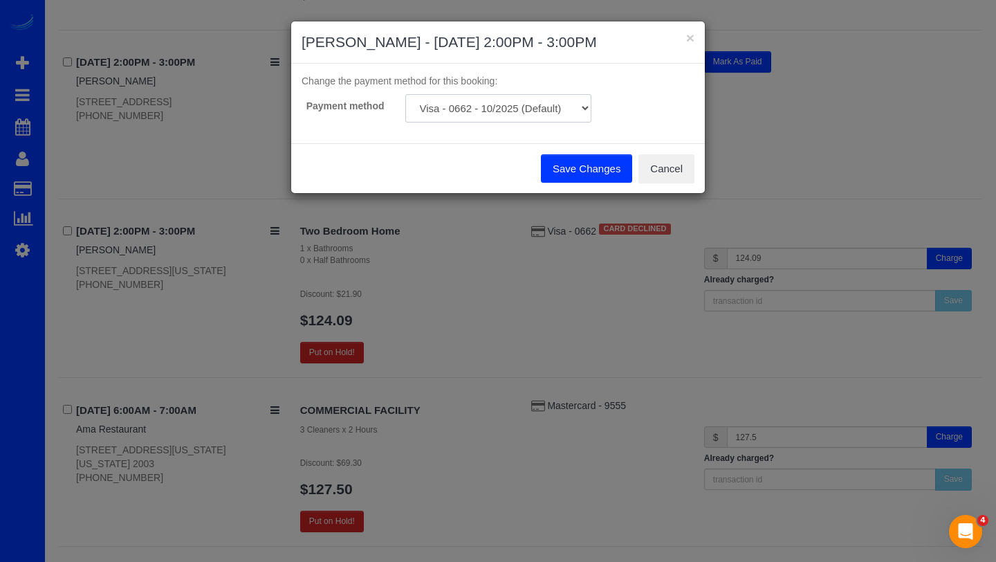
click at [542, 111] on select "Visa - 0662 - 10/2025 (Default) Add Credit Card ─────────────── Cash Check Payp…" at bounding box center [498, 108] width 186 height 28
click at [670, 170] on button "Cancel" at bounding box center [667, 168] width 56 height 29
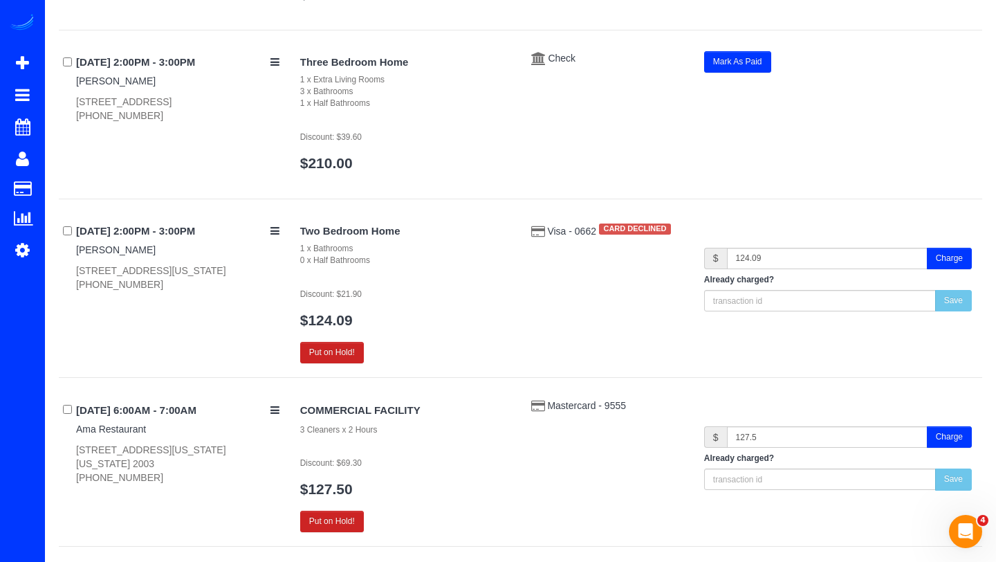
click at [940, 255] on button "Charge" at bounding box center [949, 258] width 45 height 21
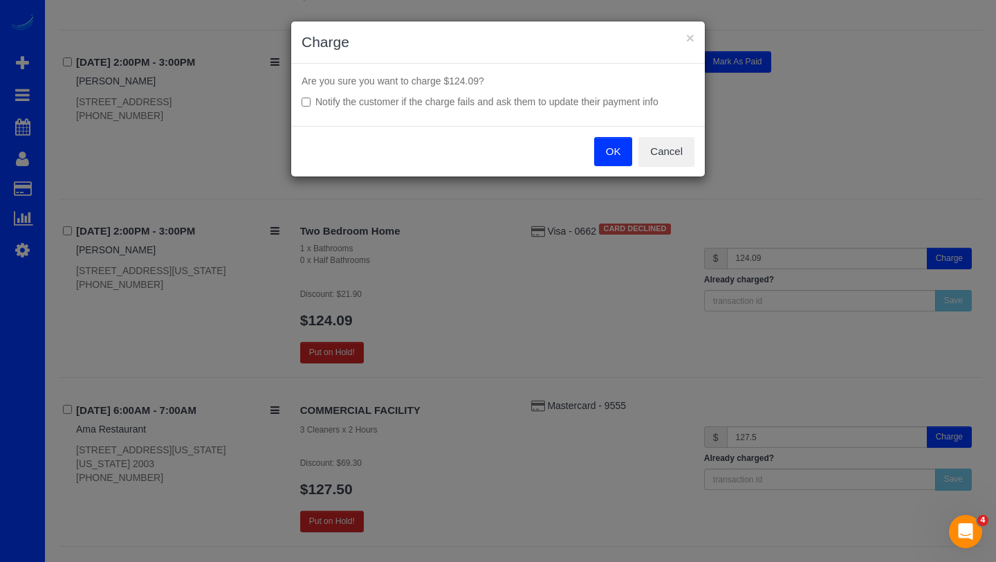
click at [614, 155] on button "OK" at bounding box center [613, 151] width 39 height 29
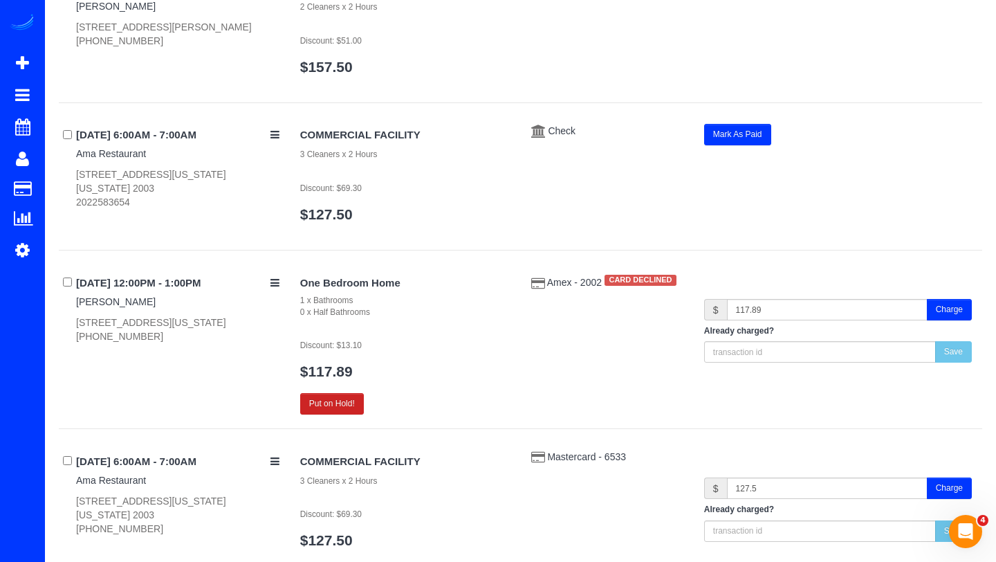
scroll to position [5854, 0]
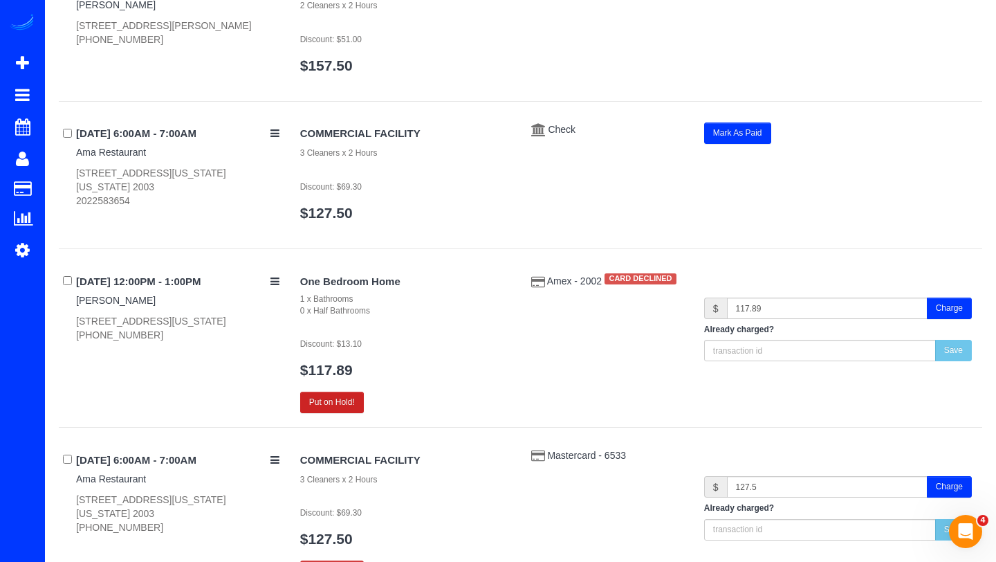
click at [942, 316] on button "Charge" at bounding box center [949, 308] width 45 height 21
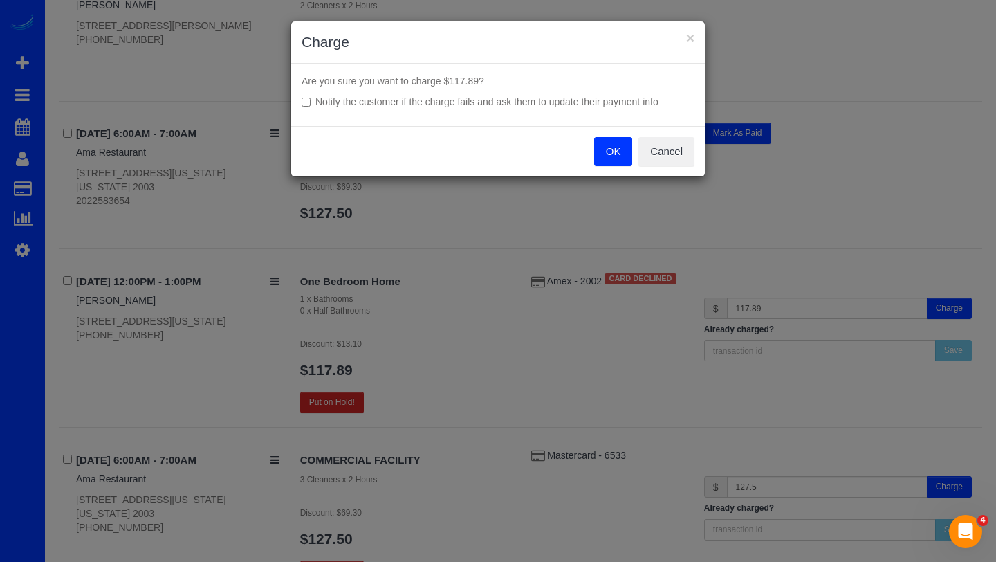
click at [612, 160] on button "OK" at bounding box center [613, 151] width 39 height 29
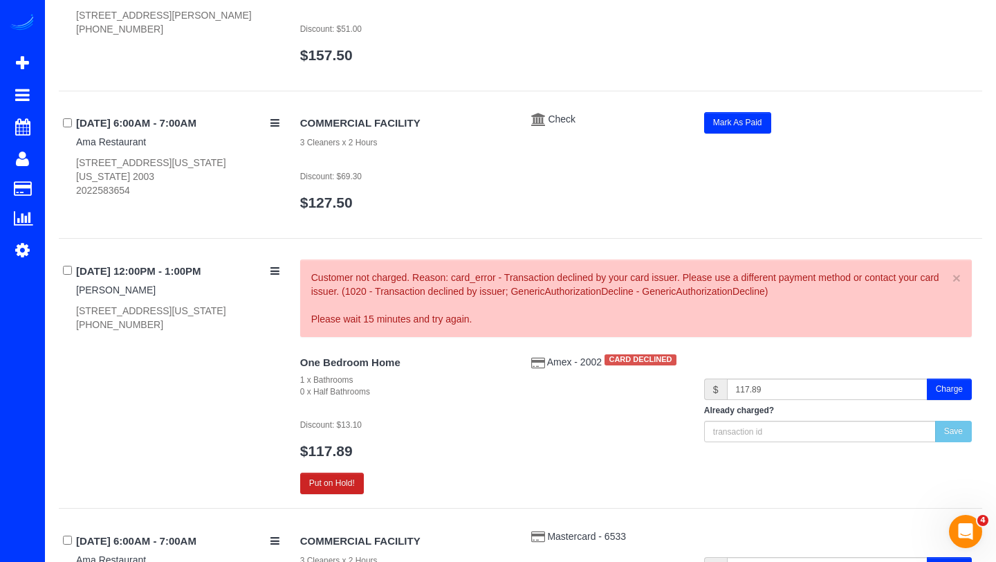
scroll to position [5872, 0]
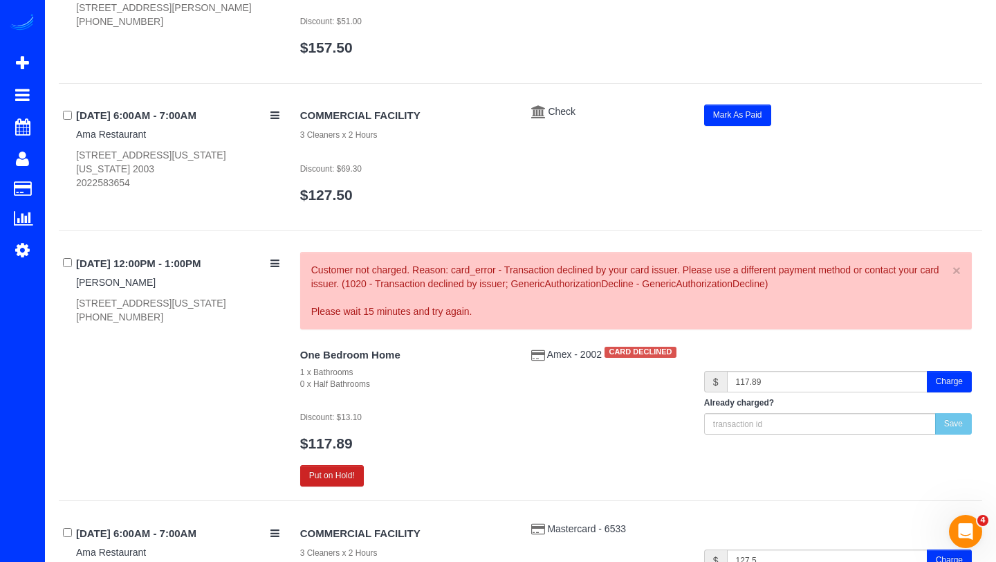
click at [466, 375] on div "1 x Bathrooms" at bounding box center [405, 373] width 210 height 12
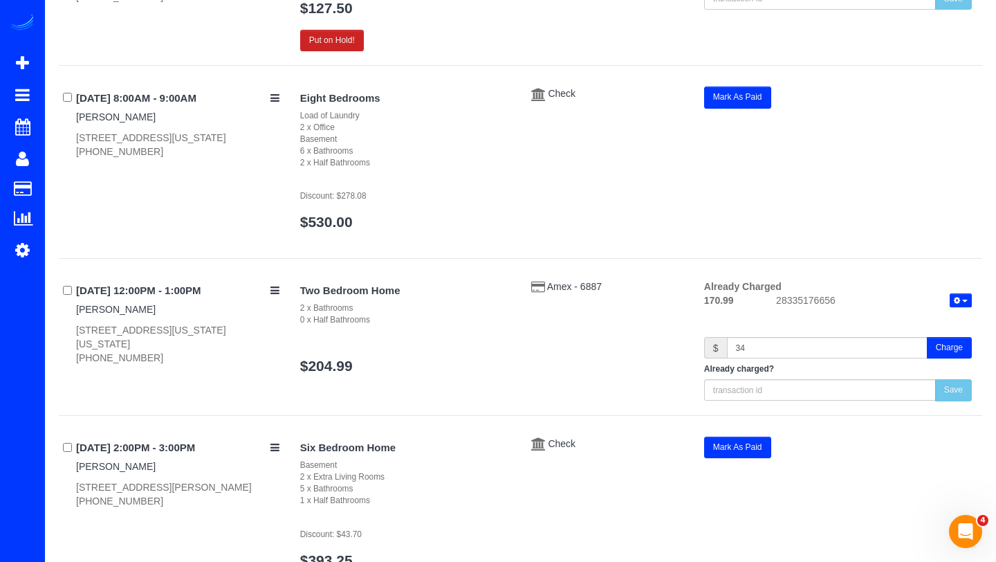
scroll to position [6478, 0]
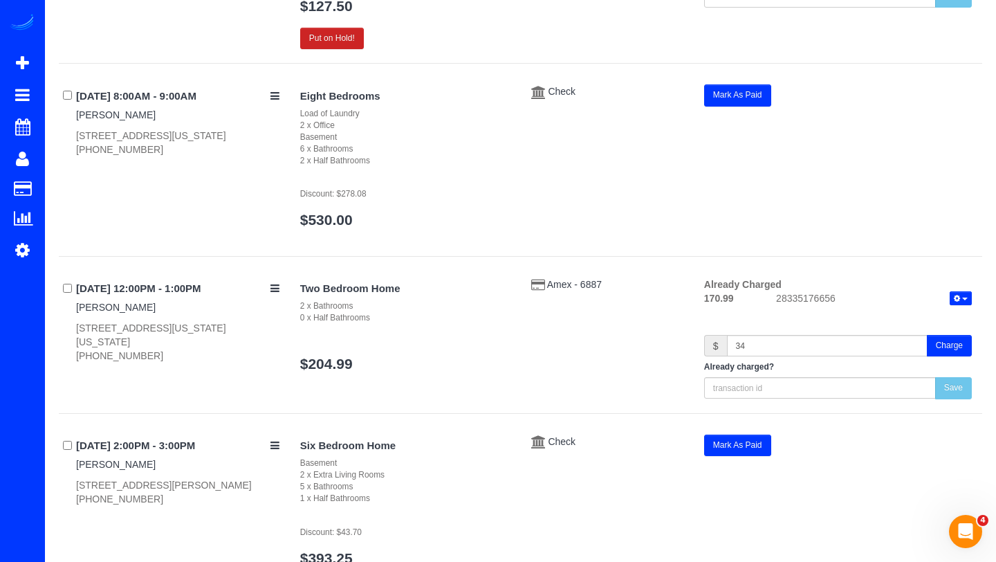
click at [952, 349] on button "Charge" at bounding box center [949, 345] width 45 height 21
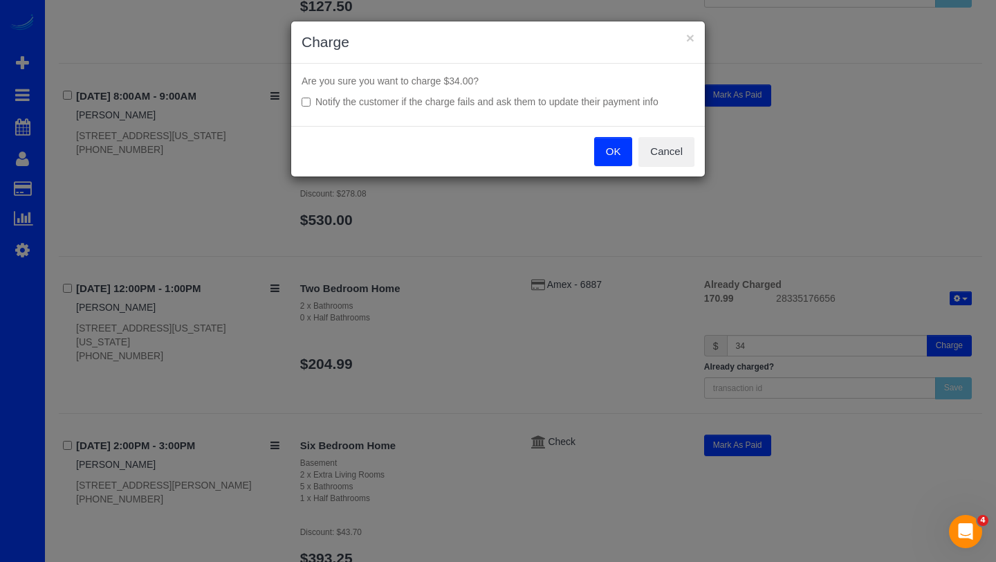
click at [603, 147] on button "OK" at bounding box center [613, 151] width 39 height 29
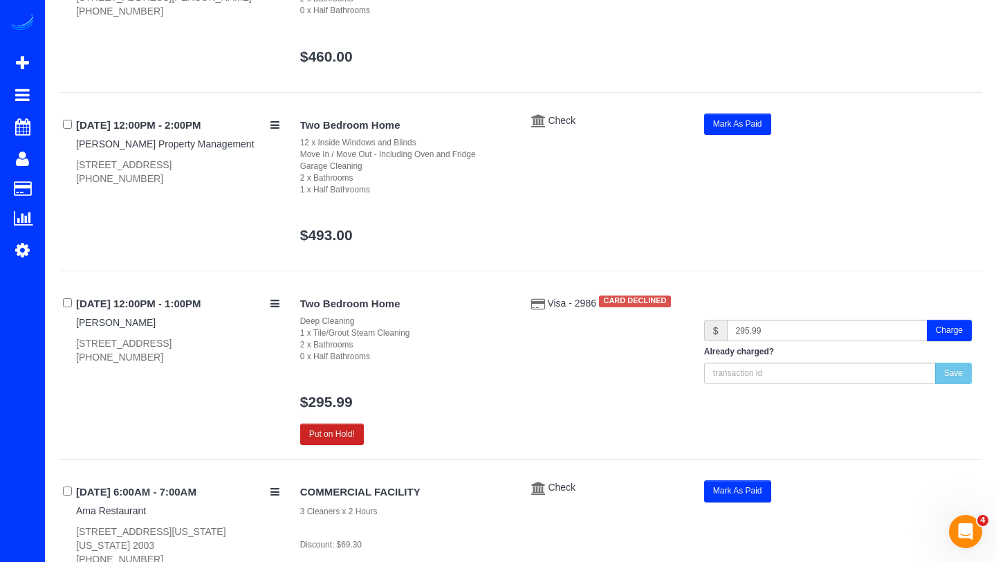
scroll to position [7302, 0]
click at [583, 305] on span "Visa - 2986" at bounding box center [572, 303] width 51 height 11
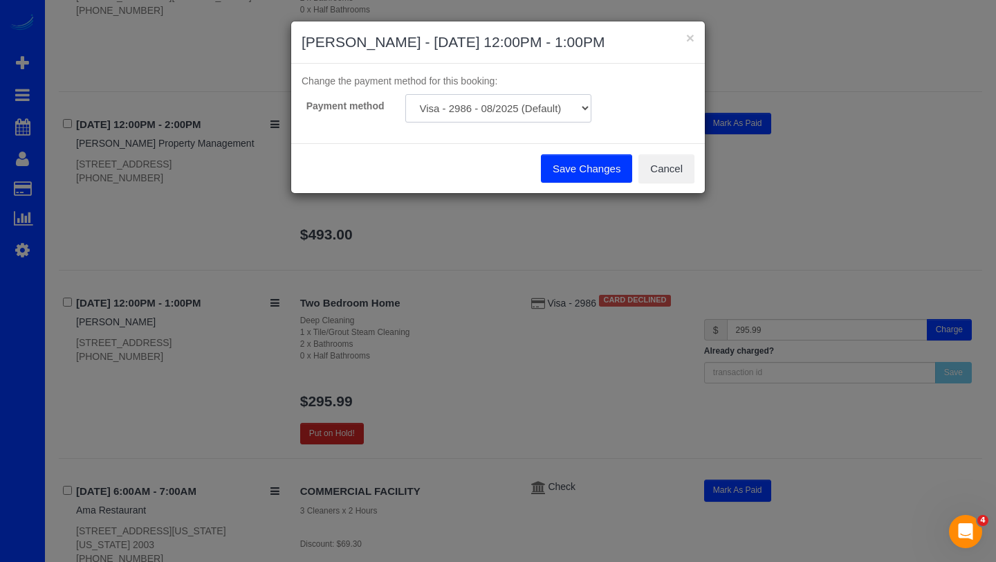
click at [532, 113] on select "Visa - 2986 - 08/2025 (Default) Add Credit Card ─────────────── Cash Check Payp…" at bounding box center [498, 108] width 186 height 28
click at [668, 167] on button "Cancel" at bounding box center [667, 168] width 56 height 29
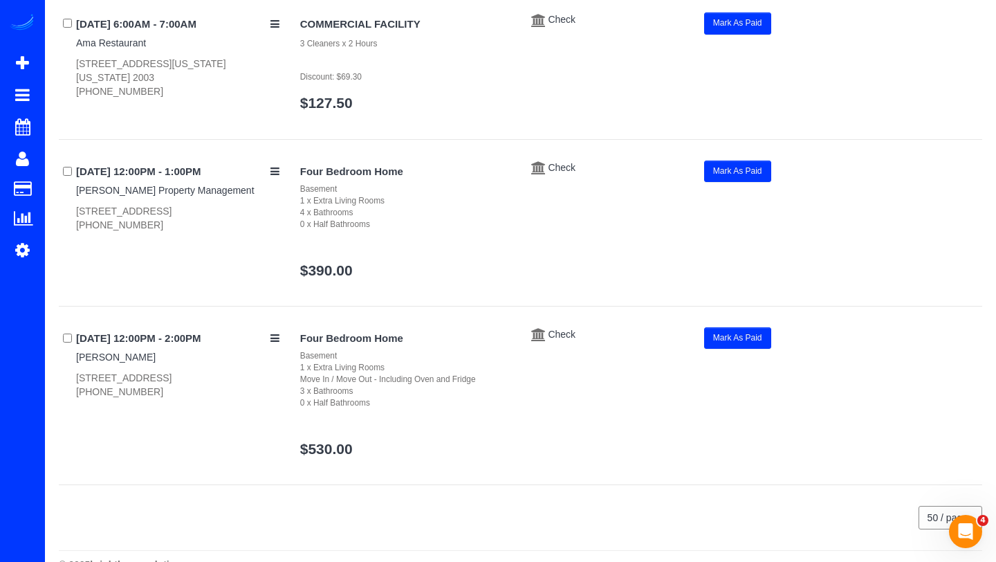
scroll to position [7772, 0]
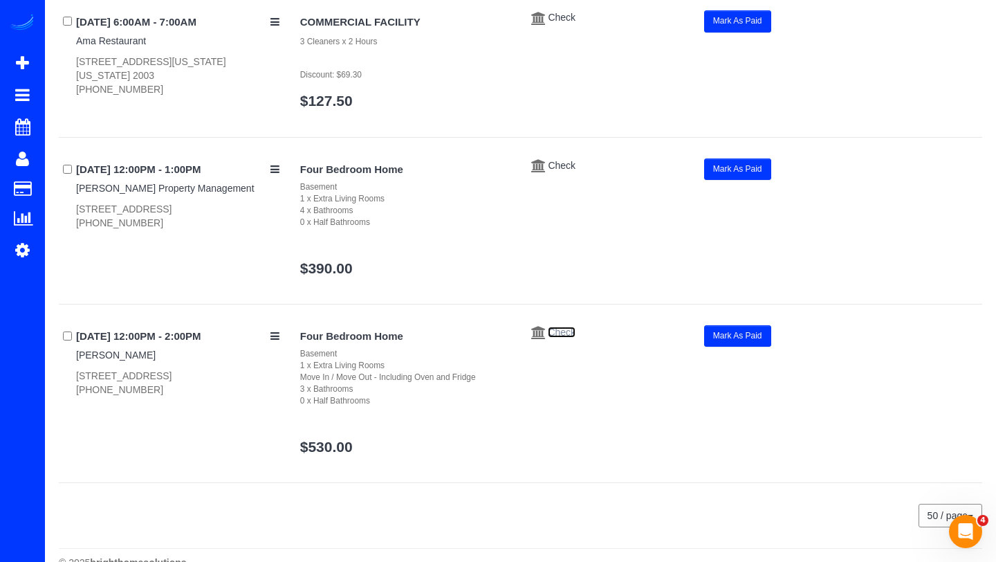
click at [568, 336] on span "Check" at bounding box center [562, 332] width 28 height 11
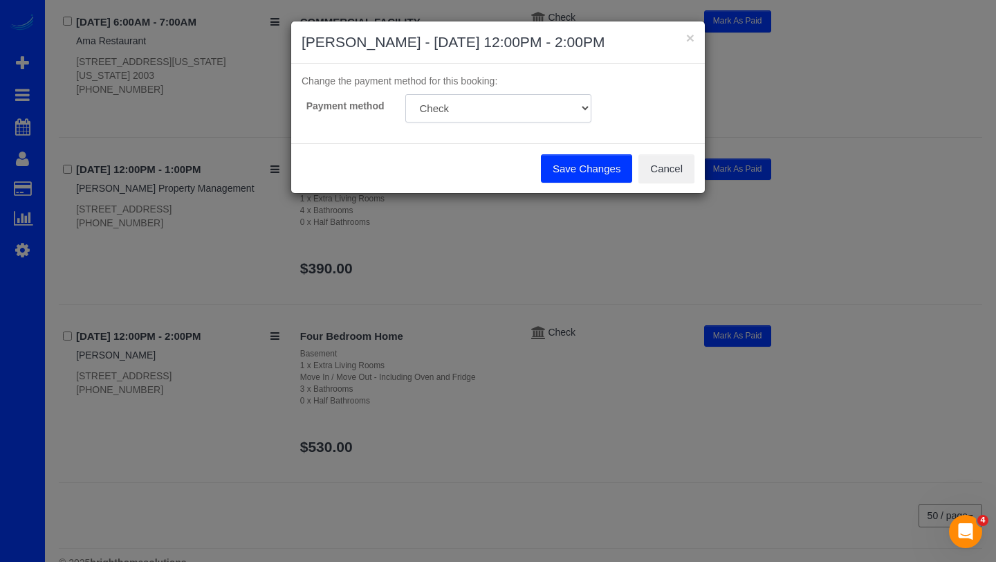
click at [497, 106] on select "Add Credit Card ─────────────── Cash Check Paypal" at bounding box center [498, 108] width 186 height 28
click at [652, 166] on button "Cancel" at bounding box center [667, 168] width 56 height 29
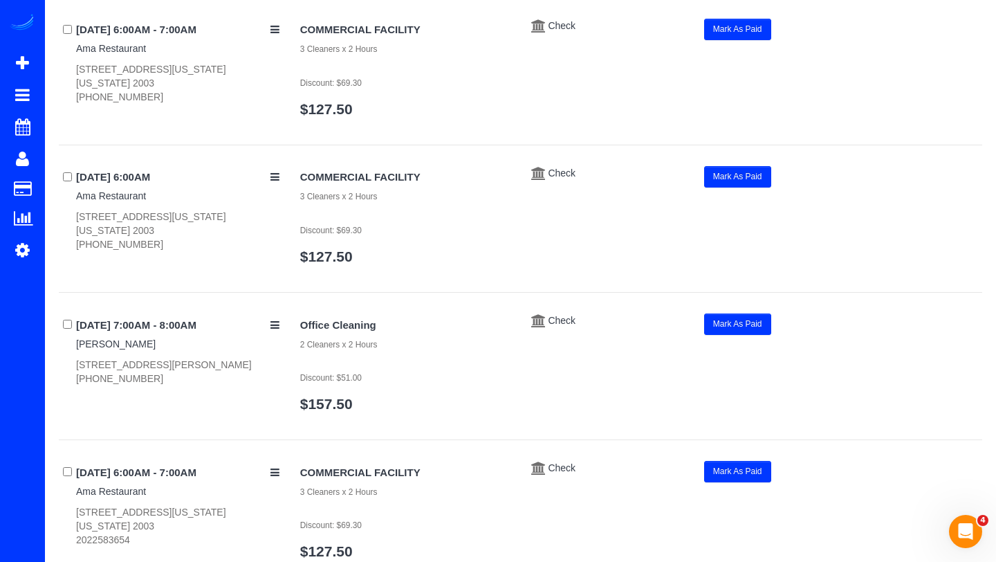
scroll to position [3289, 0]
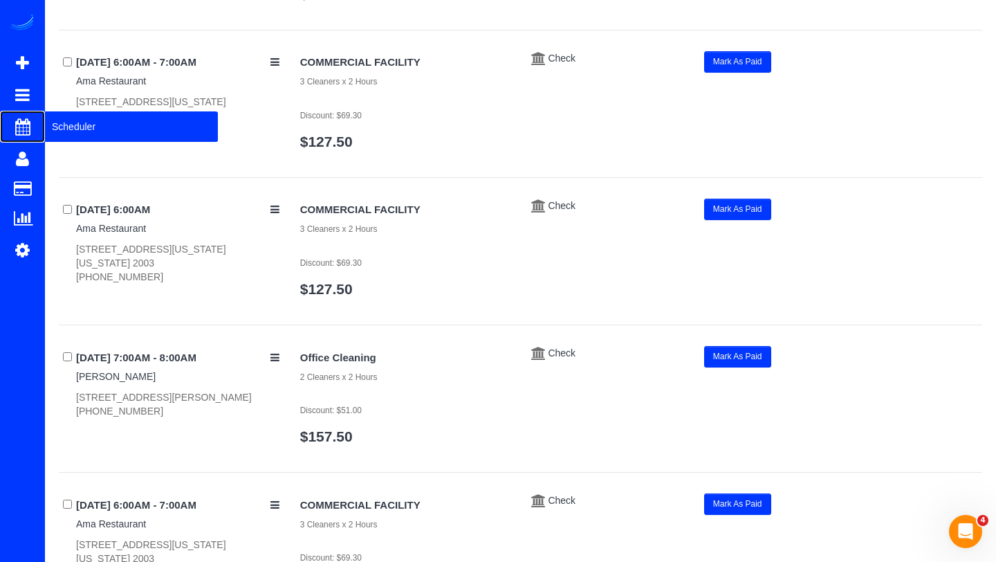
click at [72, 125] on span "Scheduler" at bounding box center [131, 127] width 173 height 32
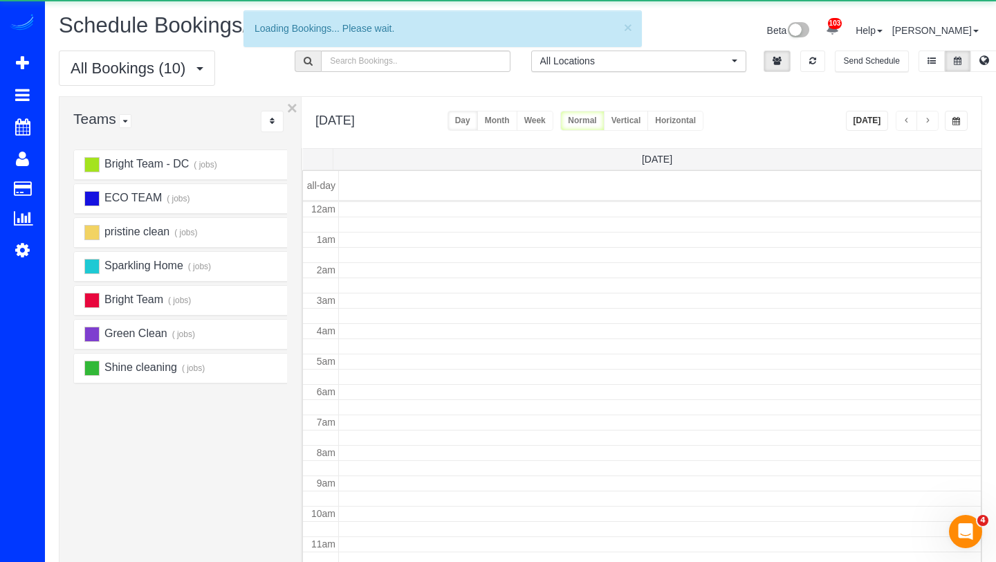
scroll to position [183, 0]
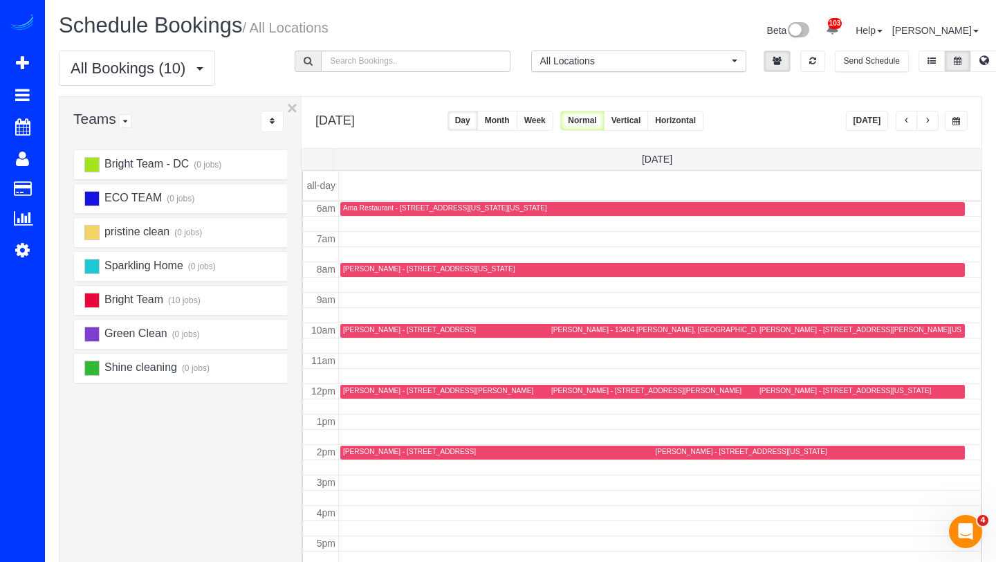
click at [877, 122] on button "[DATE]" at bounding box center [867, 121] width 43 height 20
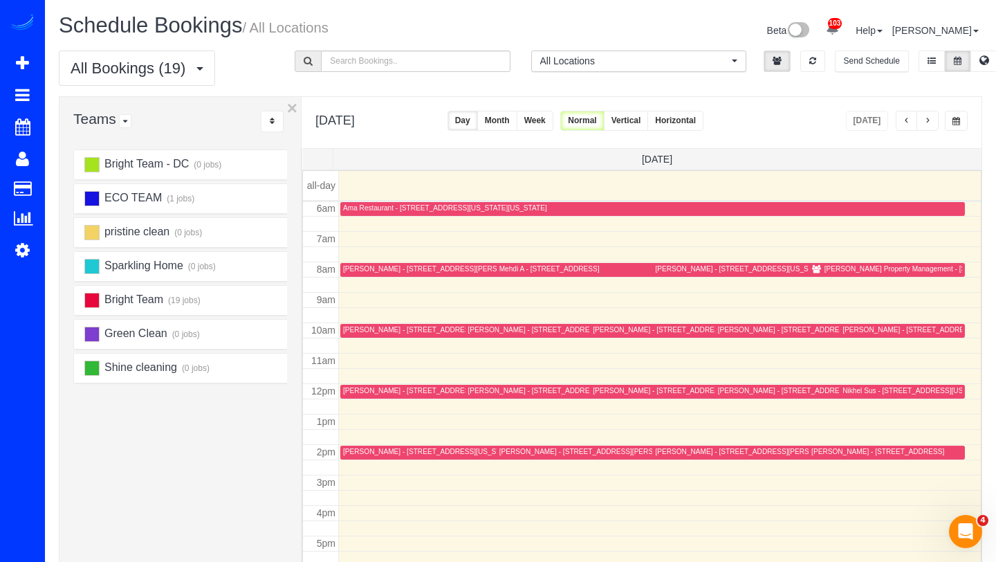
click at [907, 127] on button "button" at bounding box center [907, 121] width 22 height 20
